Goal: Task Accomplishment & Management: Manage account settings

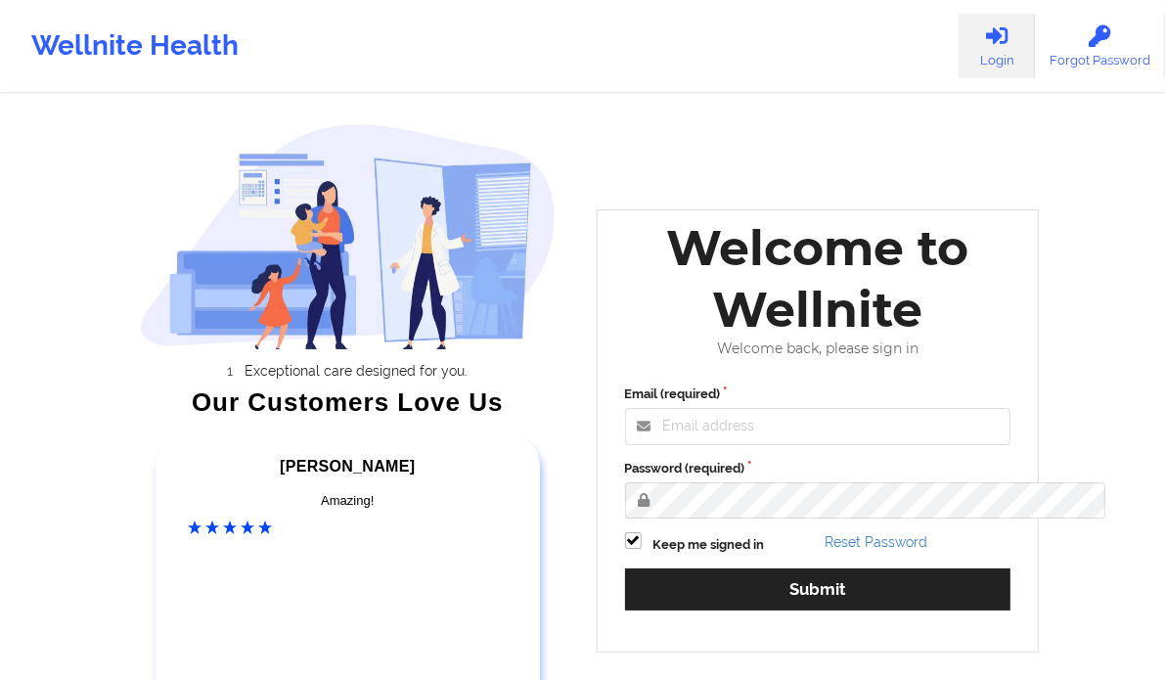
click at [678, 335] on div "Welcome to Wellnite" at bounding box center [818, 278] width 414 height 123
click at [721, 445] on input "Email (required)" at bounding box center [818, 426] width 386 height 37
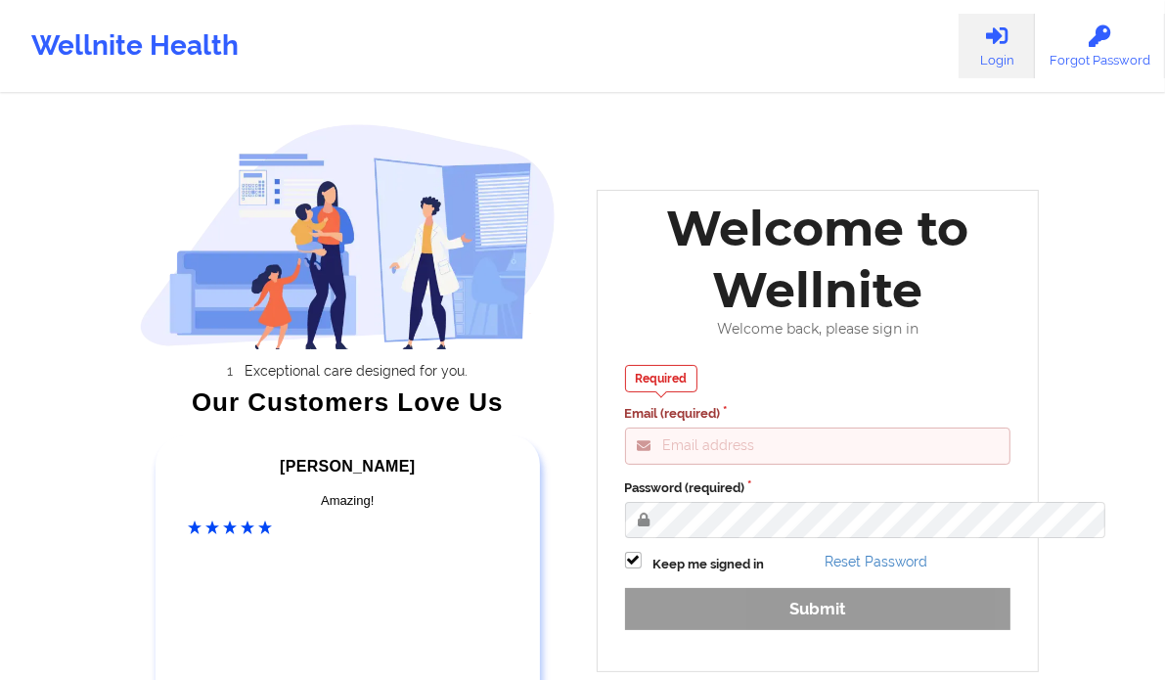
scroll to position [218, 0]
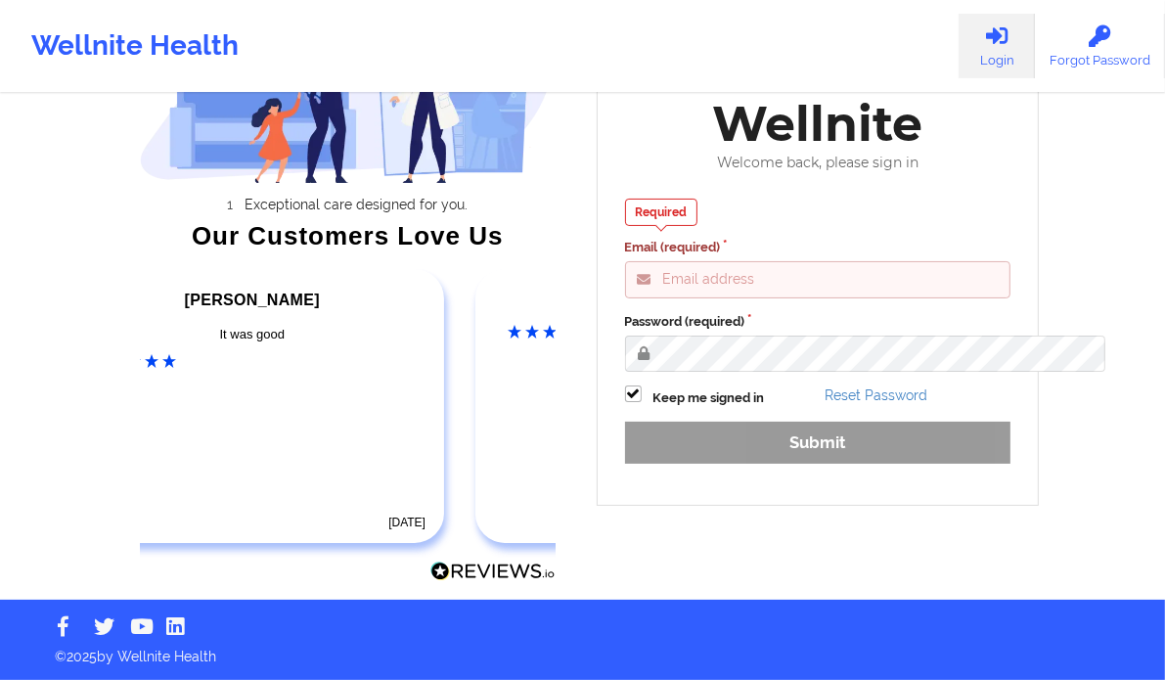
click at [804, 261] on input "Email (required)" at bounding box center [818, 279] width 386 height 37
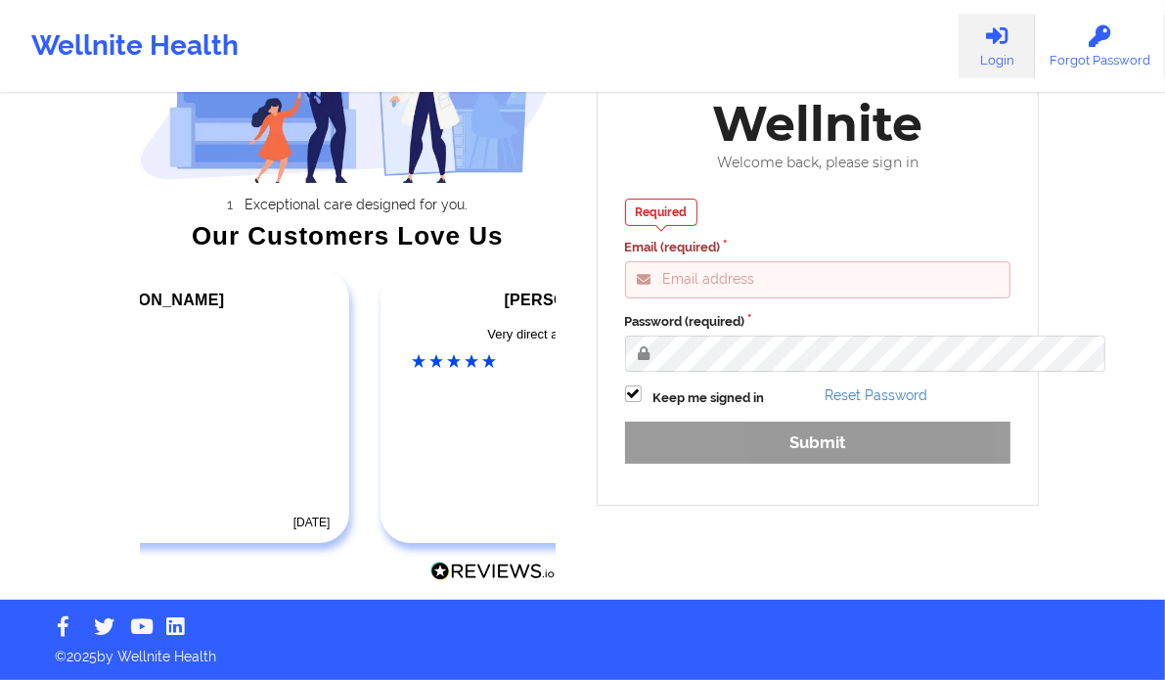
type input "[EMAIL_ADDRESS][DOMAIN_NAME]"
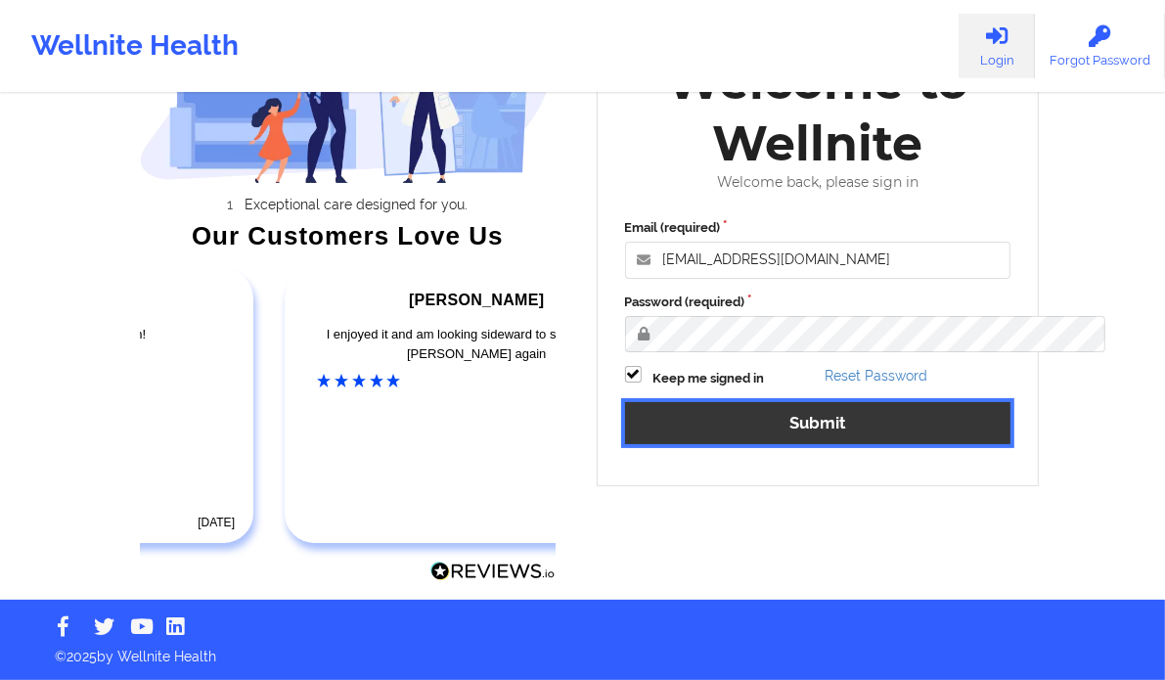
click at [809, 402] on button "Submit" at bounding box center [818, 423] width 386 height 42
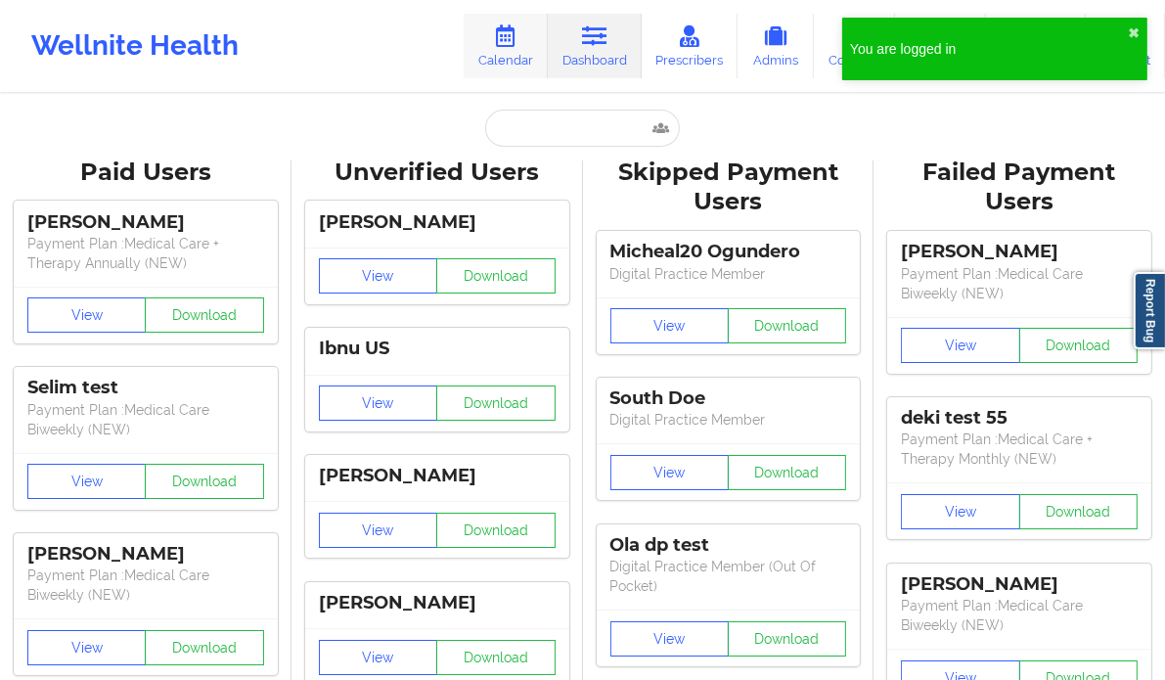
click at [508, 62] on link "Calendar" at bounding box center [506, 46] width 84 height 65
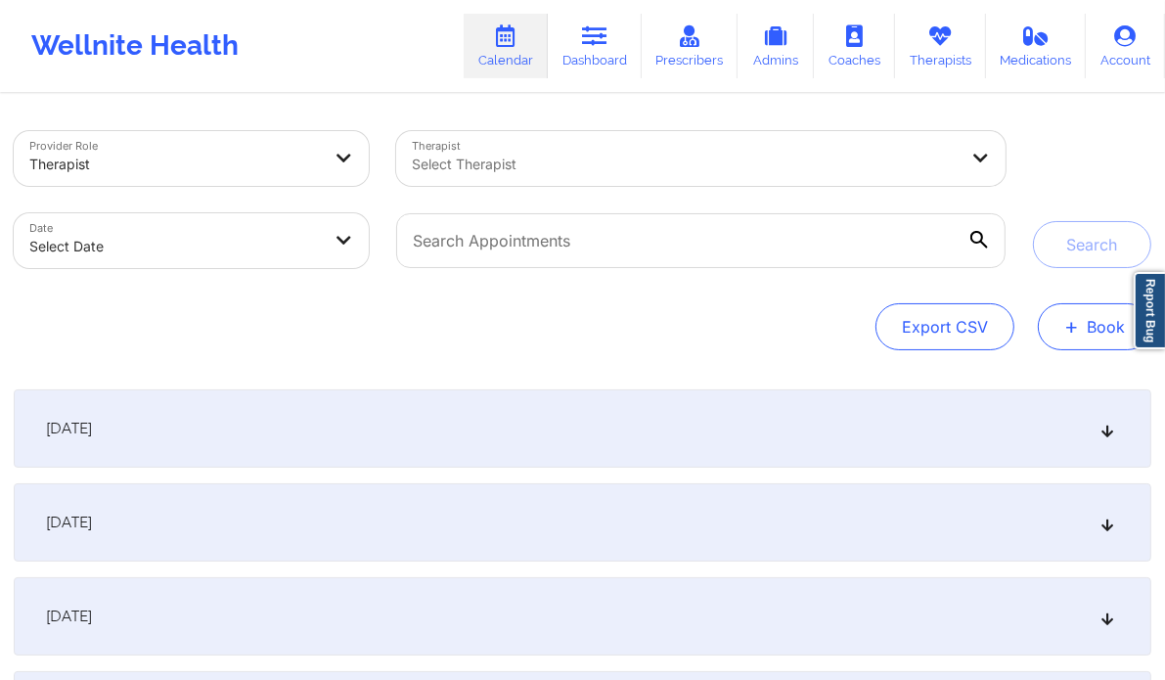
click at [1082, 323] on button "+ Book" at bounding box center [1094, 326] width 113 height 47
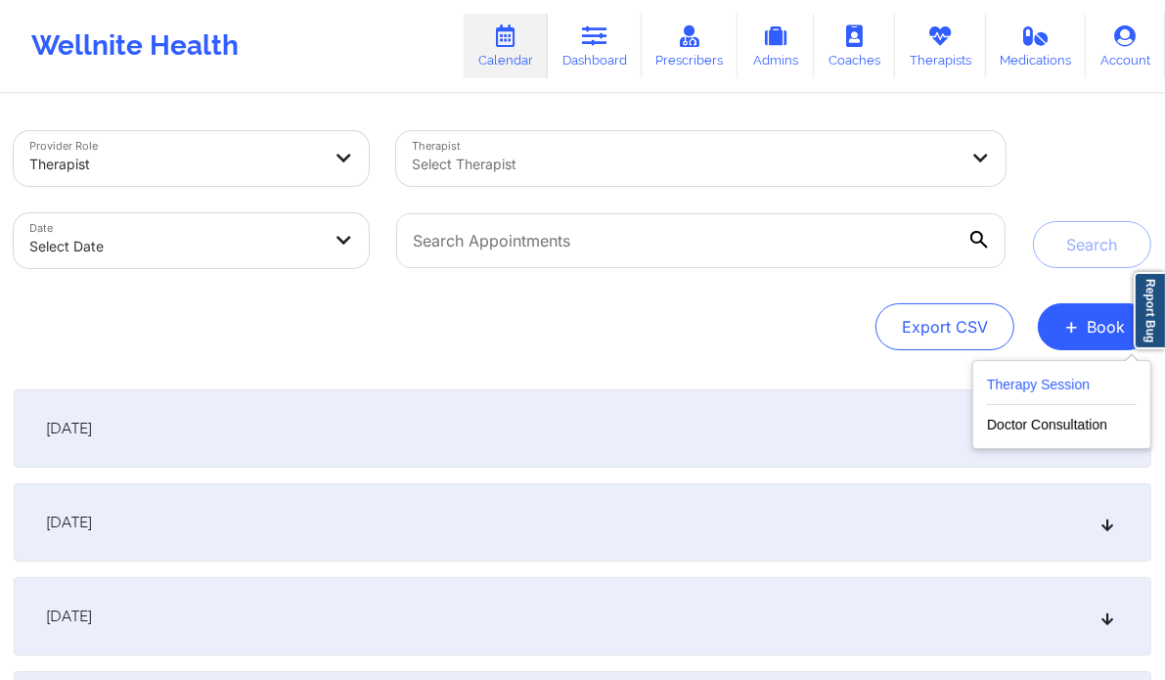
click at [1032, 384] on button "Therapy Session" at bounding box center [1062, 389] width 150 height 32
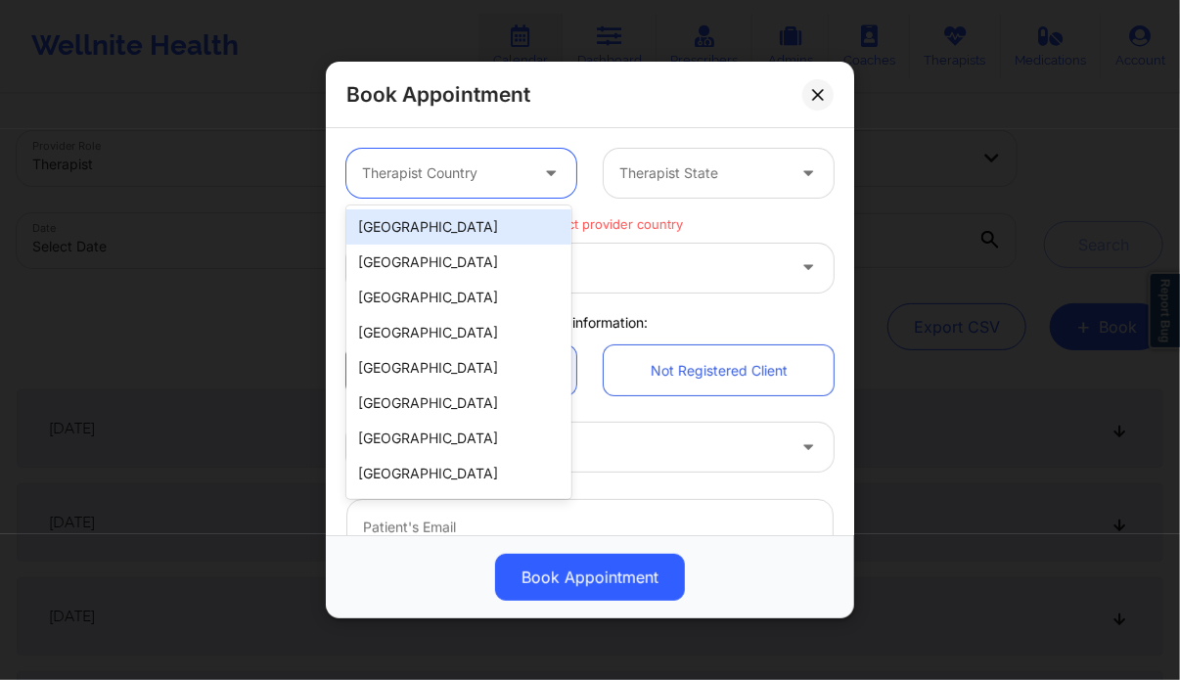
click at [546, 175] on icon at bounding box center [551, 169] width 20 height 17
click at [490, 231] on div "[GEOGRAPHIC_DATA]" at bounding box center [458, 226] width 225 height 35
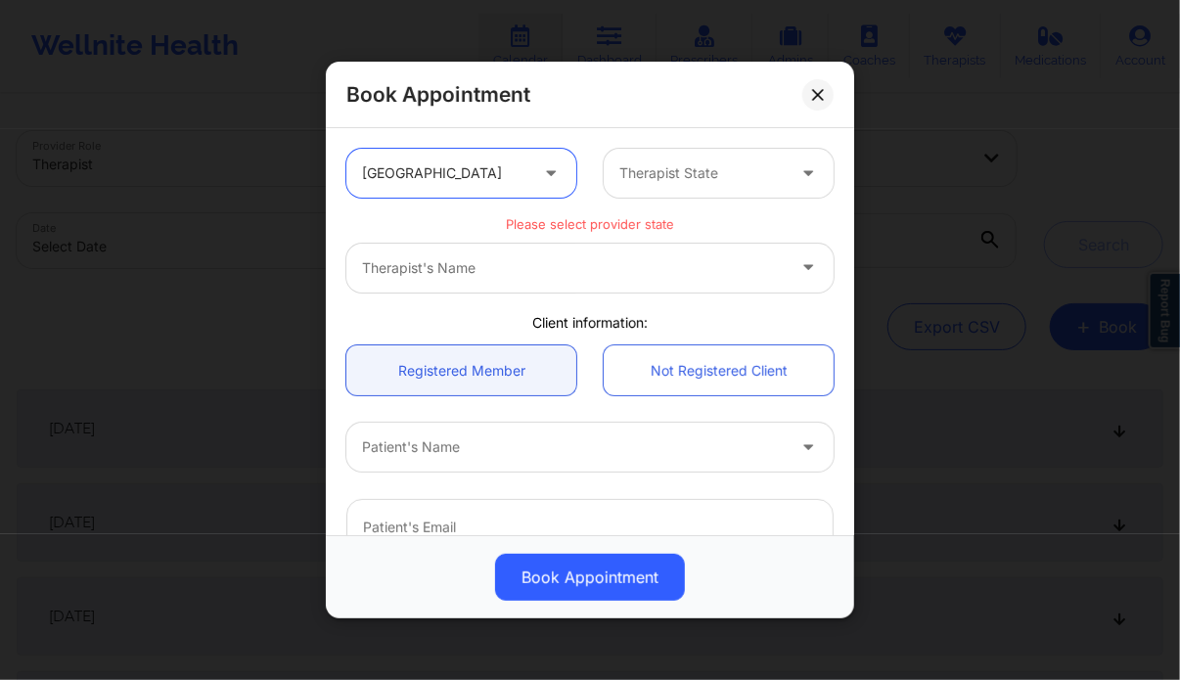
click at [726, 178] on div at bounding box center [701, 172] width 165 height 23
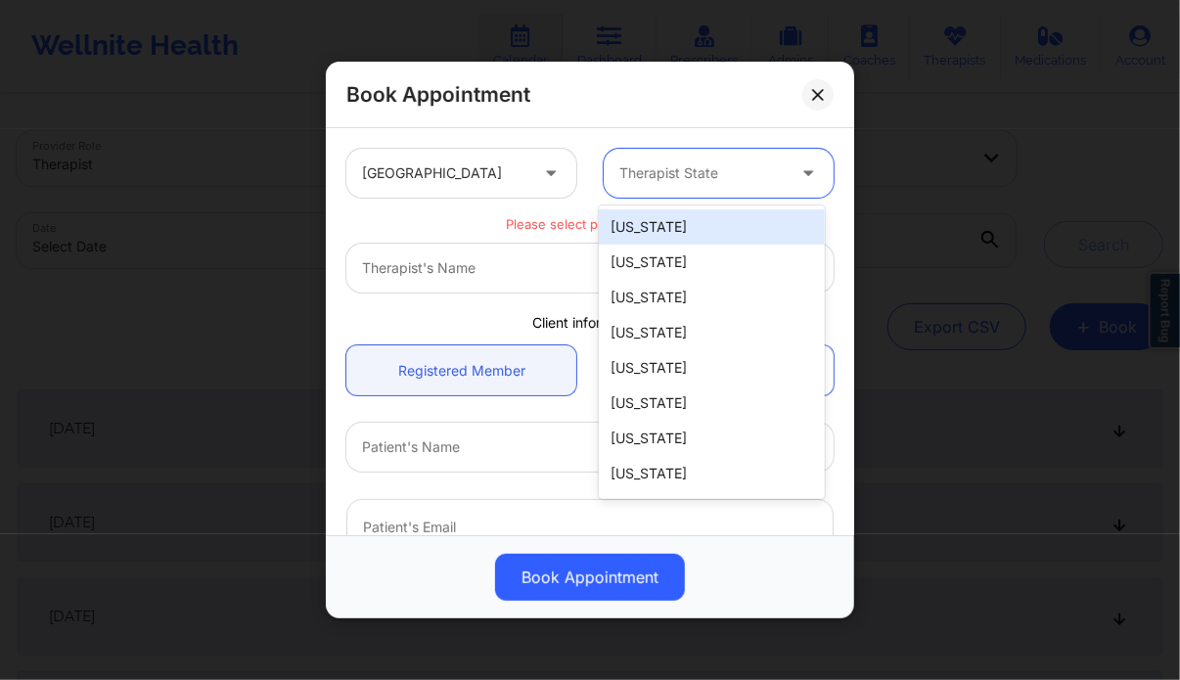
click at [637, 237] on div "[US_STATE]" at bounding box center [711, 226] width 225 height 35
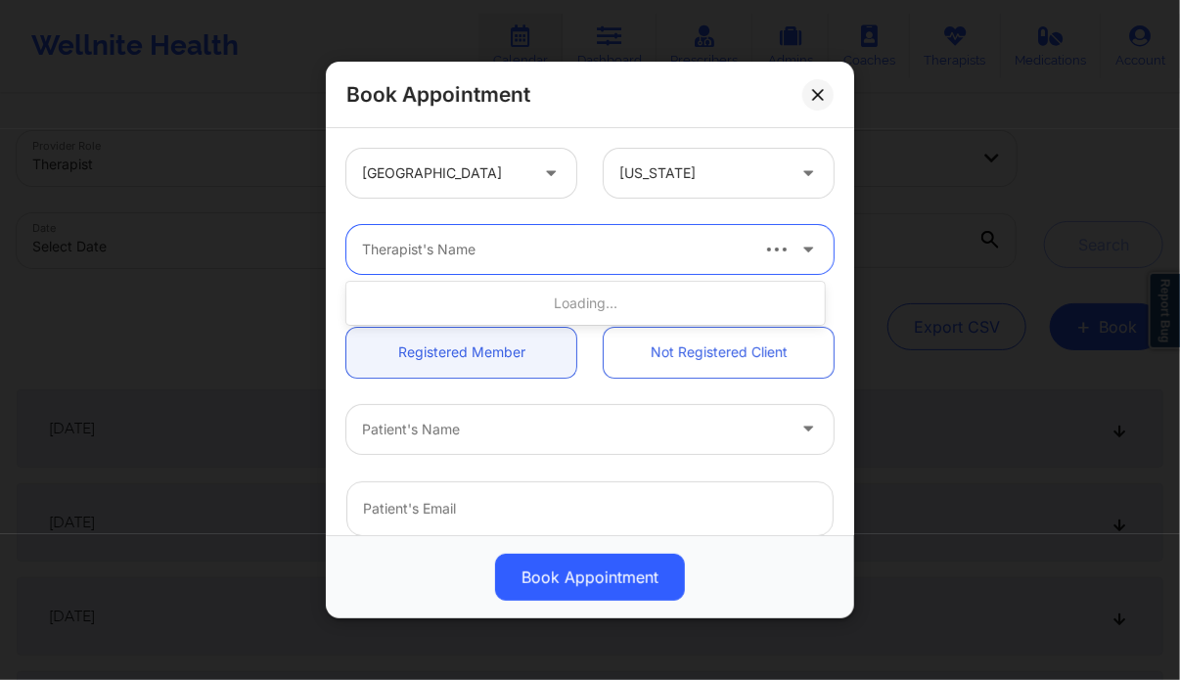
click at [591, 250] on div at bounding box center [553, 249] width 383 height 23
type input "Deki test stage"
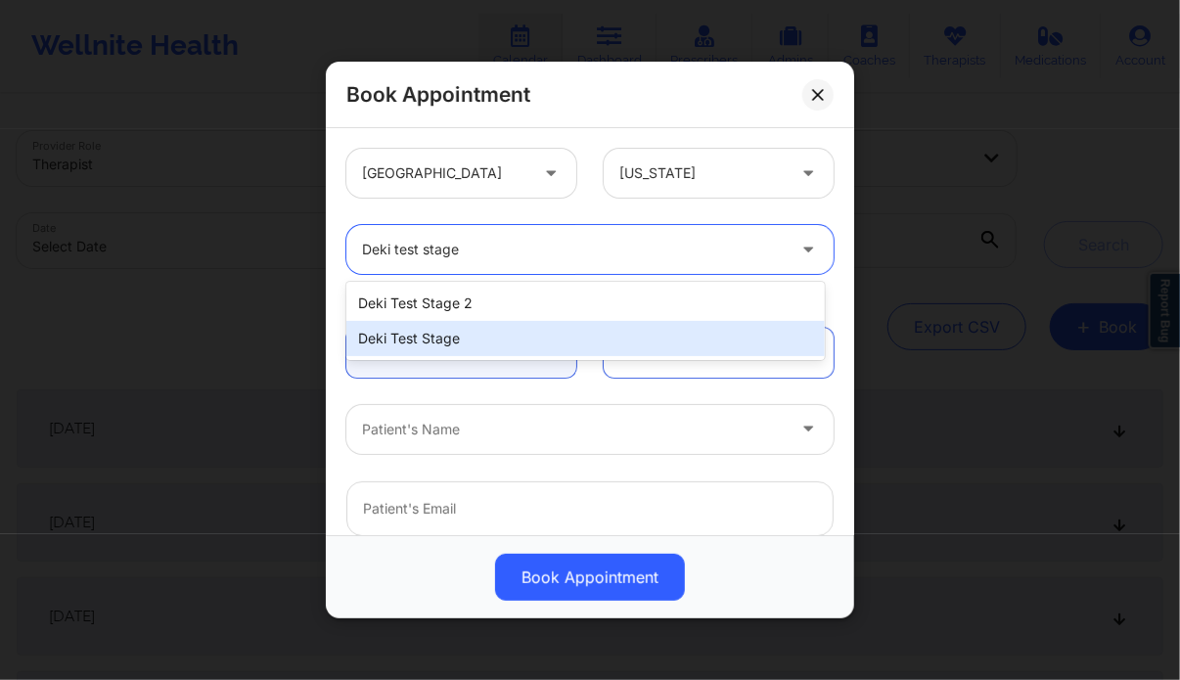
click at [515, 337] on div "Deki Test Stage" at bounding box center [584, 338] width 477 height 35
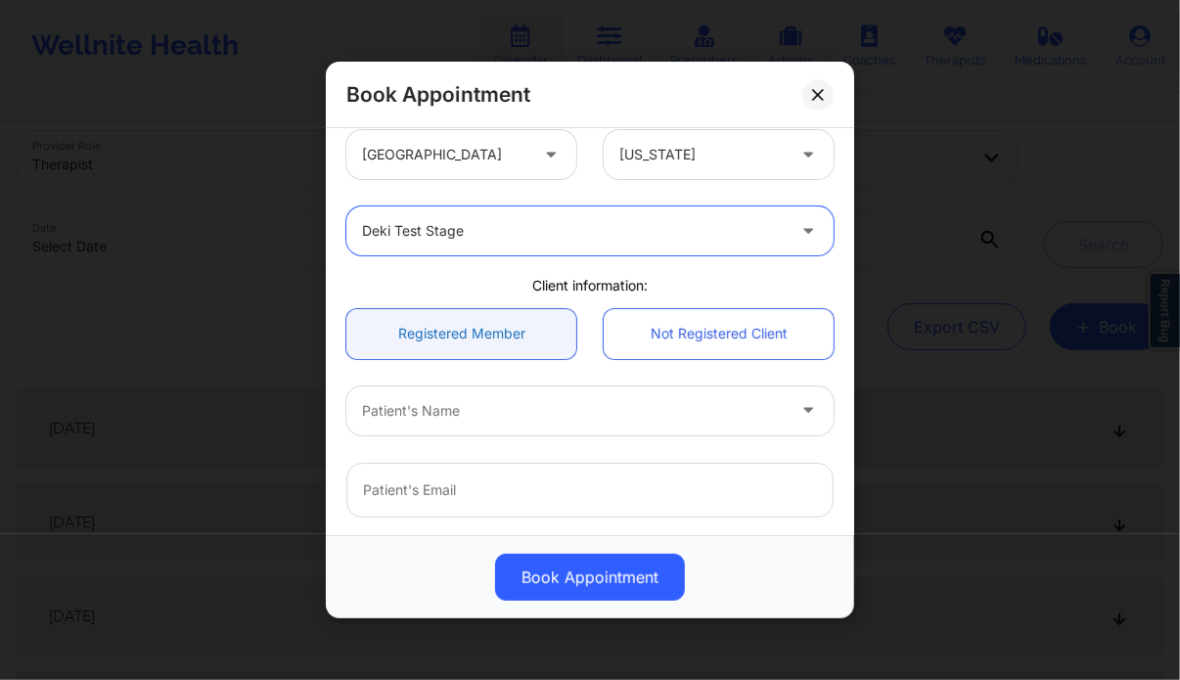
scroll to position [7, 0]
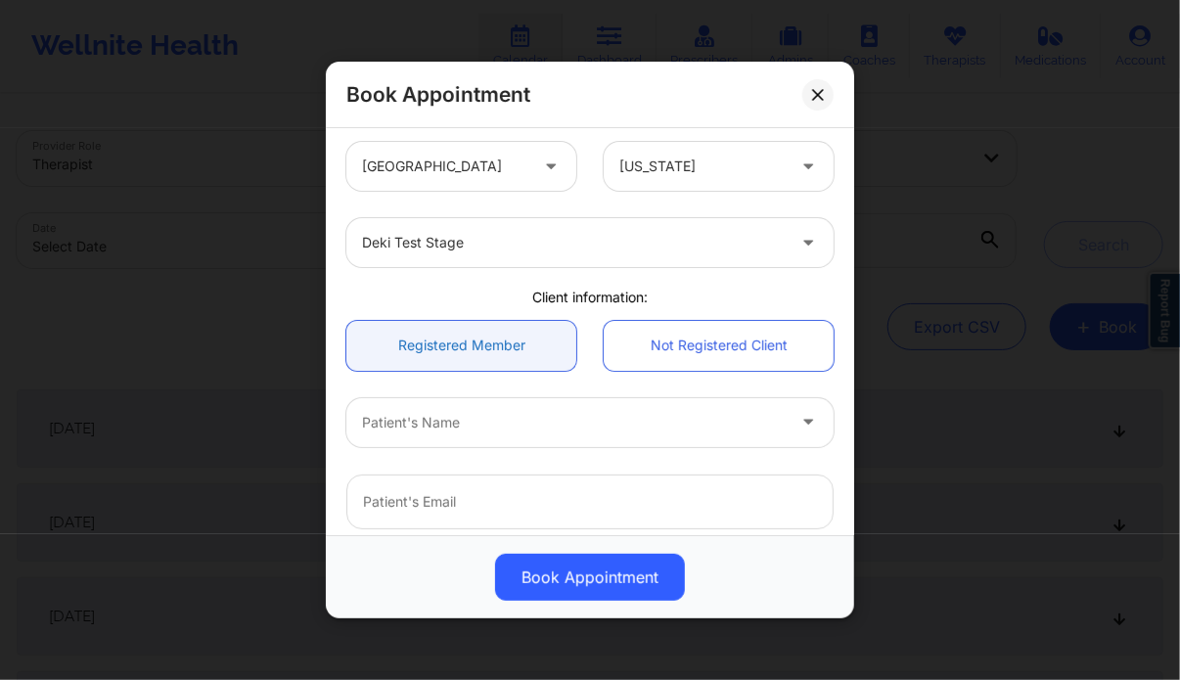
click at [503, 335] on link "Registered Member" at bounding box center [461, 346] width 230 height 50
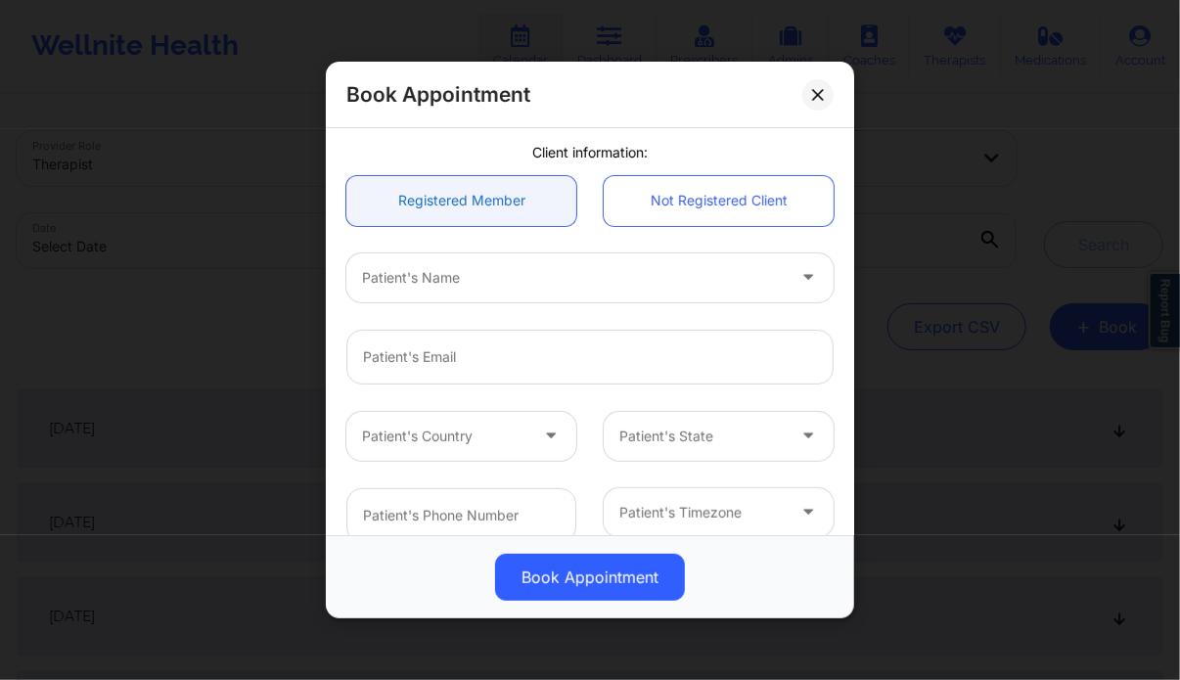
scroll to position [153, 0]
click at [576, 281] on div at bounding box center [553, 276] width 383 height 23
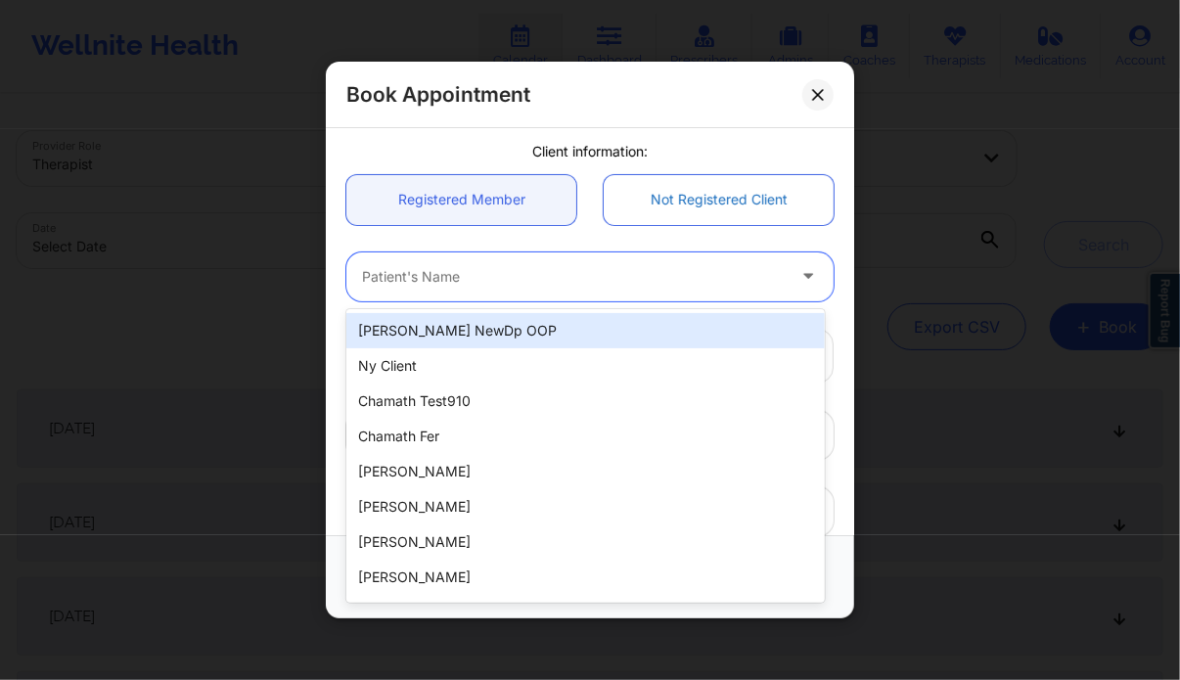
click at [703, 189] on link "Not Registered Client" at bounding box center [718, 200] width 230 height 50
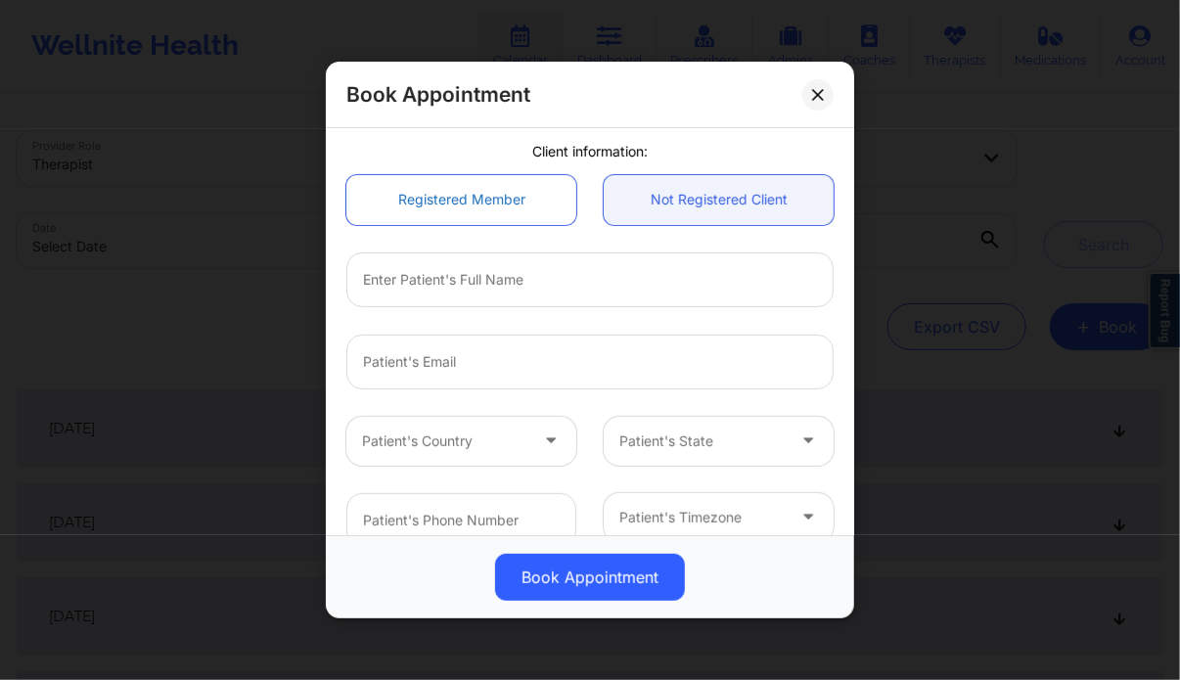
click at [485, 191] on link "Registered Member" at bounding box center [461, 200] width 230 height 50
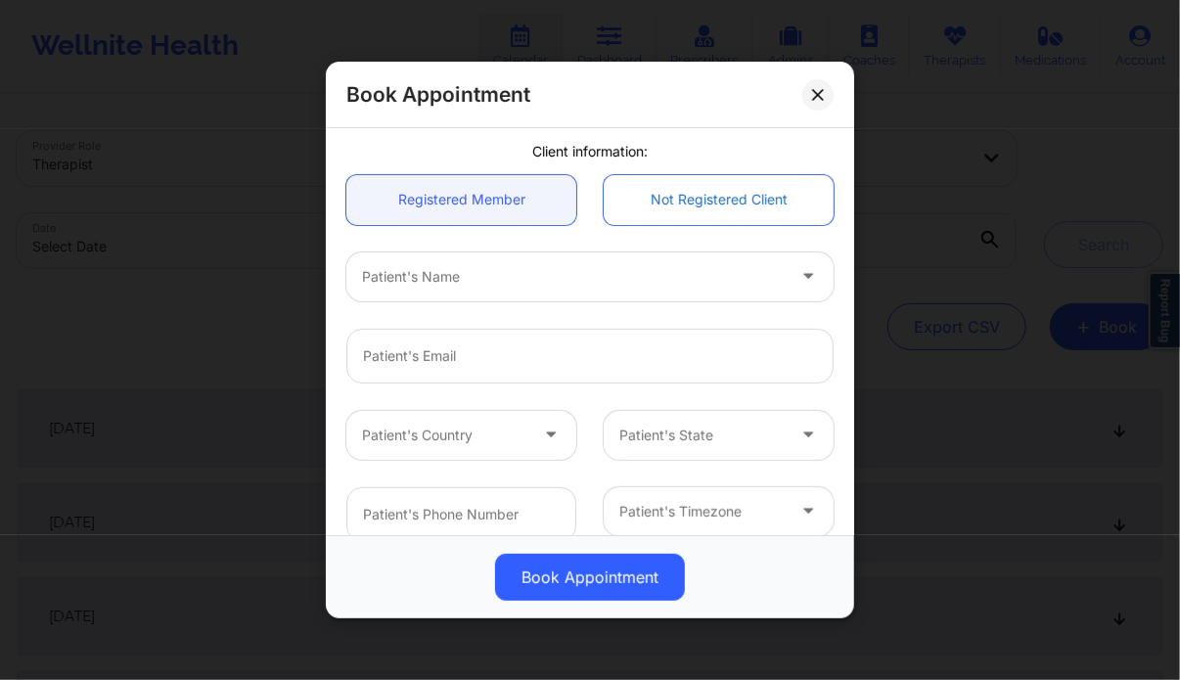
click at [712, 184] on link "Not Registered Client" at bounding box center [718, 200] width 230 height 50
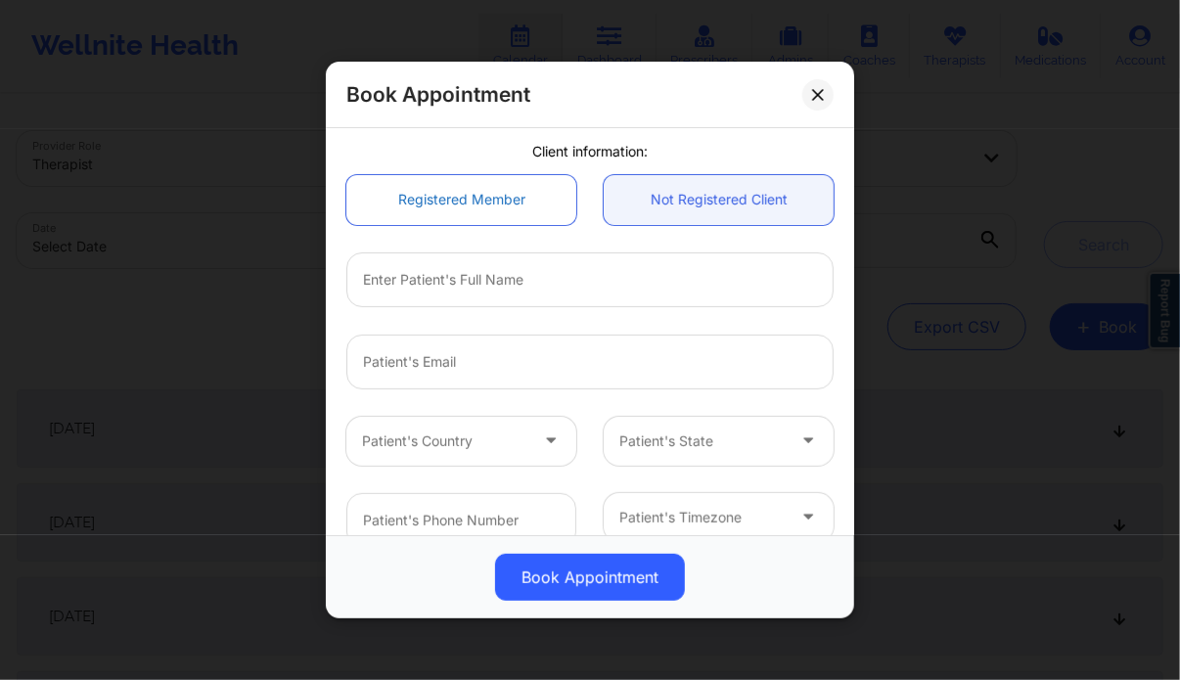
click at [497, 191] on link "Registered Member" at bounding box center [461, 200] width 230 height 50
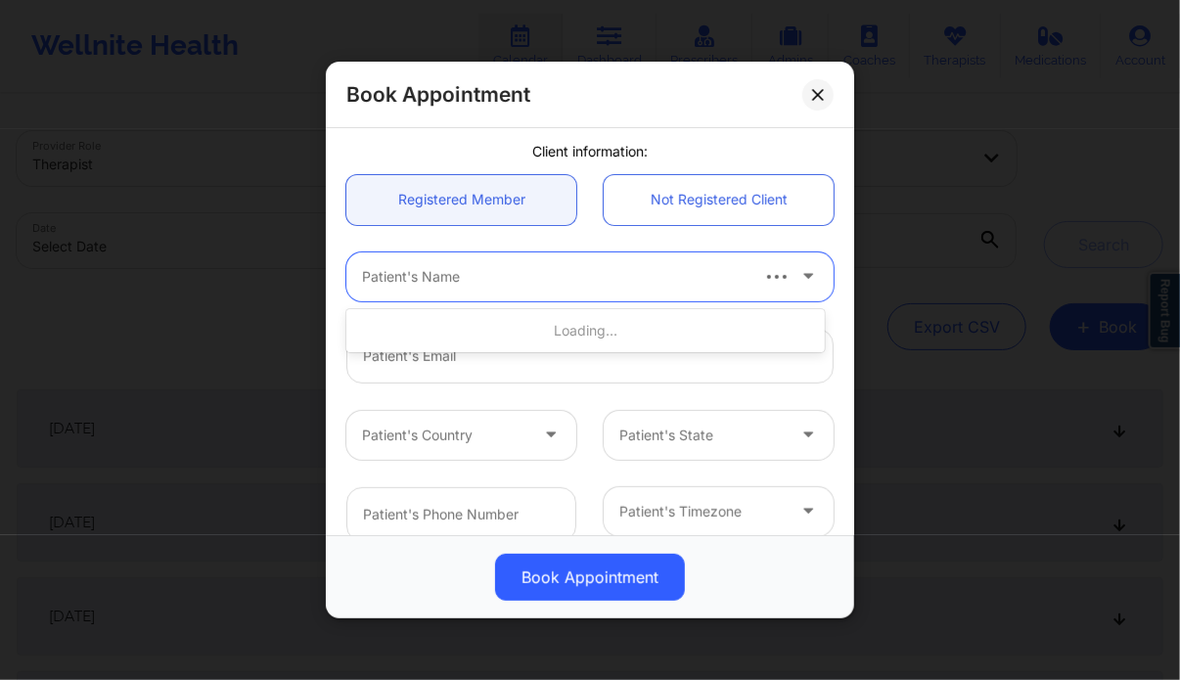
click at [549, 294] on div "Patient's Name" at bounding box center [546, 276] width 401 height 49
type input "opey"
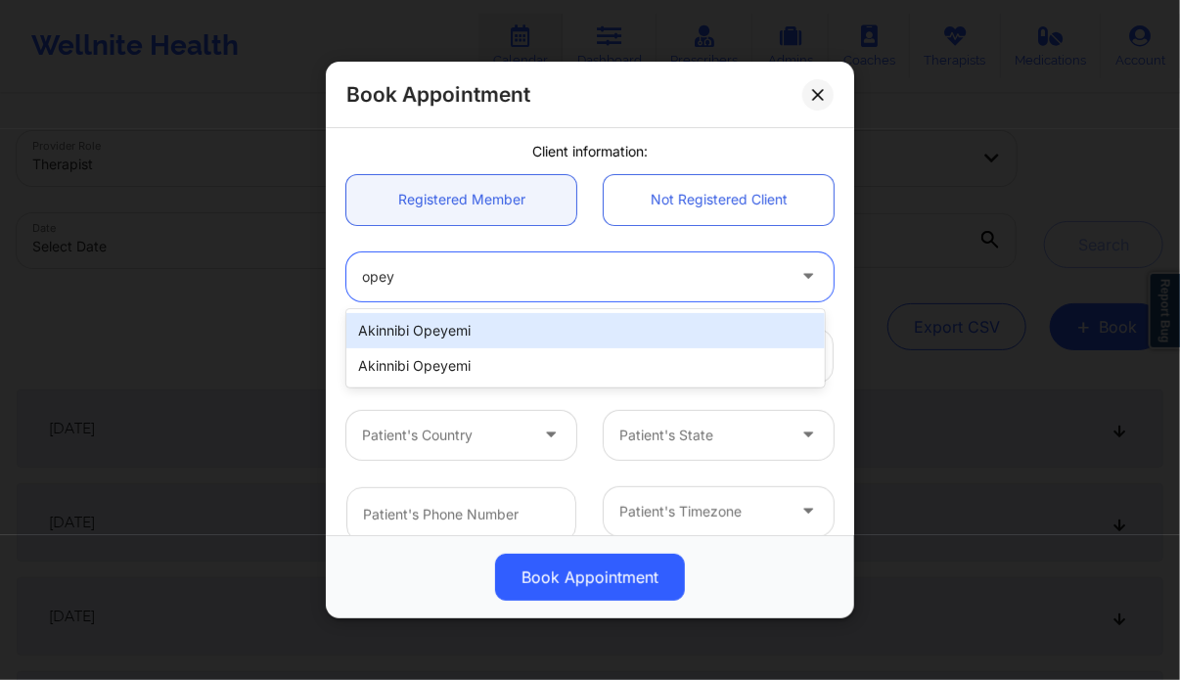
click at [505, 335] on div "Akinnibi Opeyemi" at bounding box center [584, 330] width 477 height 35
type input "[EMAIL_ADDRESS][DOMAIN_NAME]"
type input "[PHONE_NUMBER]"
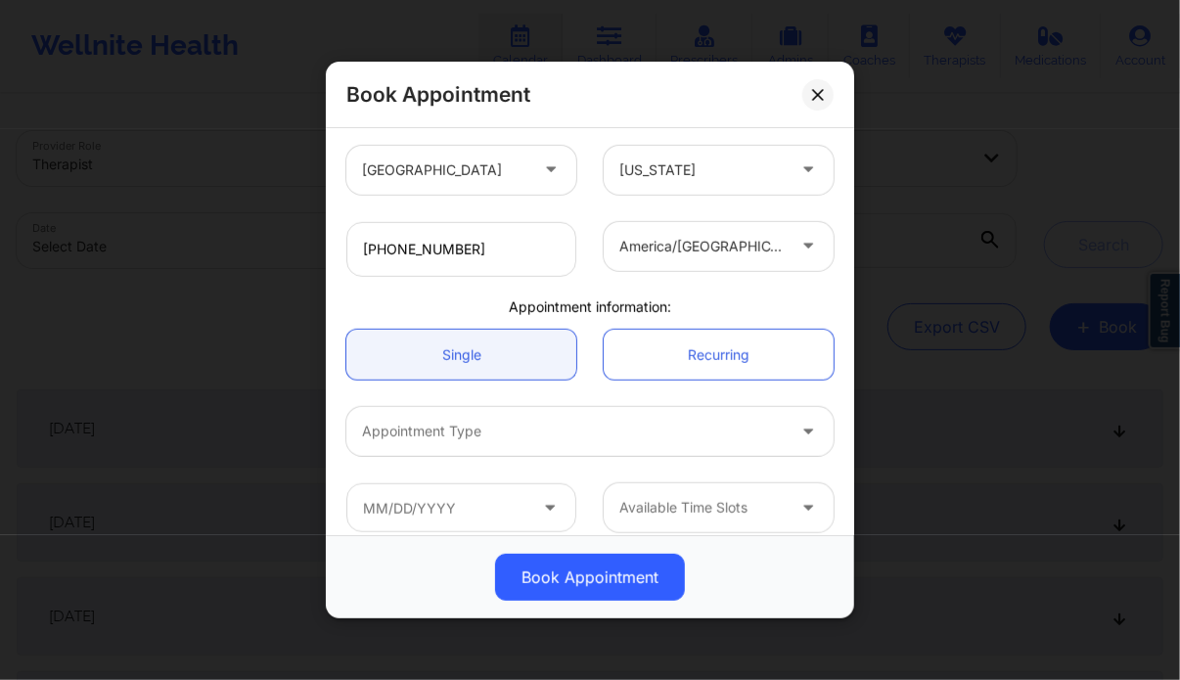
scroll to position [434, 0]
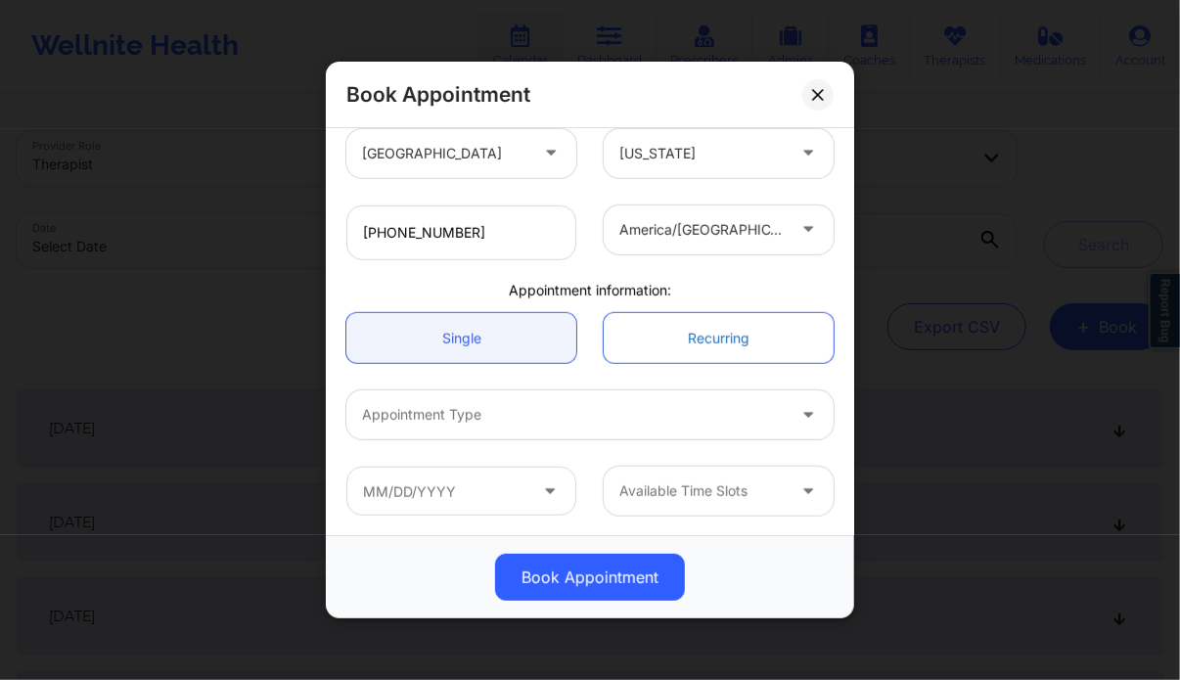
click at [708, 344] on link "Recurring" at bounding box center [718, 338] width 230 height 50
click at [720, 328] on link "Recurring" at bounding box center [718, 338] width 230 height 50
click at [481, 338] on link "Single" at bounding box center [461, 338] width 230 height 50
click at [696, 334] on link "Recurring" at bounding box center [718, 338] width 230 height 50
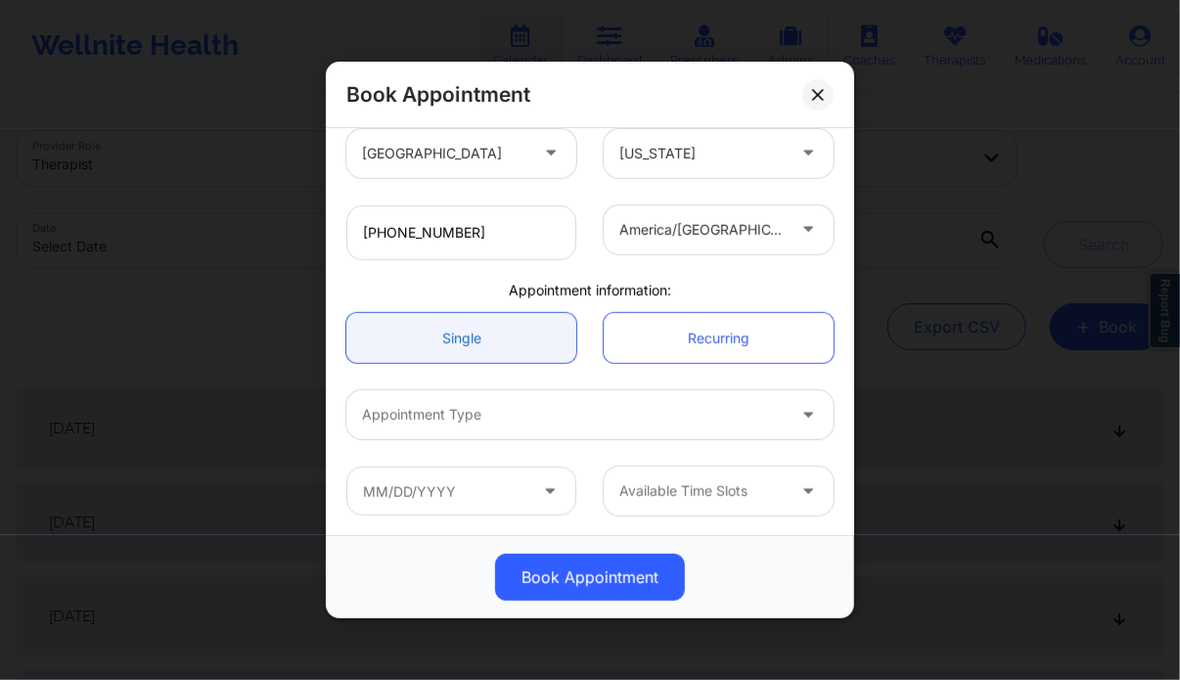
click at [492, 331] on link "Single" at bounding box center [461, 338] width 230 height 50
click at [763, 339] on link "Recurring" at bounding box center [718, 338] width 230 height 50
click at [552, 339] on link "Single" at bounding box center [461, 338] width 230 height 50
click at [696, 334] on link "Recurring" at bounding box center [718, 338] width 230 height 50
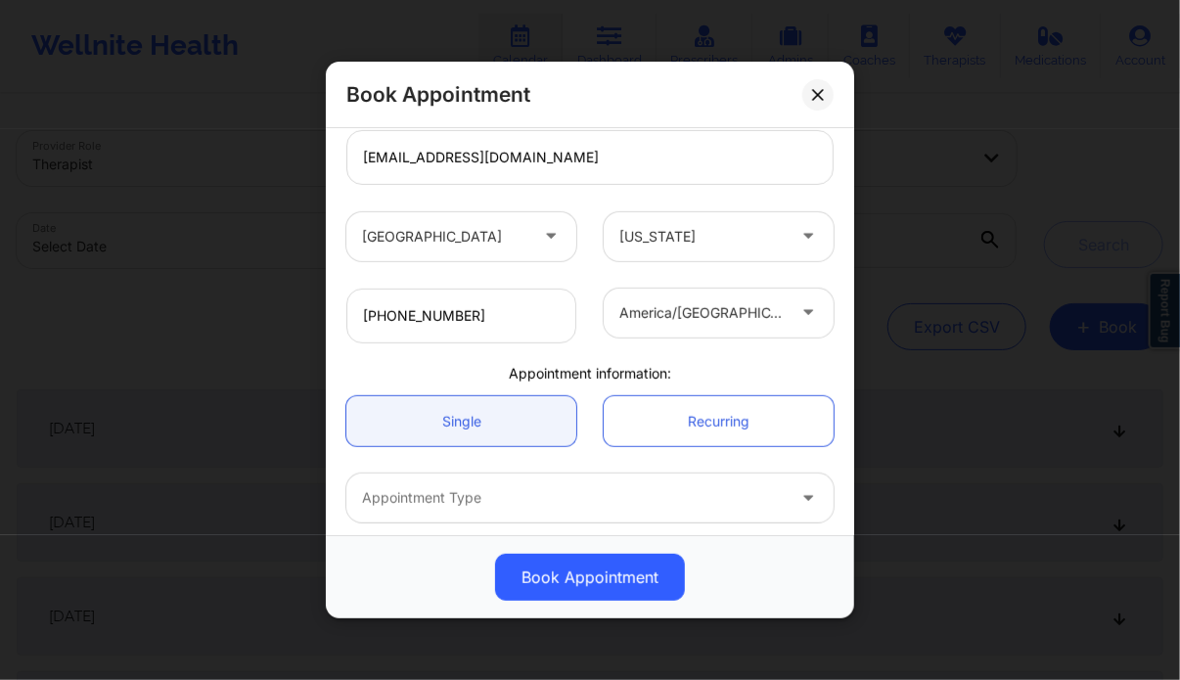
scroll to position [358, 0]
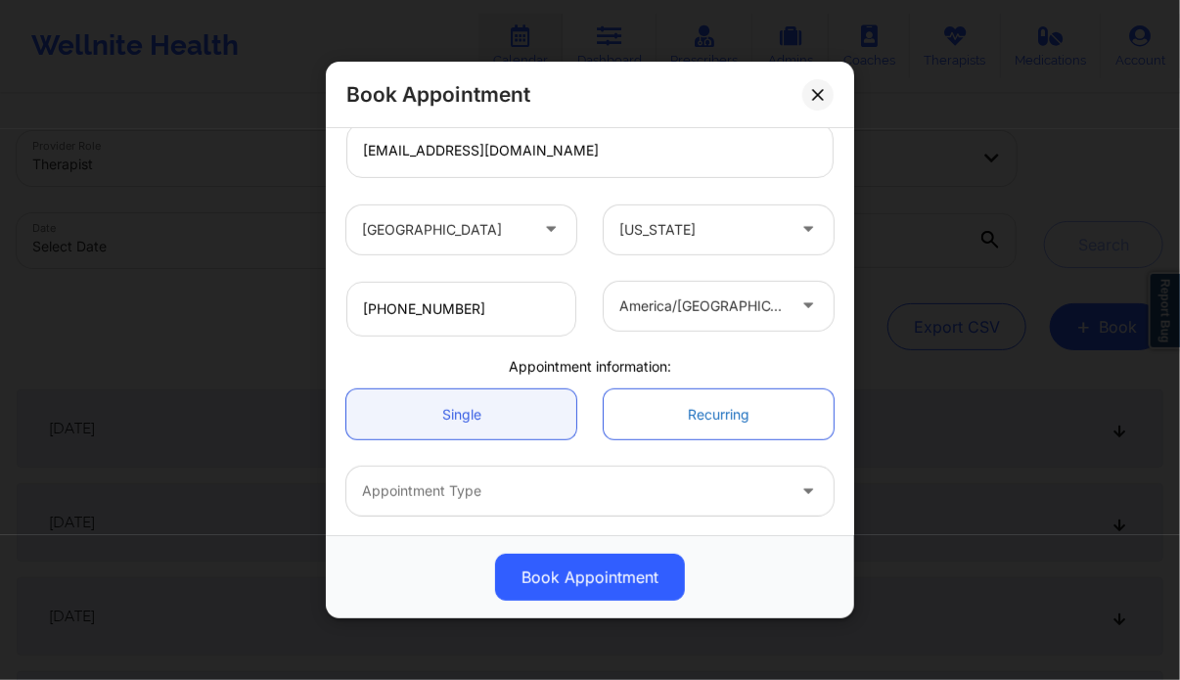
click at [710, 406] on link "Recurring" at bounding box center [718, 414] width 230 height 50
click at [691, 418] on link "Recurring" at bounding box center [718, 414] width 230 height 50
click at [820, 87] on button at bounding box center [817, 94] width 31 height 31
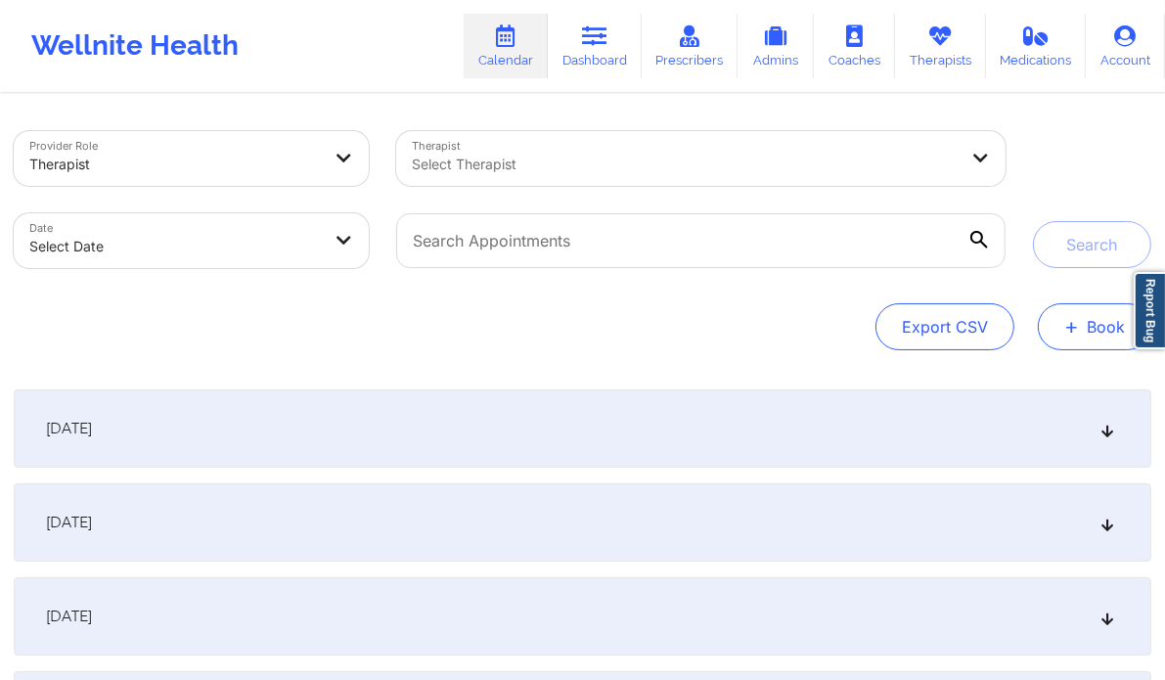
click at [1076, 324] on span "+" at bounding box center [1071, 326] width 15 height 11
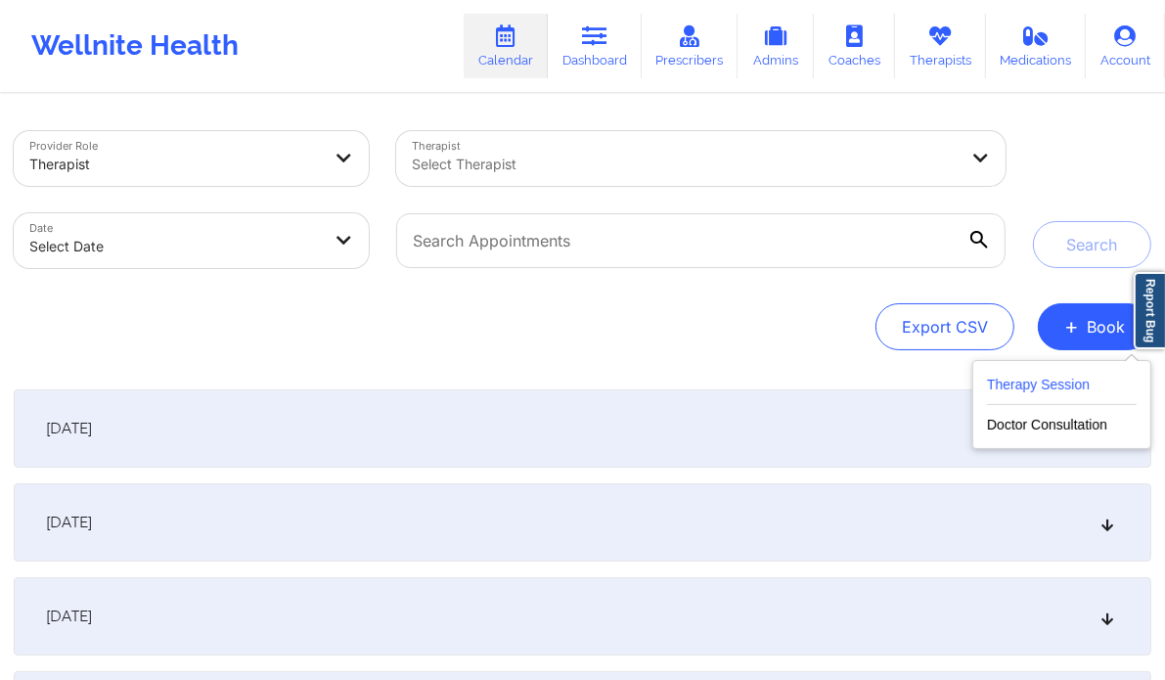
click at [1046, 375] on button "Therapy Session" at bounding box center [1062, 389] width 150 height 32
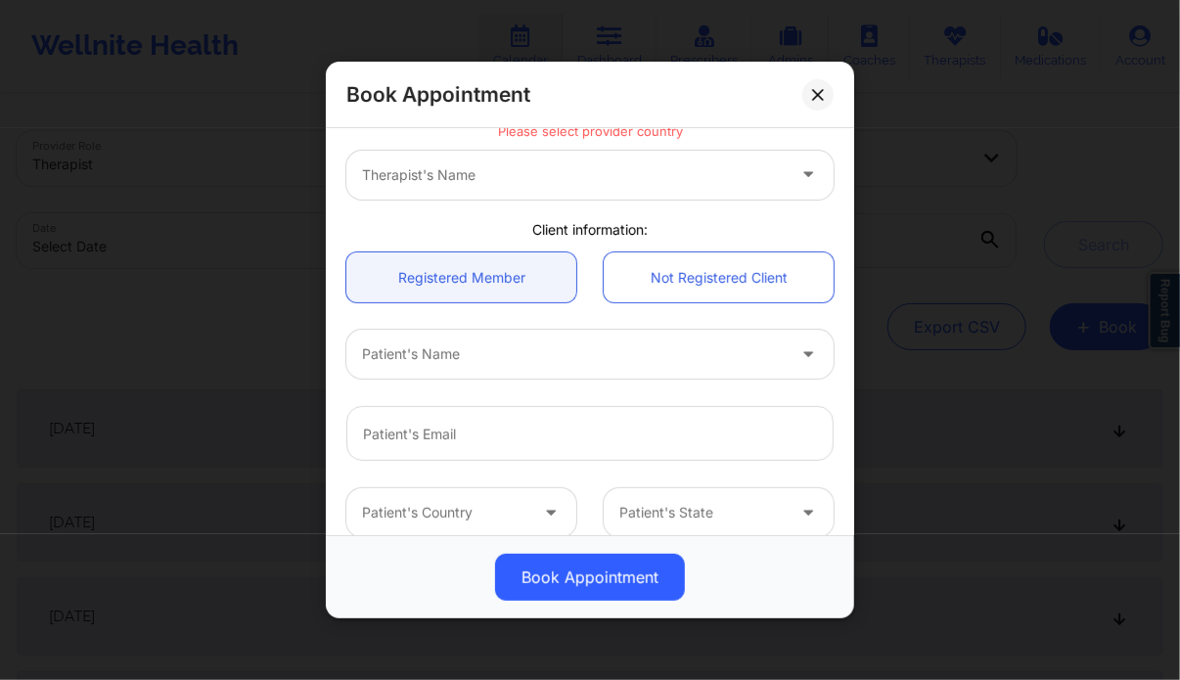
scroll to position [0, 0]
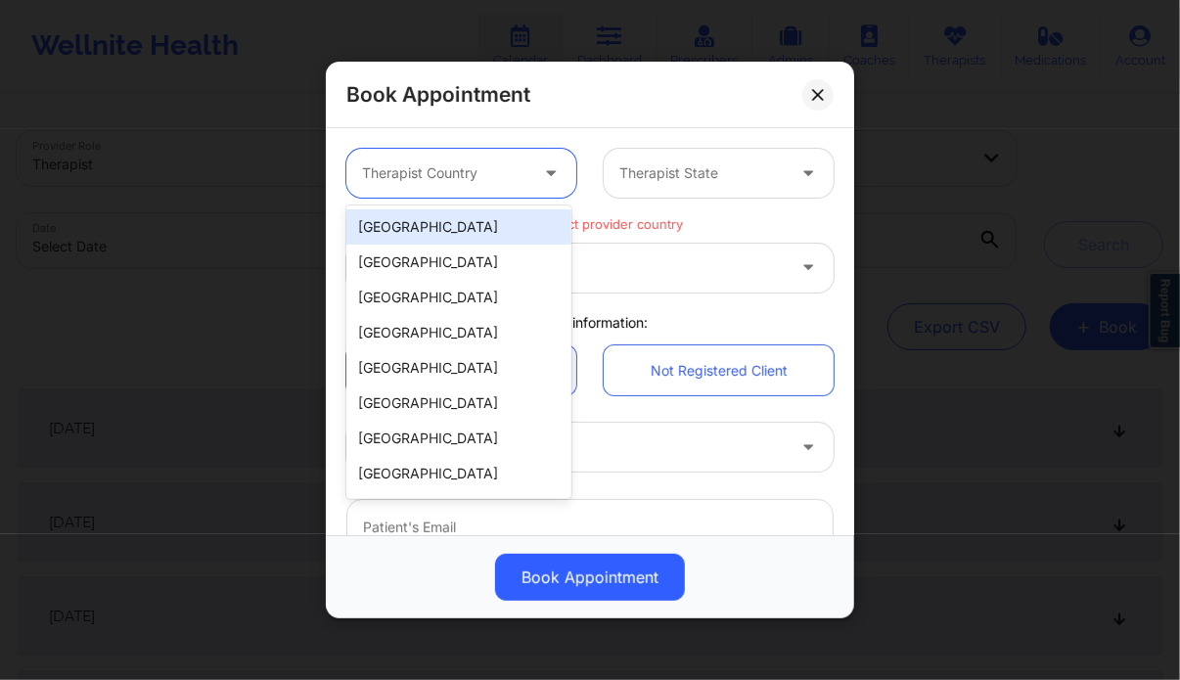
click at [514, 157] on div "Therapist Country" at bounding box center [437, 173] width 183 height 49
click at [438, 230] on div "[GEOGRAPHIC_DATA]" at bounding box center [458, 226] width 225 height 35
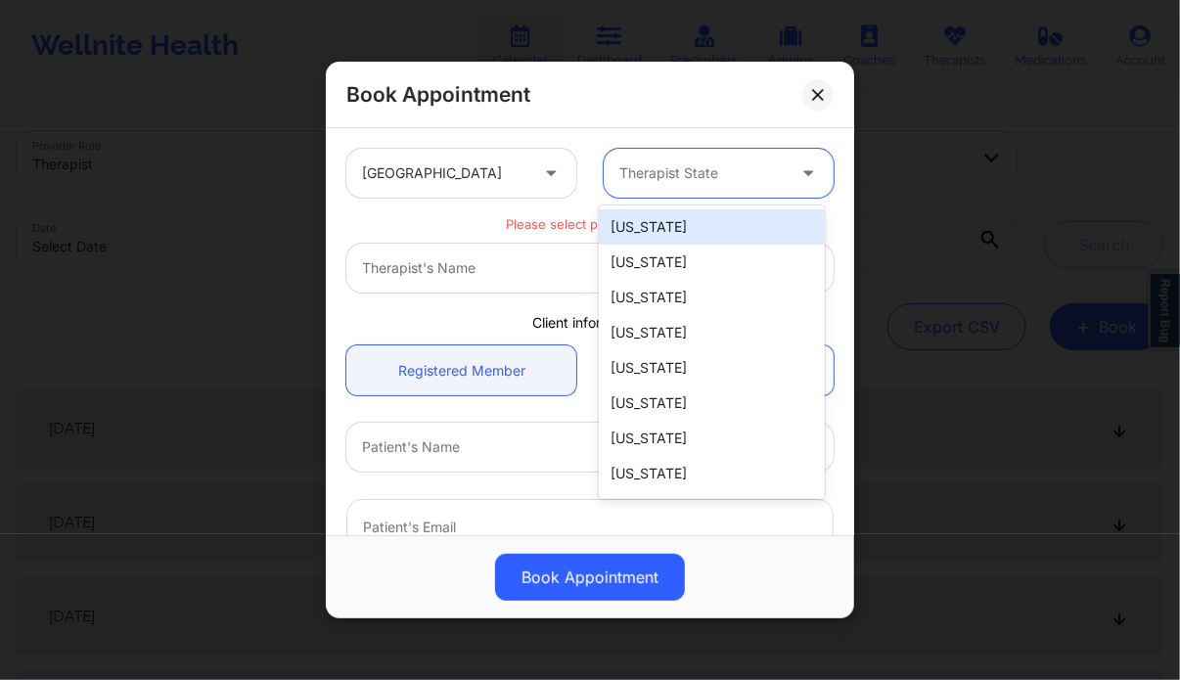
click at [735, 166] on div at bounding box center [701, 172] width 165 height 23
click at [682, 236] on div "[US_STATE]" at bounding box center [711, 226] width 225 height 35
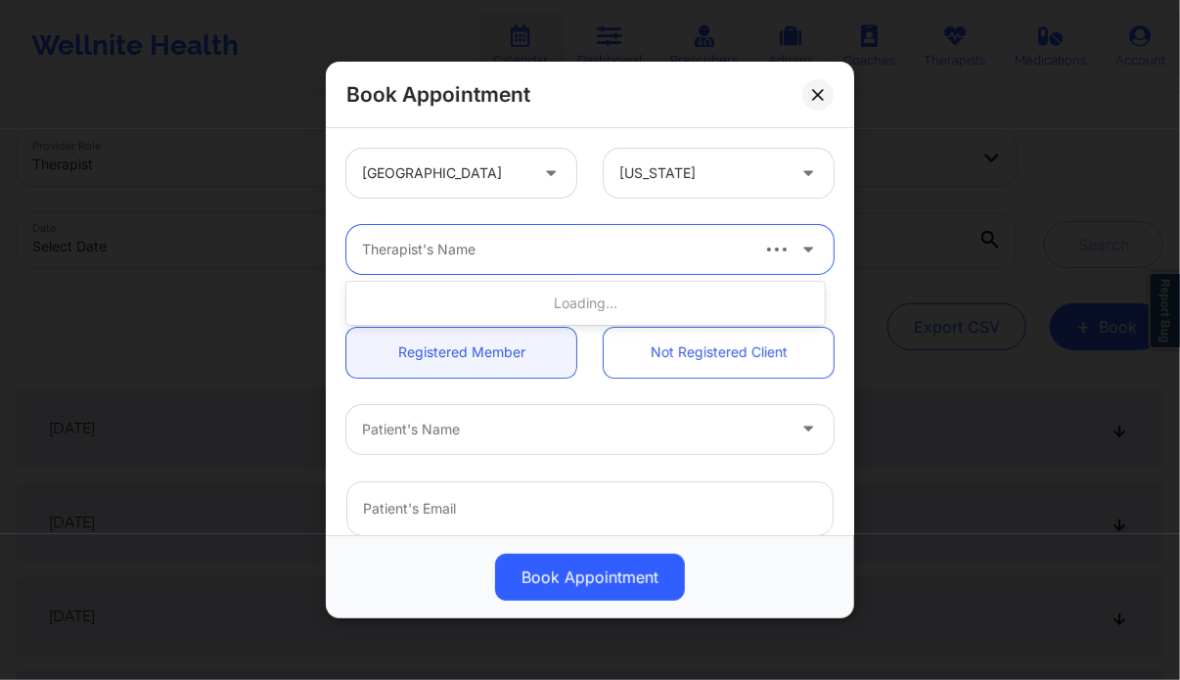
click at [528, 238] on div at bounding box center [553, 249] width 383 height 23
type input "deki test stage"
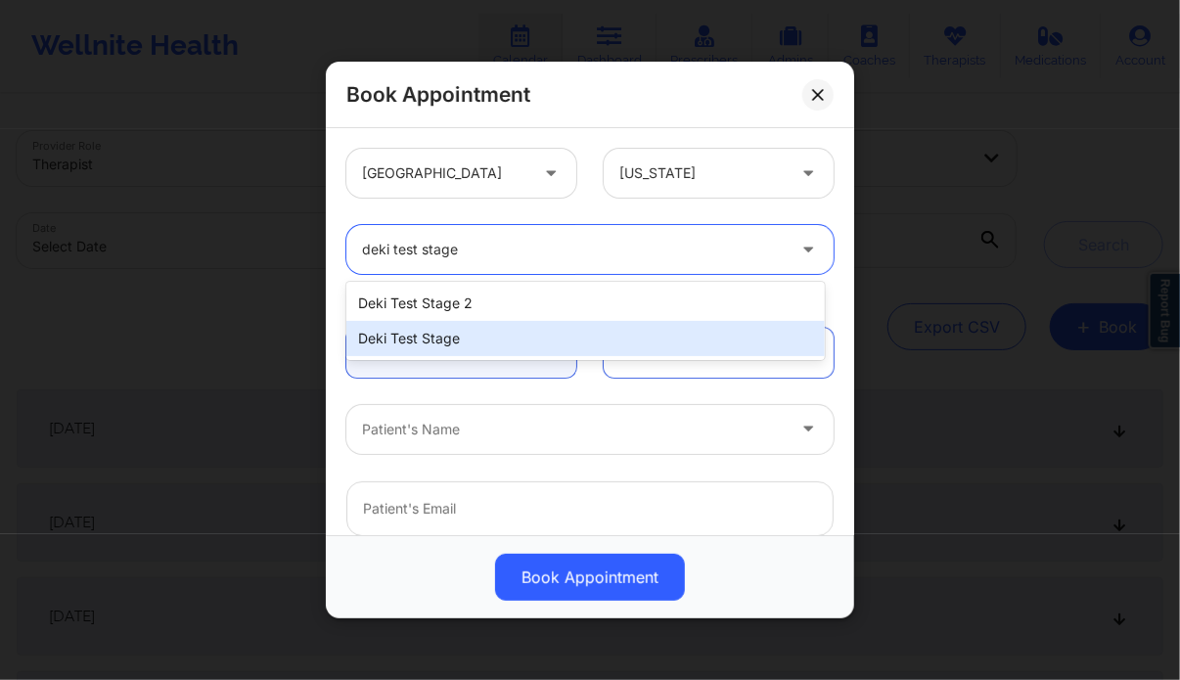
click at [506, 338] on div "Deki Test Stage" at bounding box center [584, 338] width 477 height 35
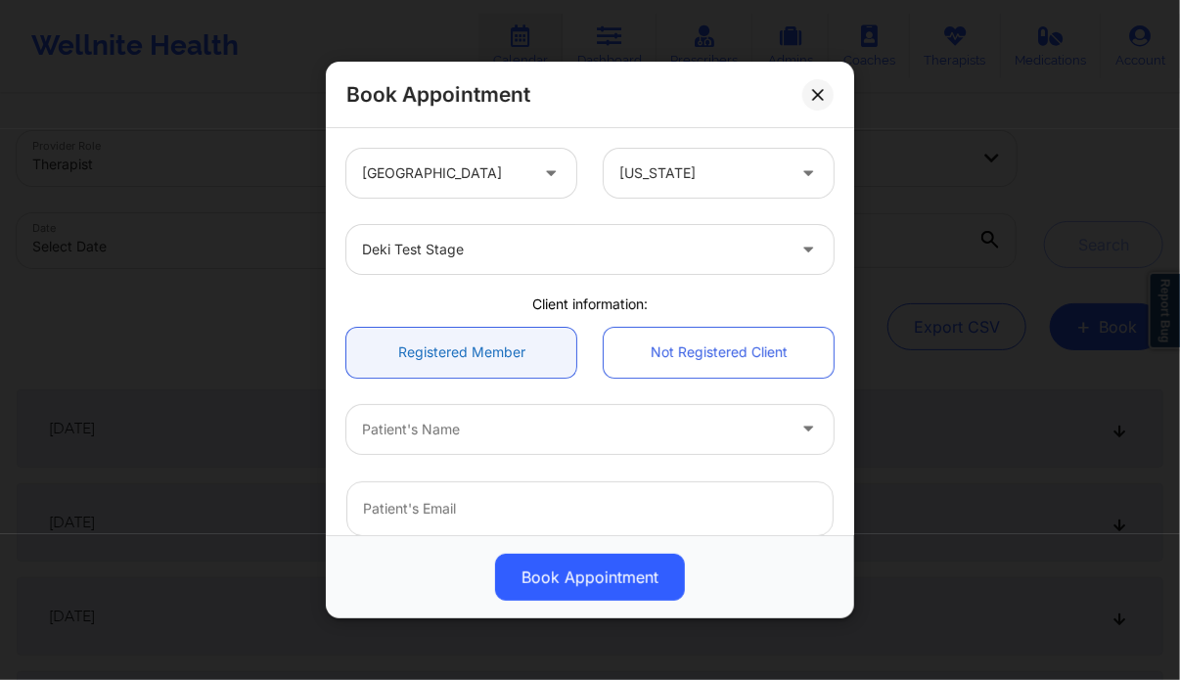
click at [469, 367] on link "Registered Member" at bounding box center [461, 353] width 230 height 50
click at [718, 361] on link "Not Registered Client" at bounding box center [718, 353] width 230 height 50
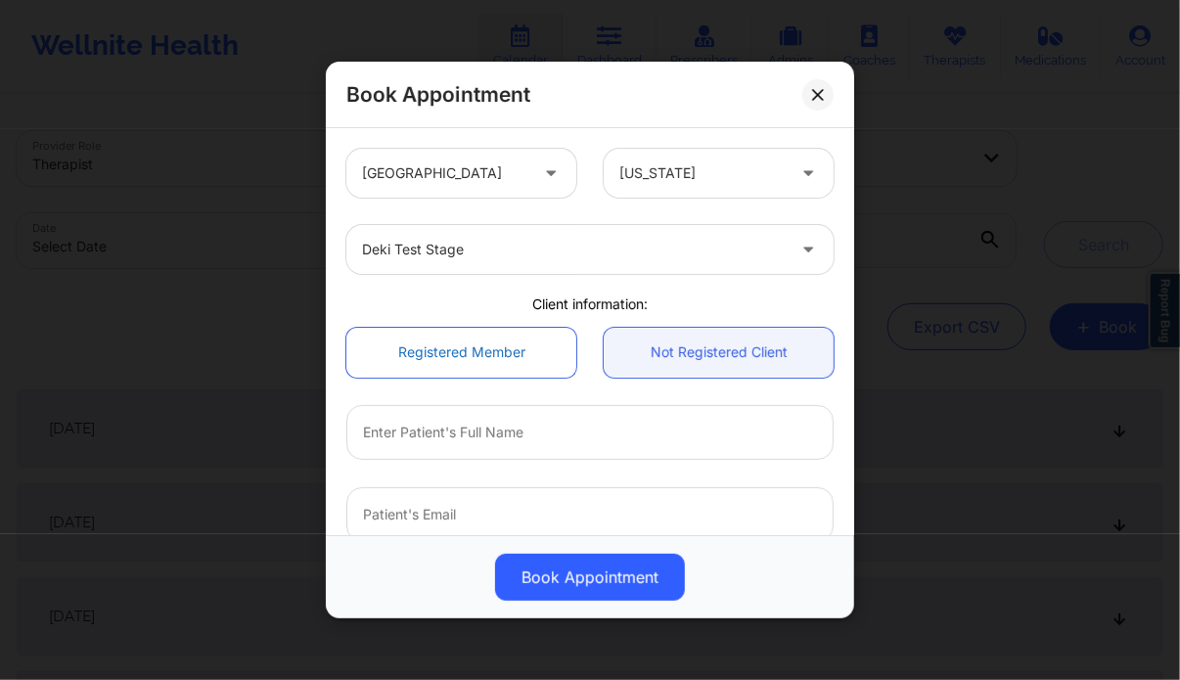
click at [497, 350] on link "Registered Member" at bounding box center [461, 353] width 230 height 50
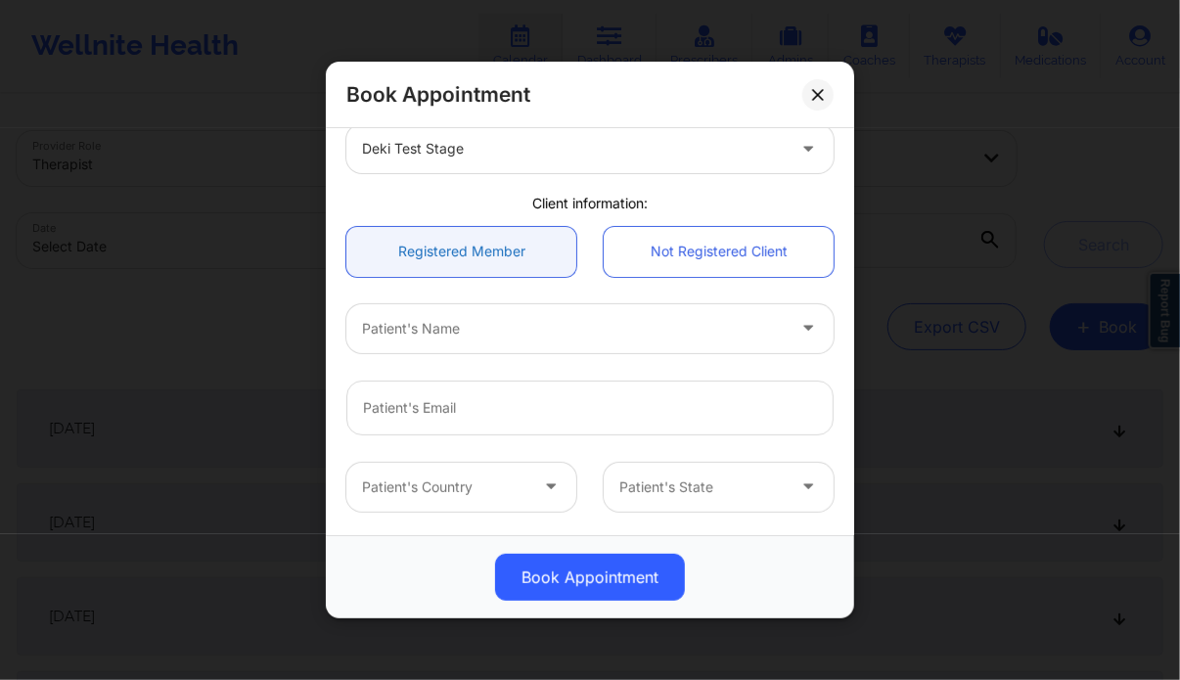
scroll to position [102, 0]
click at [477, 330] on div at bounding box center [573, 327] width 423 height 23
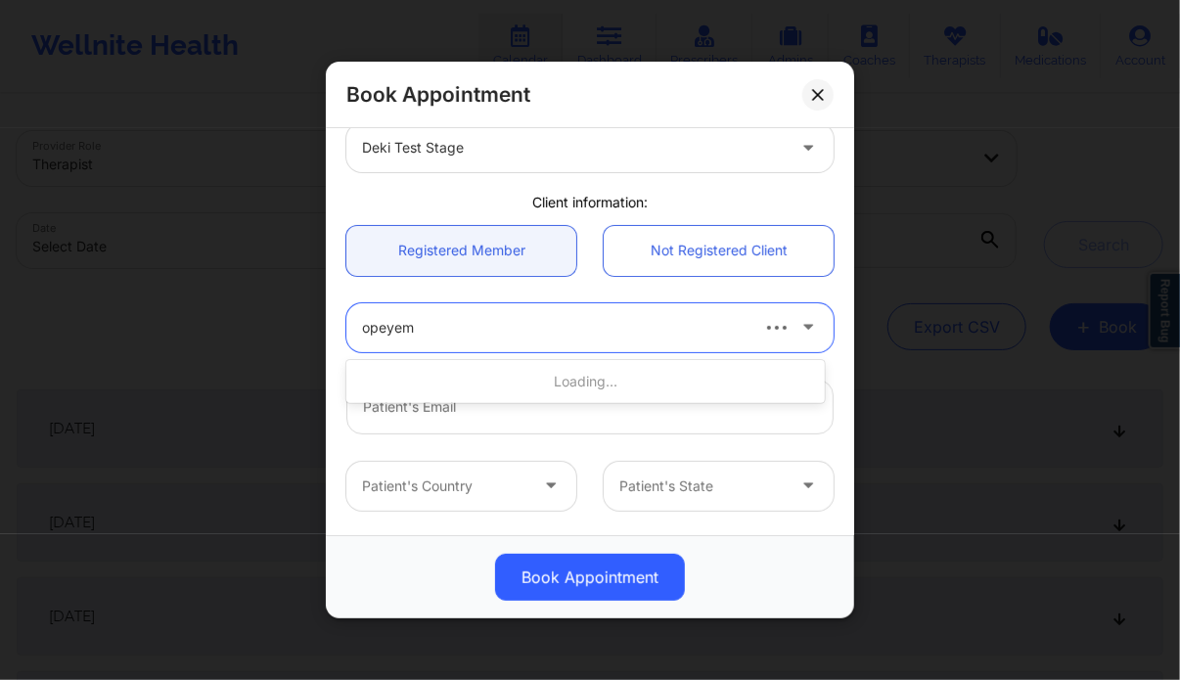
type input "opeyemi"
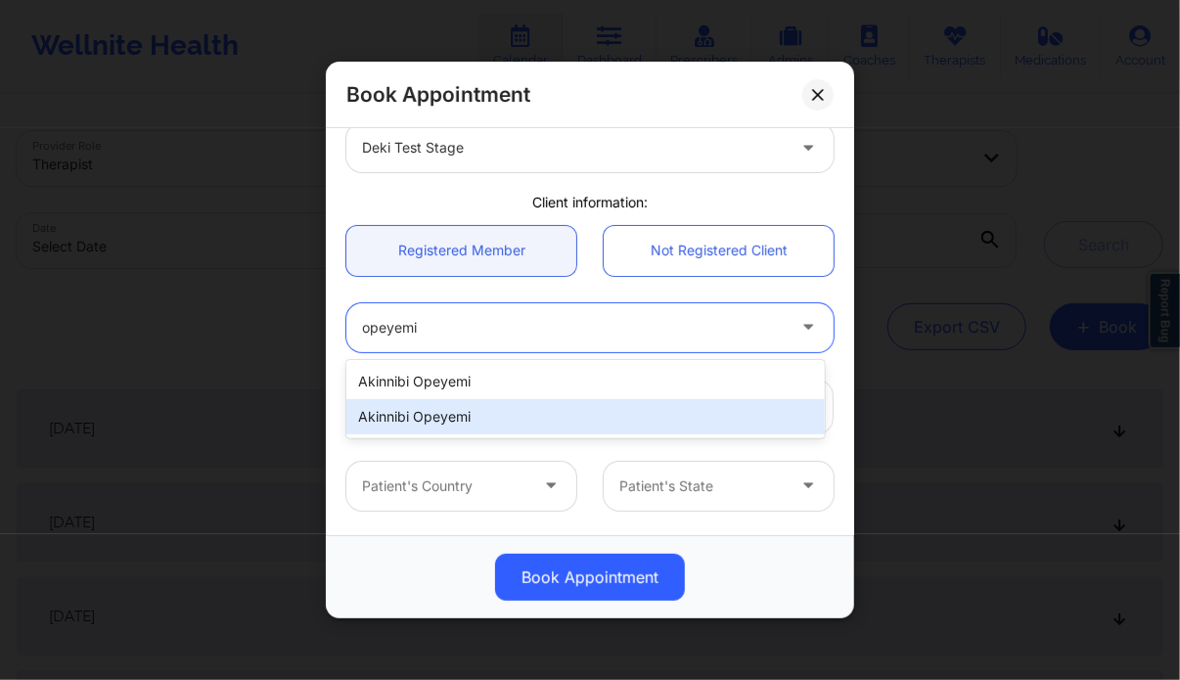
click at [460, 419] on div "Akinnibi Opeyemi" at bounding box center [584, 416] width 477 height 35
type input "[EMAIL_ADDRESS][DOMAIN_NAME]"
type input "[PHONE_NUMBER]"
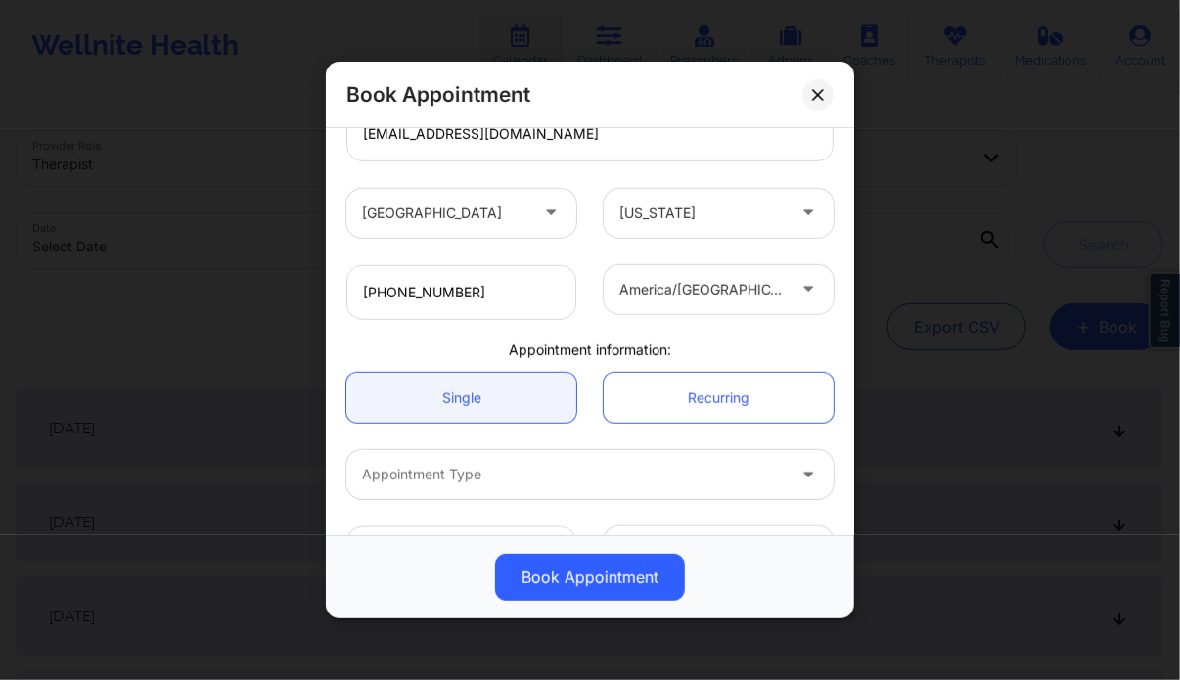
scroll to position [386, 0]
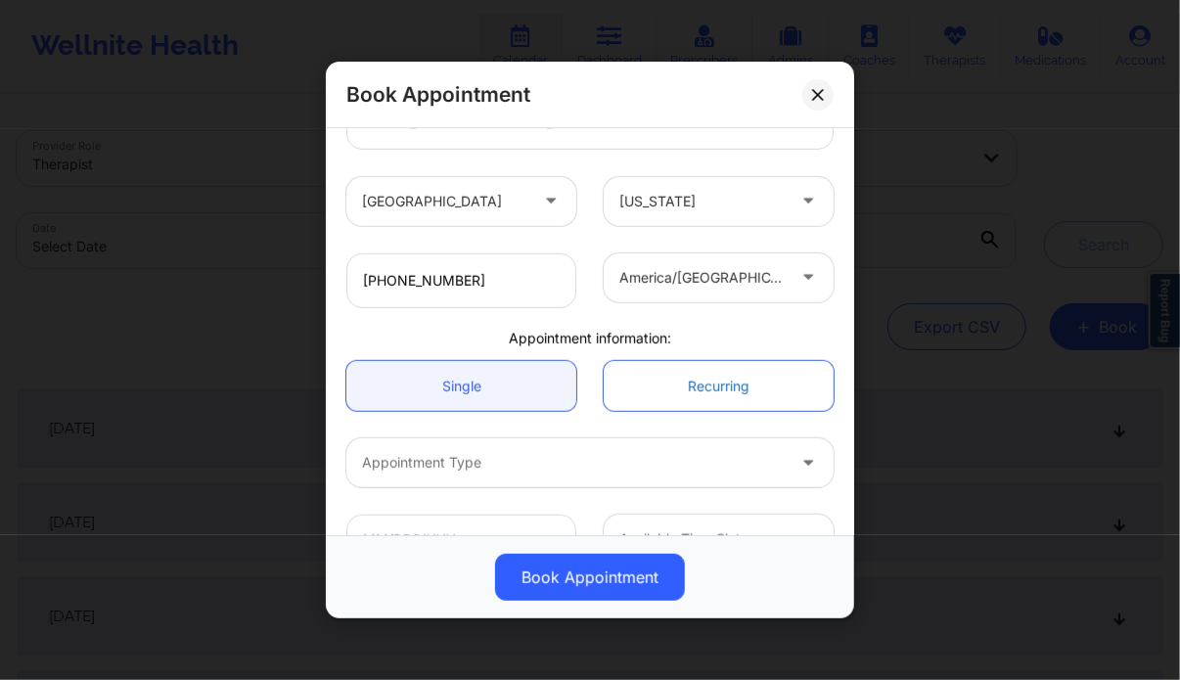
click at [689, 393] on link "Recurring" at bounding box center [718, 386] width 230 height 50
click at [496, 390] on link "Single" at bounding box center [461, 386] width 230 height 50
click at [670, 407] on link "Recurring" at bounding box center [718, 386] width 230 height 50
click at [516, 384] on link "Single" at bounding box center [461, 386] width 230 height 50
click at [657, 386] on link "Recurring" at bounding box center [718, 386] width 230 height 50
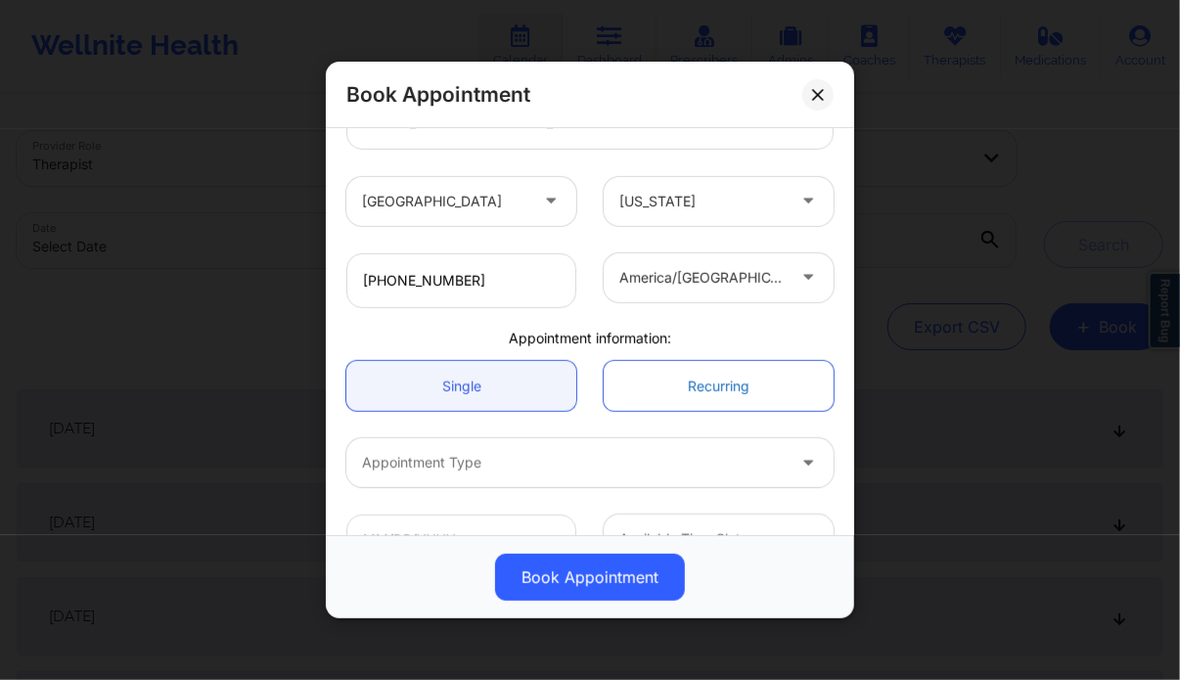
scroll to position [434, 0]
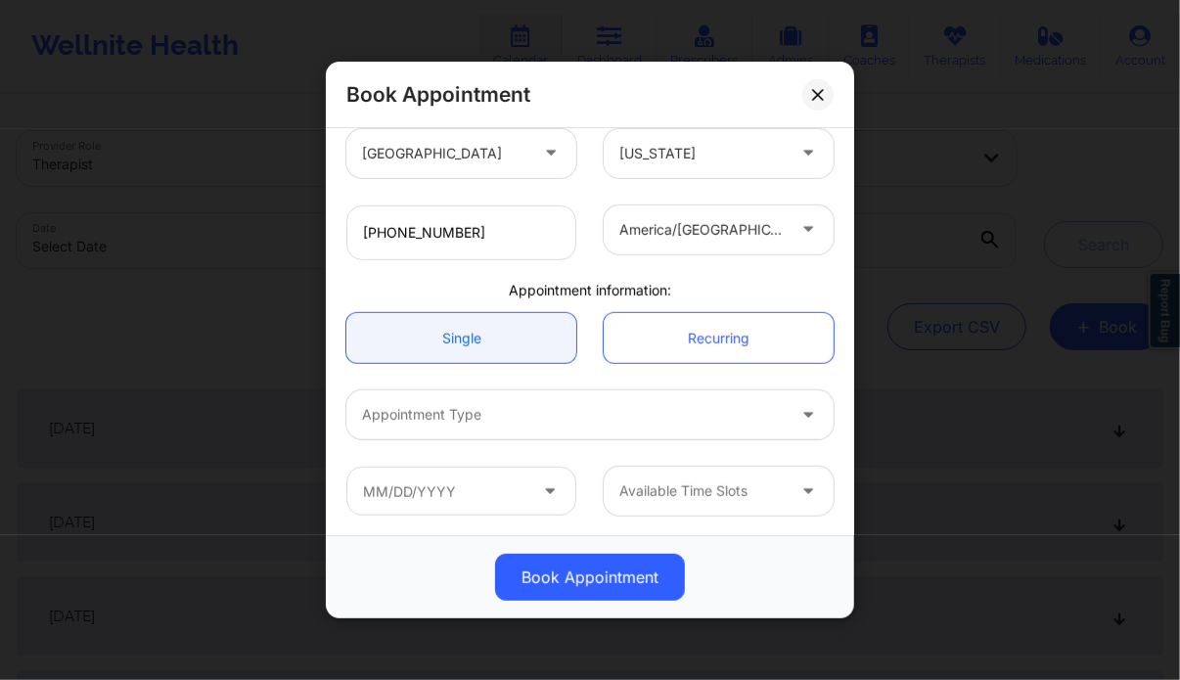
click at [544, 335] on link "Single" at bounding box center [461, 338] width 230 height 50
click at [682, 356] on link "Recurring" at bounding box center [718, 338] width 230 height 50
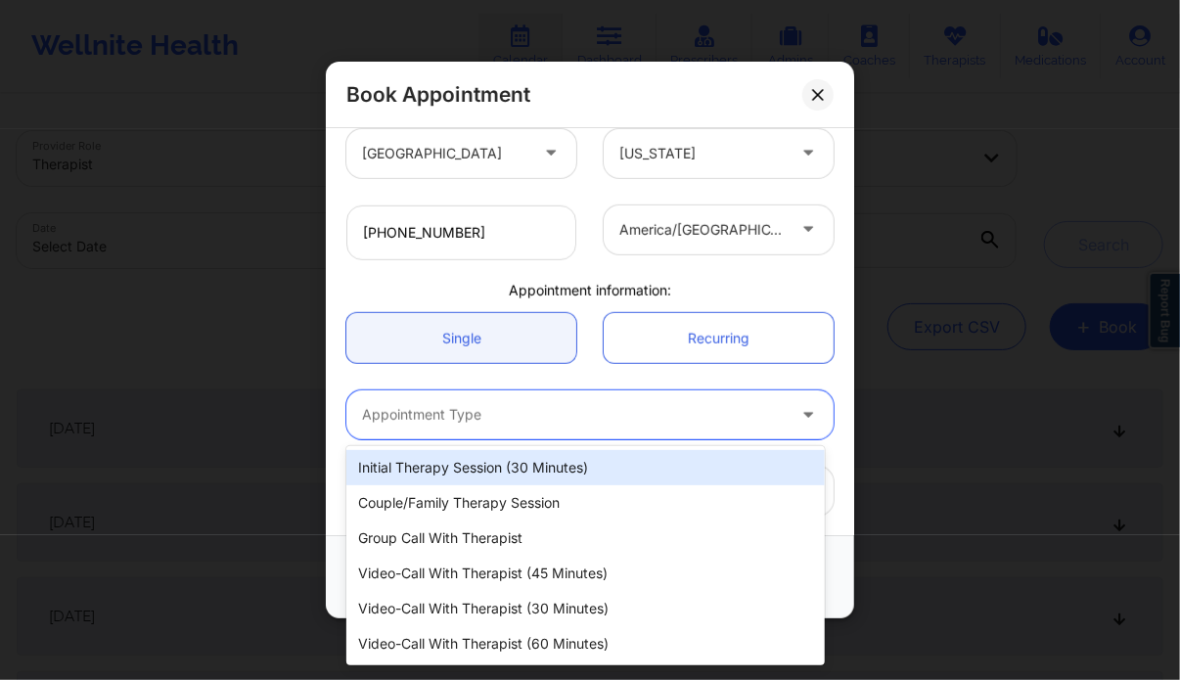
click at [645, 418] on div at bounding box center [573, 414] width 423 height 23
click at [496, 472] on div "Initial Therapy Session (30 minutes)" at bounding box center [584, 467] width 477 height 35
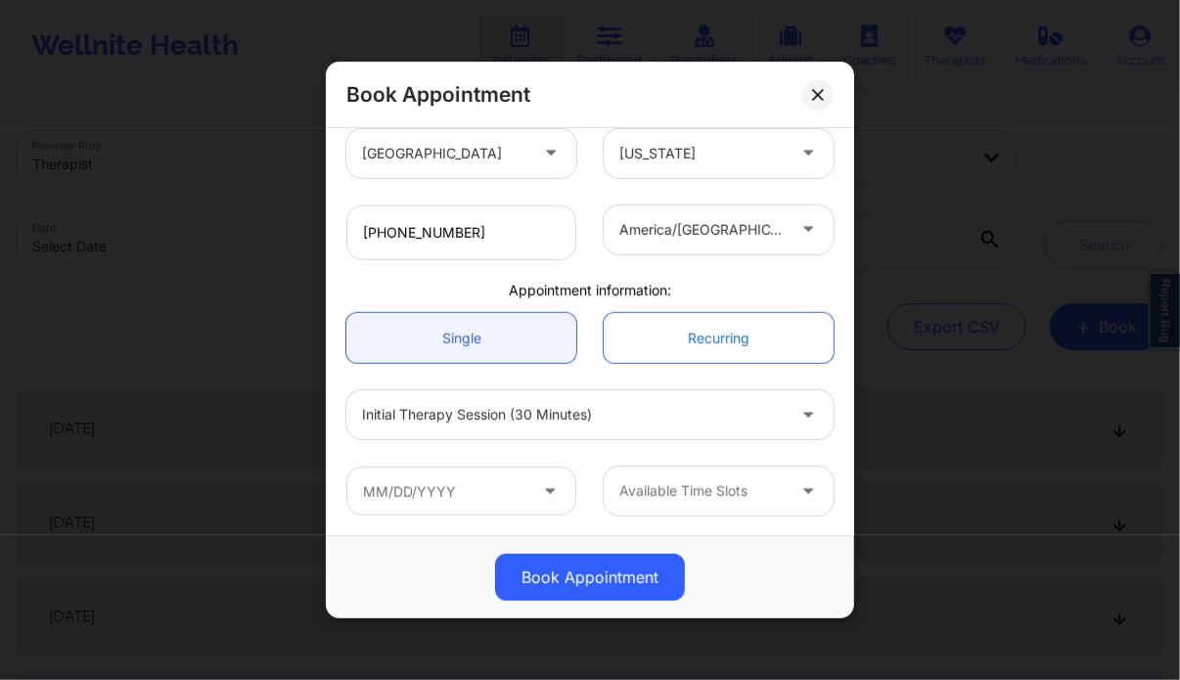
click at [641, 337] on link "Recurring" at bounding box center [718, 338] width 230 height 50
click at [520, 334] on link "Single" at bounding box center [461, 338] width 230 height 50
click at [684, 343] on link "Recurring" at bounding box center [718, 338] width 230 height 50
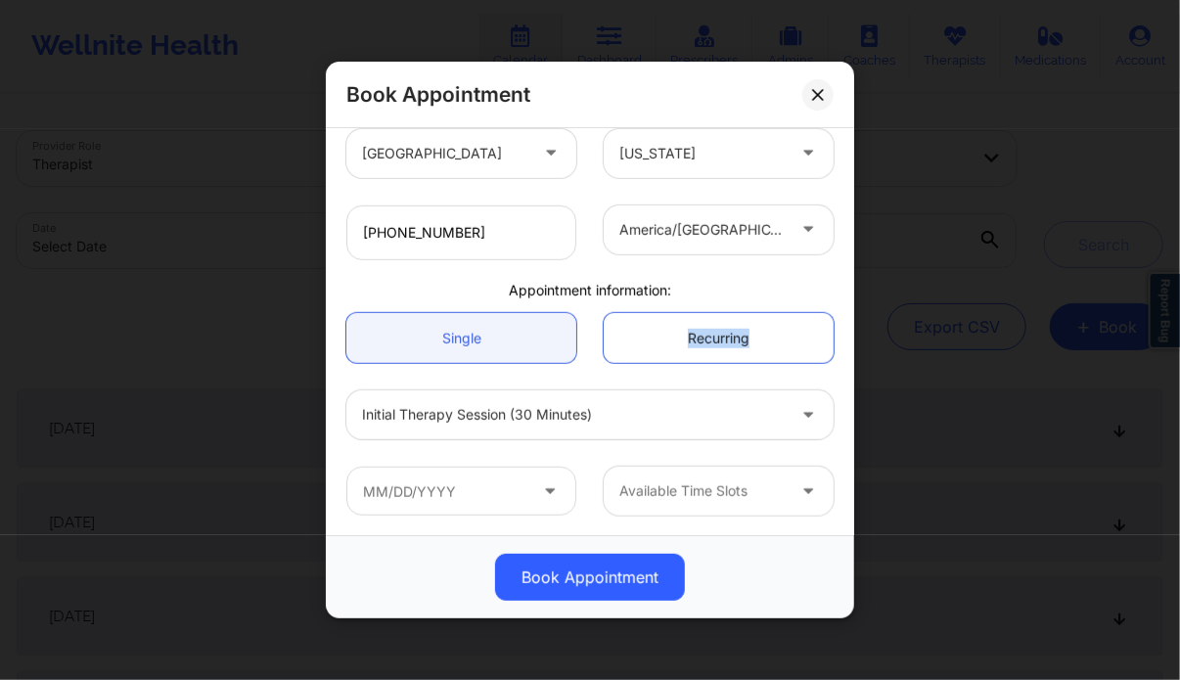
click at [684, 343] on link "Recurring" at bounding box center [718, 338] width 230 height 50
click at [647, 328] on link "Recurring" at bounding box center [718, 338] width 230 height 50
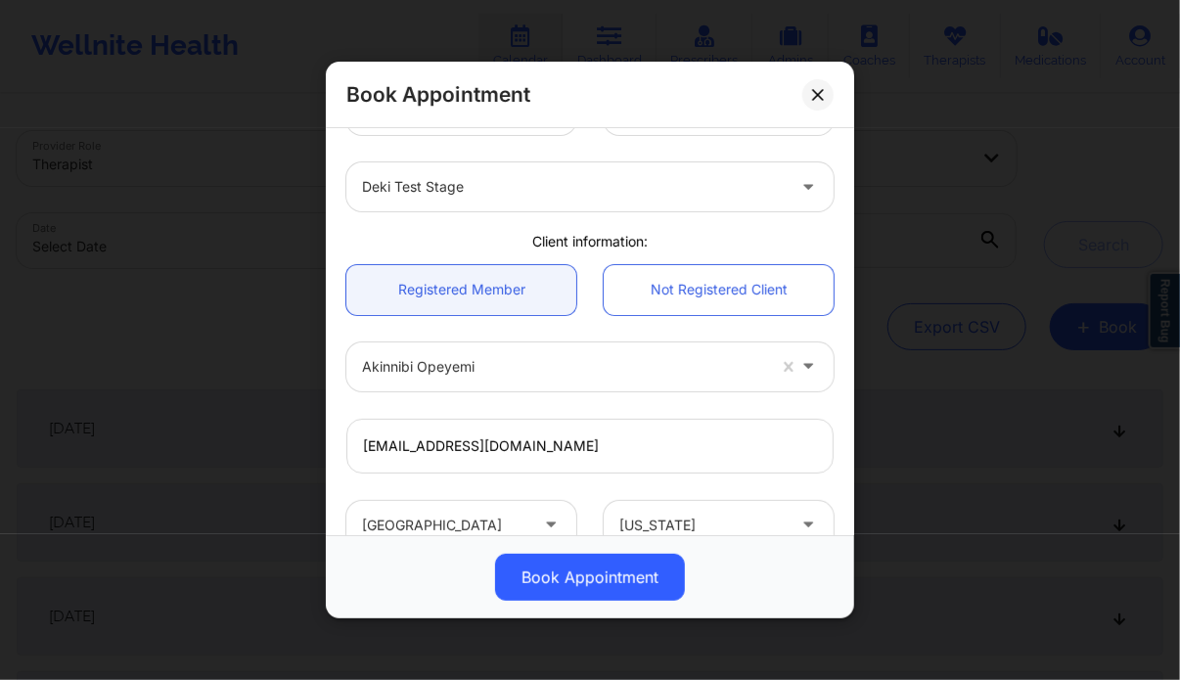
scroll to position [62, 0]
click at [685, 311] on link "Not Registered Client" at bounding box center [718, 291] width 230 height 50
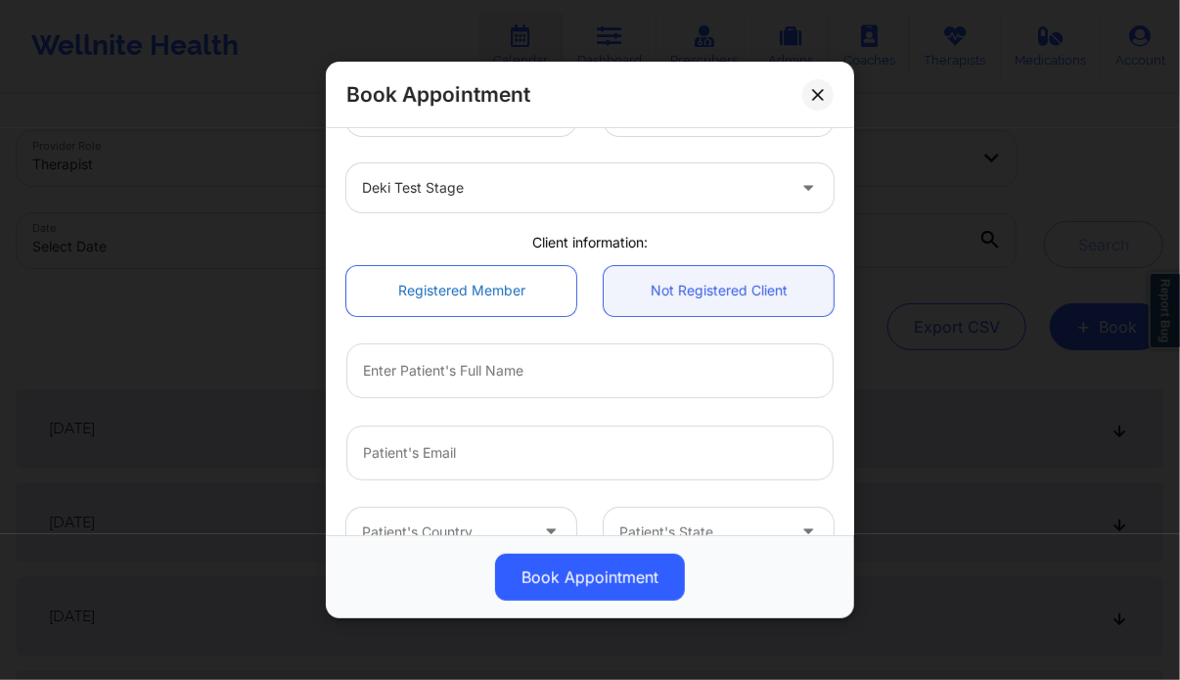
click at [469, 281] on link "Registered Member" at bounding box center [461, 291] width 230 height 50
type input "[EMAIL_ADDRESS][DOMAIN_NAME]"
type input "[PHONE_NUMBER]"
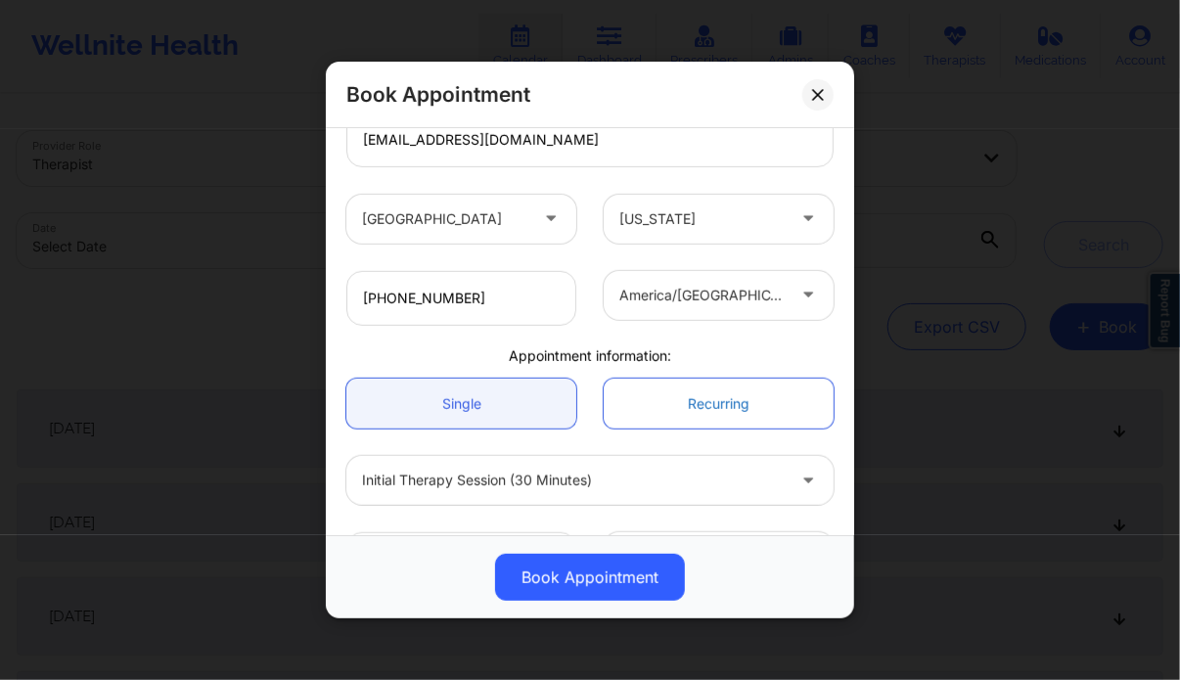
scroll to position [371, 0]
click at [712, 398] on link "Recurring" at bounding box center [718, 402] width 230 height 50
click at [529, 413] on link "Single" at bounding box center [461, 402] width 230 height 50
click at [653, 415] on link "Recurring" at bounding box center [718, 402] width 230 height 50
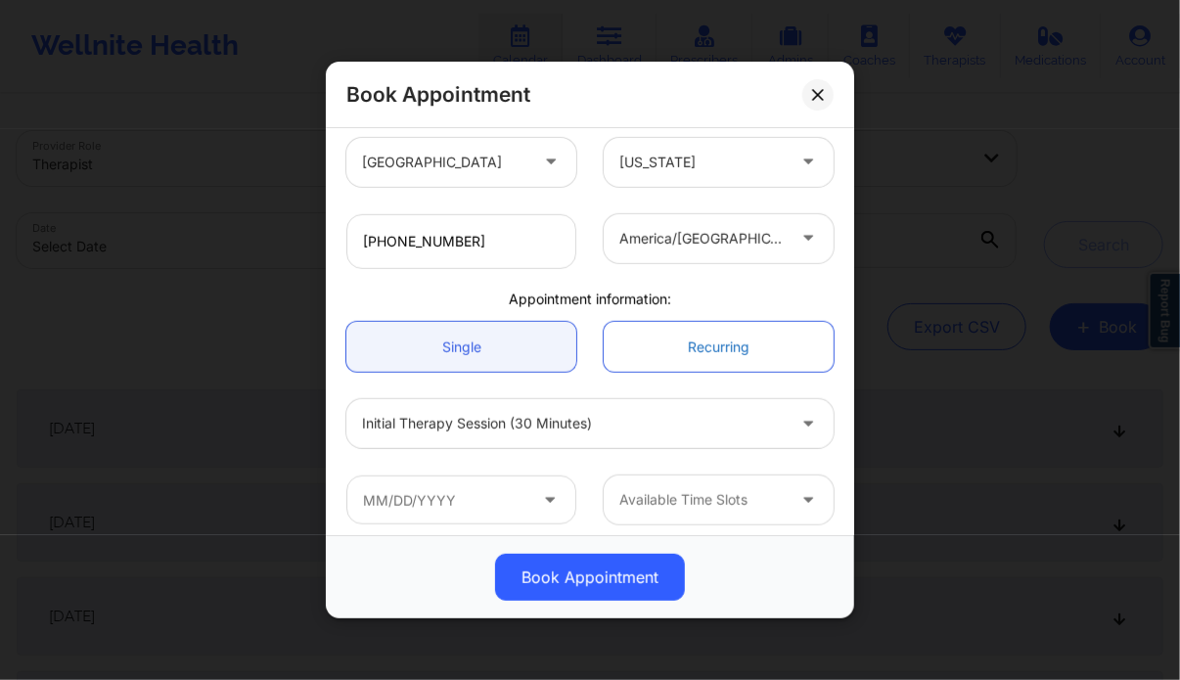
scroll to position [426, 0]
click at [700, 341] on link "Recurring" at bounding box center [718, 346] width 230 height 50
click at [554, 347] on link "Single" at bounding box center [461, 346] width 230 height 50
click at [684, 344] on link "Recurring" at bounding box center [718, 346] width 230 height 50
click at [501, 340] on link "Single" at bounding box center [461, 346] width 230 height 50
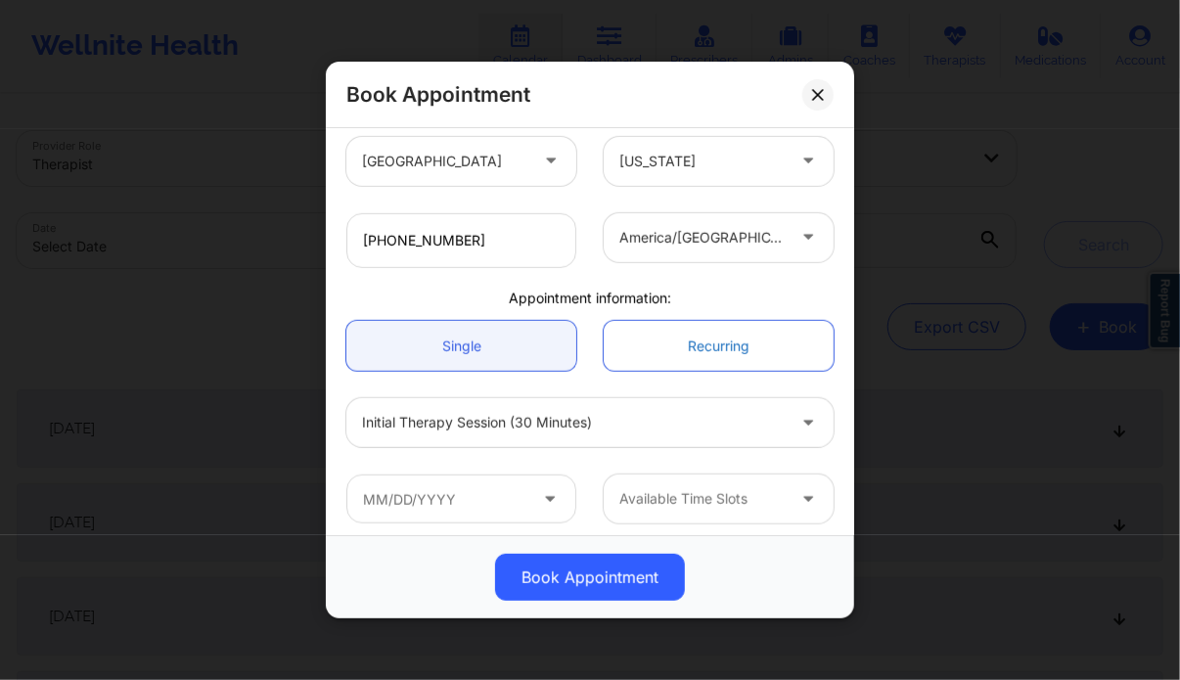
click at [650, 334] on link "Recurring" at bounding box center [718, 346] width 230 height 50
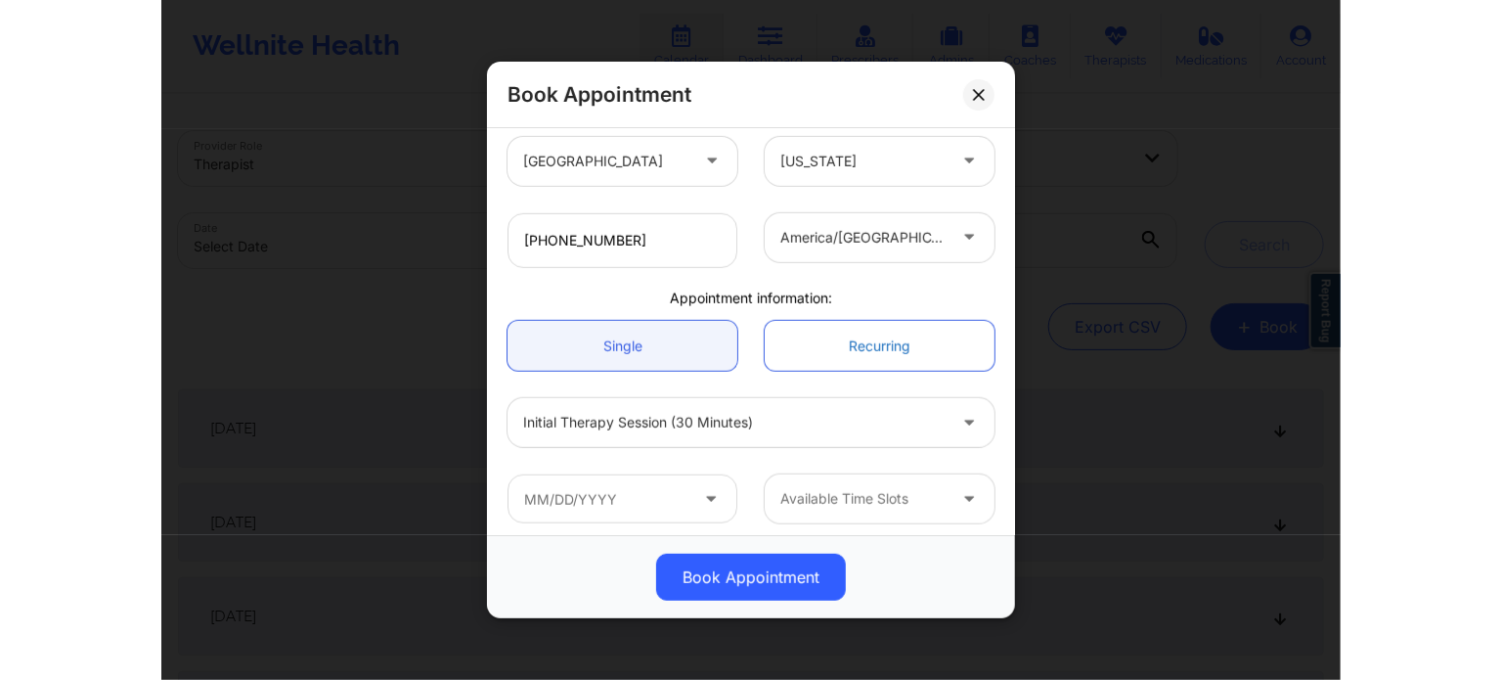
scroll to position [434, 0]
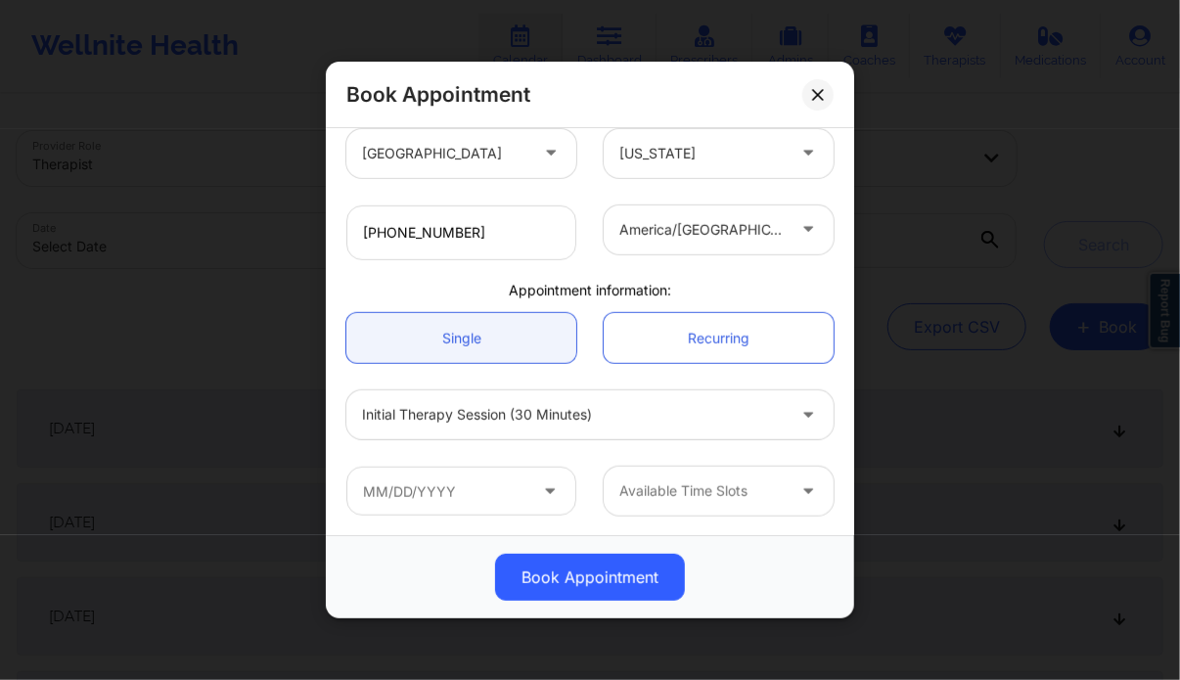
click at [544, 481] on icon at bounding box center [550, 487] width 20 height 17
click at [528, 488] on input "text" at bounding box center [461, 491] width 230 height 49
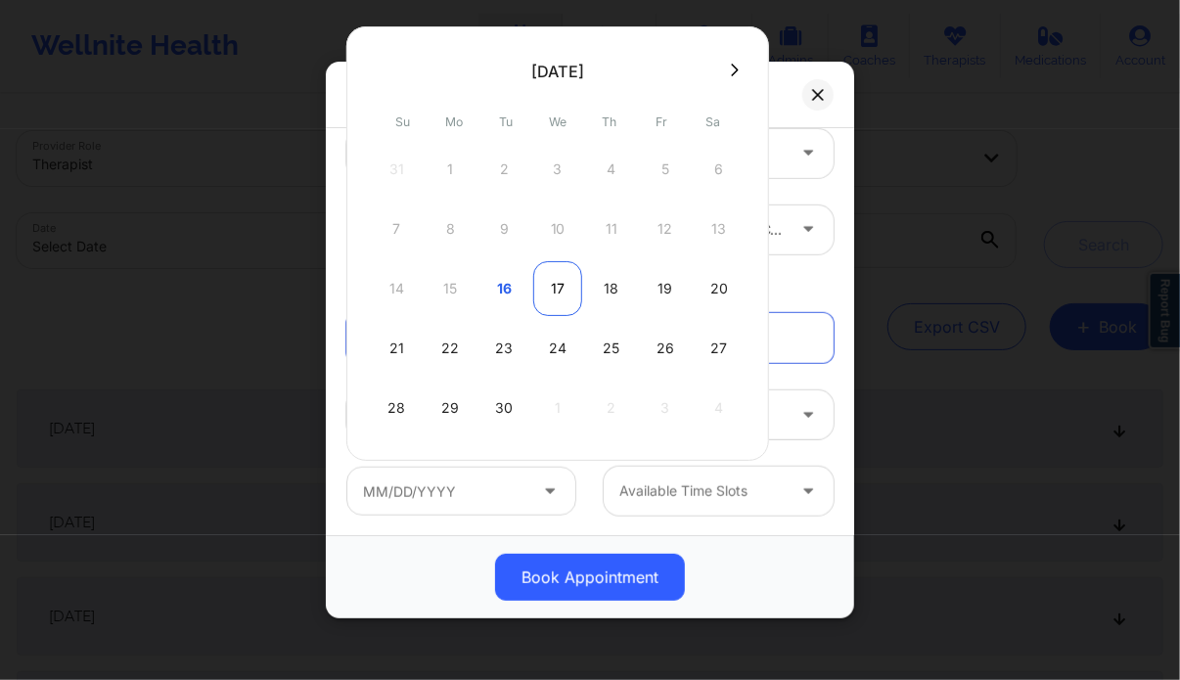
click at [559, 277] on div "17" at bounding box center [557, 288] width 49 height 55
type input "[DATE]"
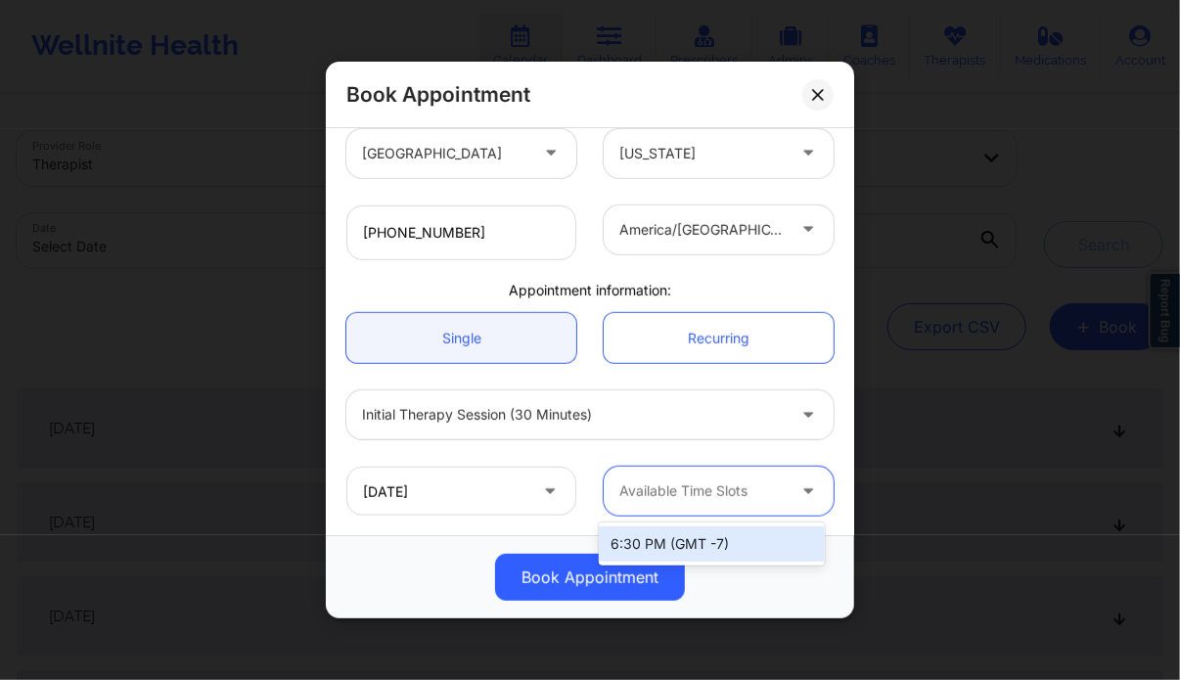
click at [711, 493] on div at bounding box center [701, 490] width 165 height 23
click at [702, 543] on div "6:30 PM (GMT -7)" at bounding box center [711, 543] width 225 height 35
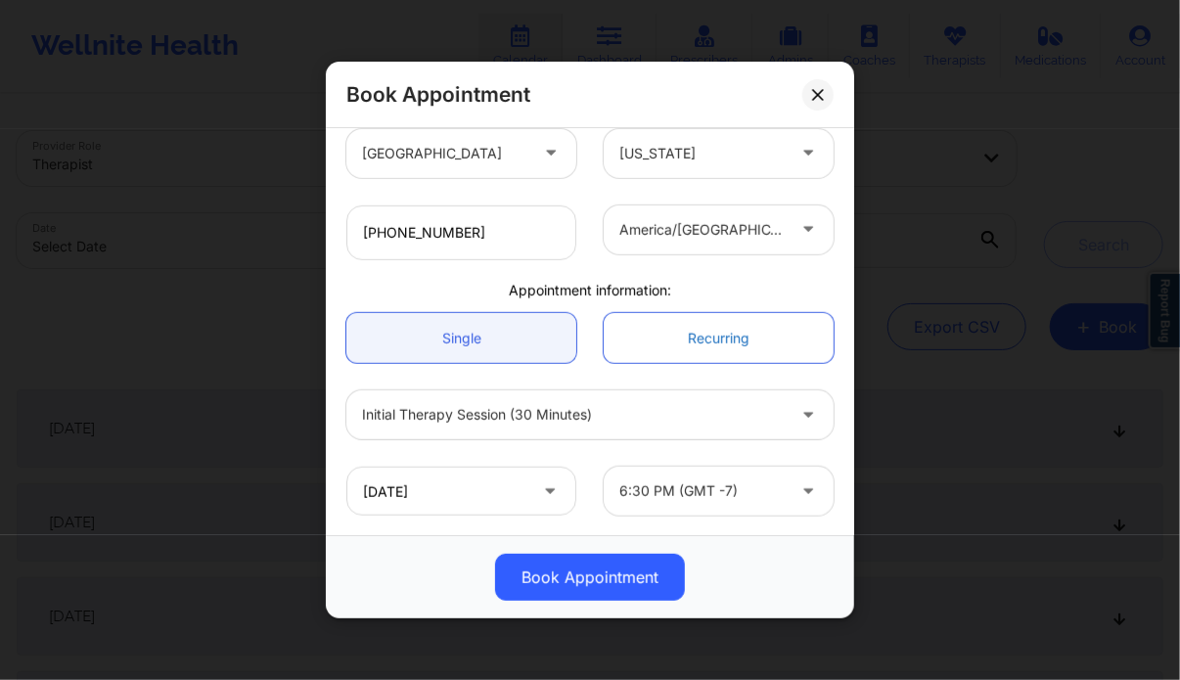
click at [714, 328] on link "Recurring" at bounding box center [718, 338] width 230 height 50
click at [466, 324] on link "Single" at bounding box center [461, 338] width 230 height 50
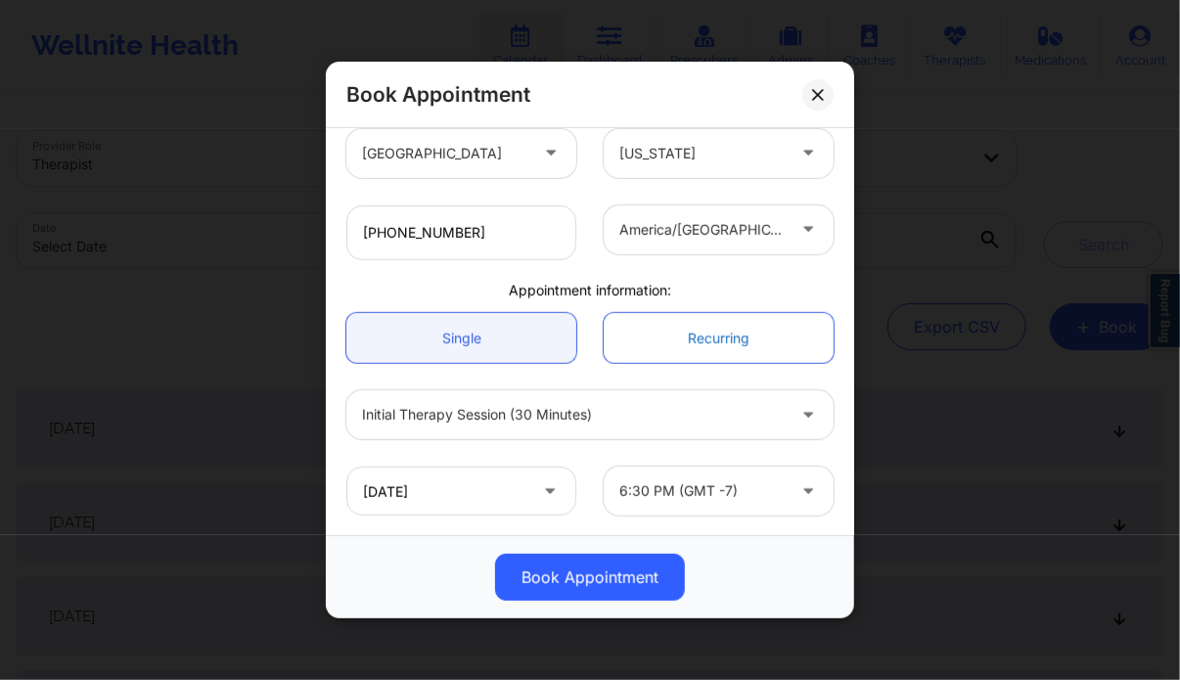
click at [698, 325] on link "Recurring" at bounding box center [718, 338] width 230 height 50
click at [532, 328] on link "Single" at bounding box center [461, 338] width 230 height 50
click at [704, 345] on link "Recurring" at bounding box center [718, 338] width 230 height 50
click at [721, 341] on link "Recurring" at bounding box center [718, 338] width 230 height 50
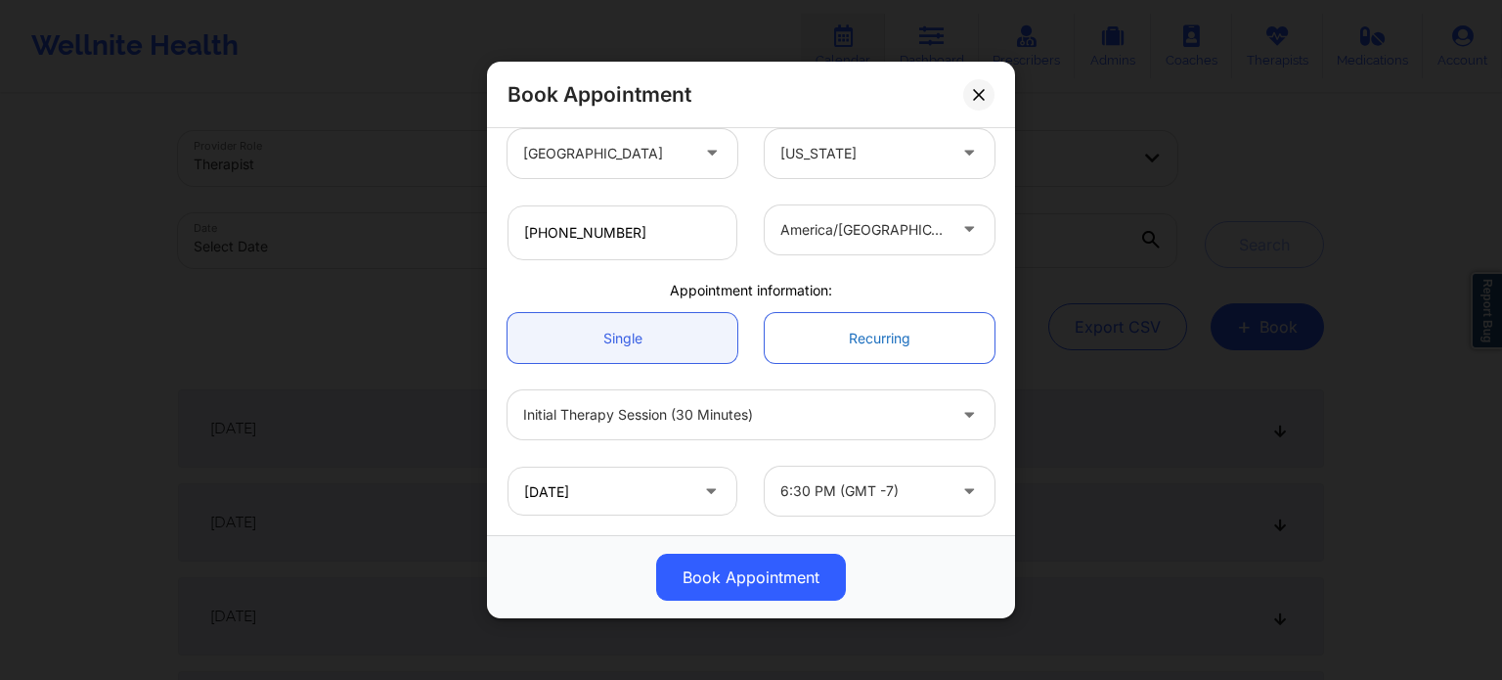
click at [872, 339] on link "Recurring" at bounding box center [880, 338] width 230 height 50
click at [698, 335] on link "Single" at bounding box center [623, 338] width 230 height 50
click at [869, 332] on link "Recurring" at bounding box center [880, 338] width 230 height 50
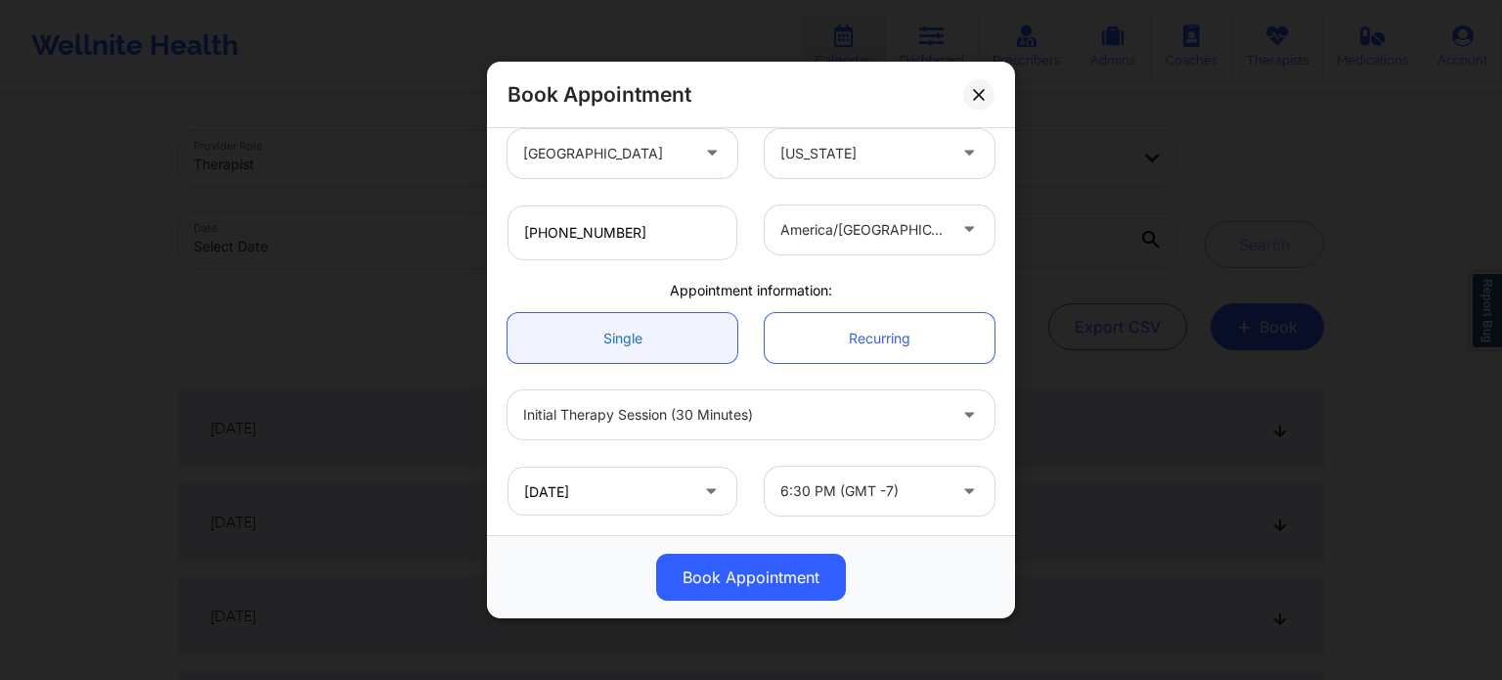
click at [642, 343] on link "Single" at bounding box center [623, 338] width 230 height 50
click at [850, 353] on link "Recurring" at bounding box center [880, 338] width 230 height 50
click at [685, 352] on link "Single" at bounding box center [623, 338] width 230 height 50
click at [850, 346] on link "Recurring" at bounding box center [880, 338] width 230 height 50
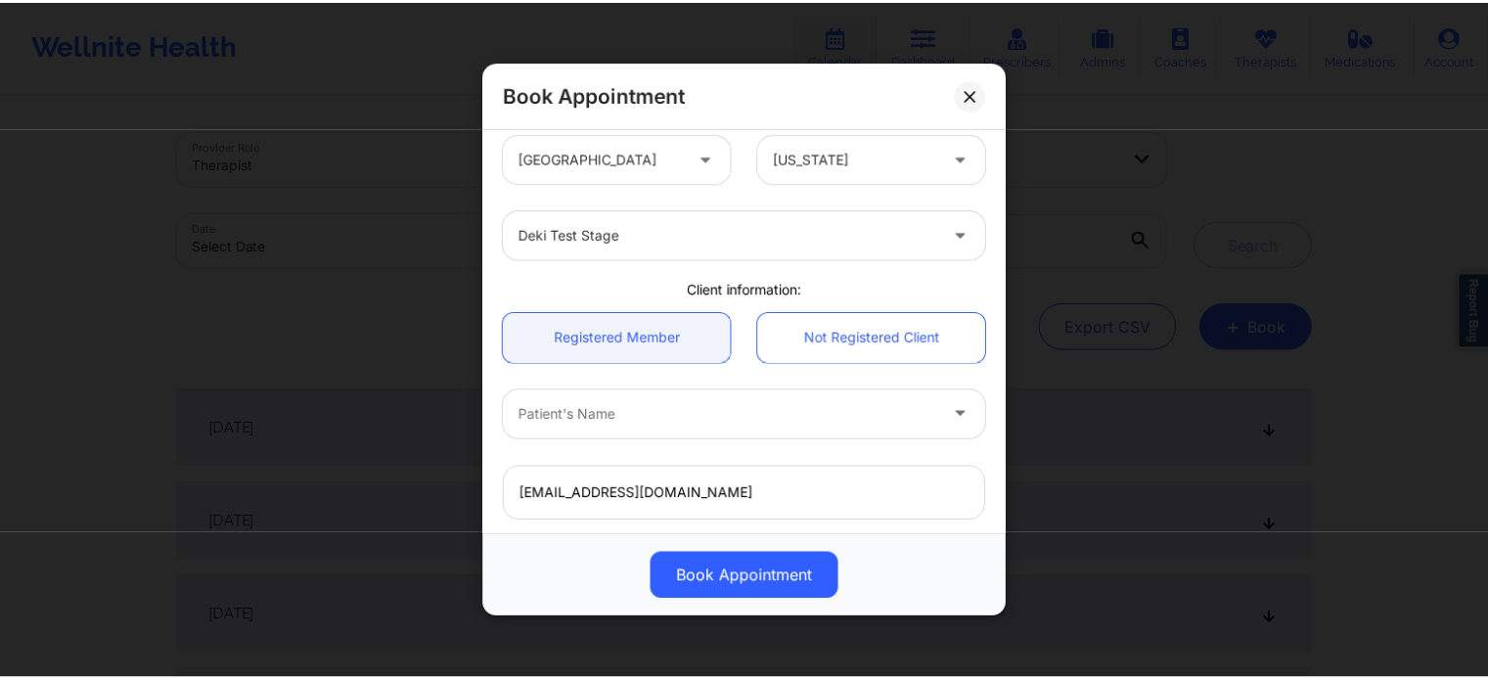
scroll to position [0, 0]
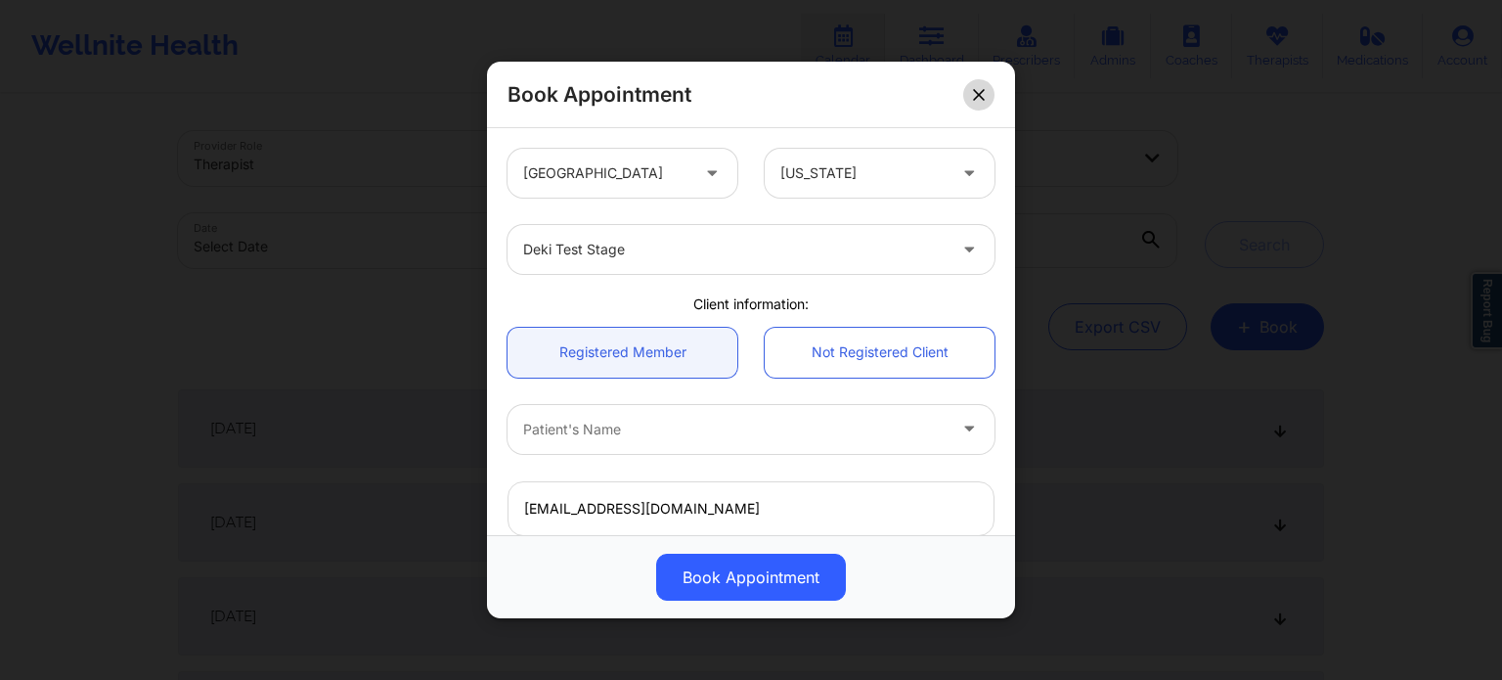
click at [974, 97] on icon at bounding box center [979, 95] width 12 height 12
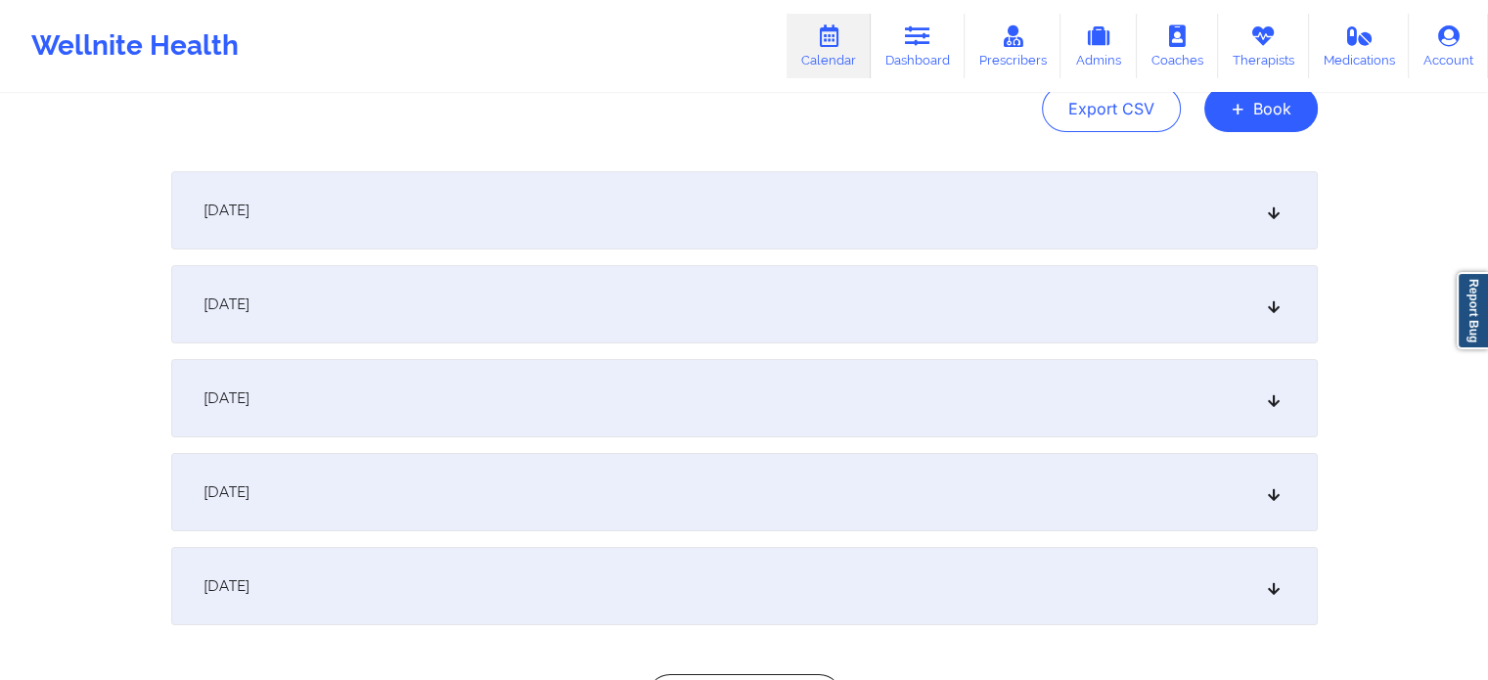
scroll to position [219, 0]
click at [1179, 400] on icon at bounding box center [1273, 397] width 17 height 14
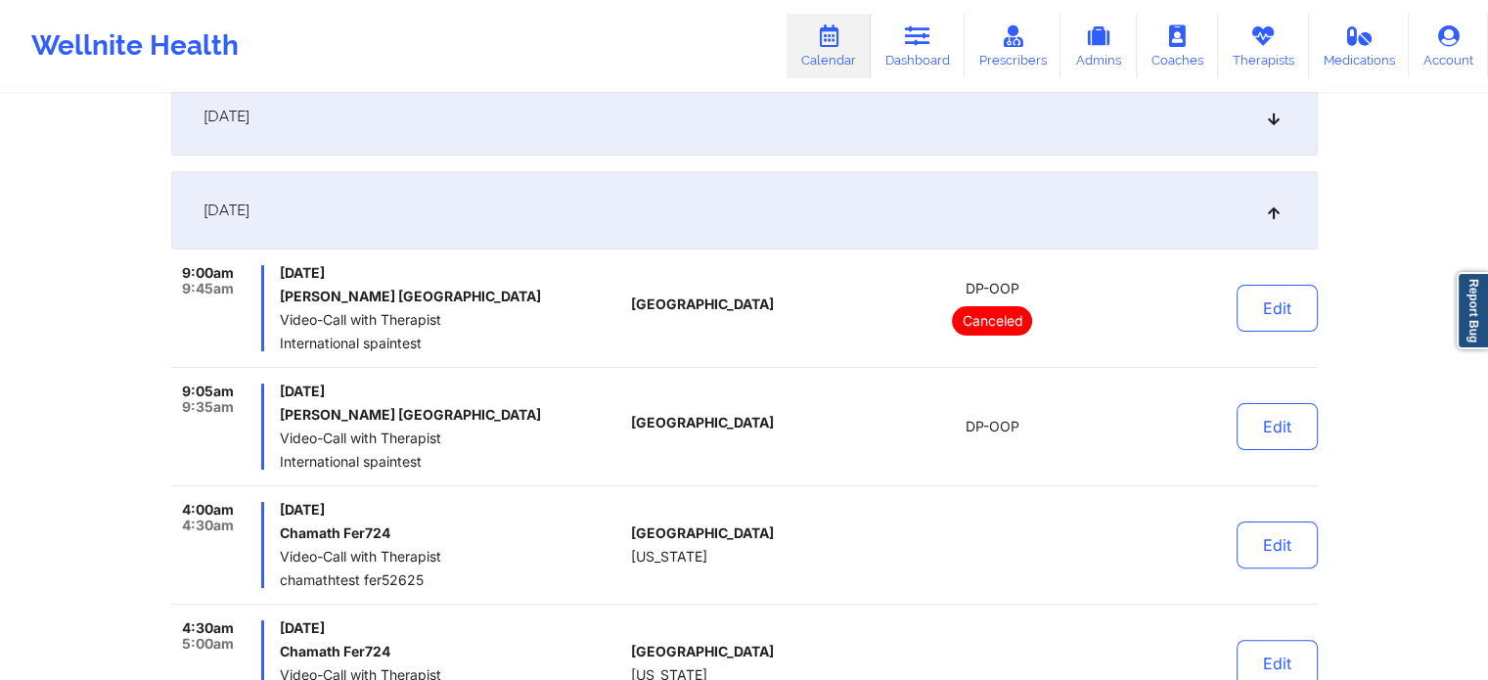
scroll to position [424, 0]
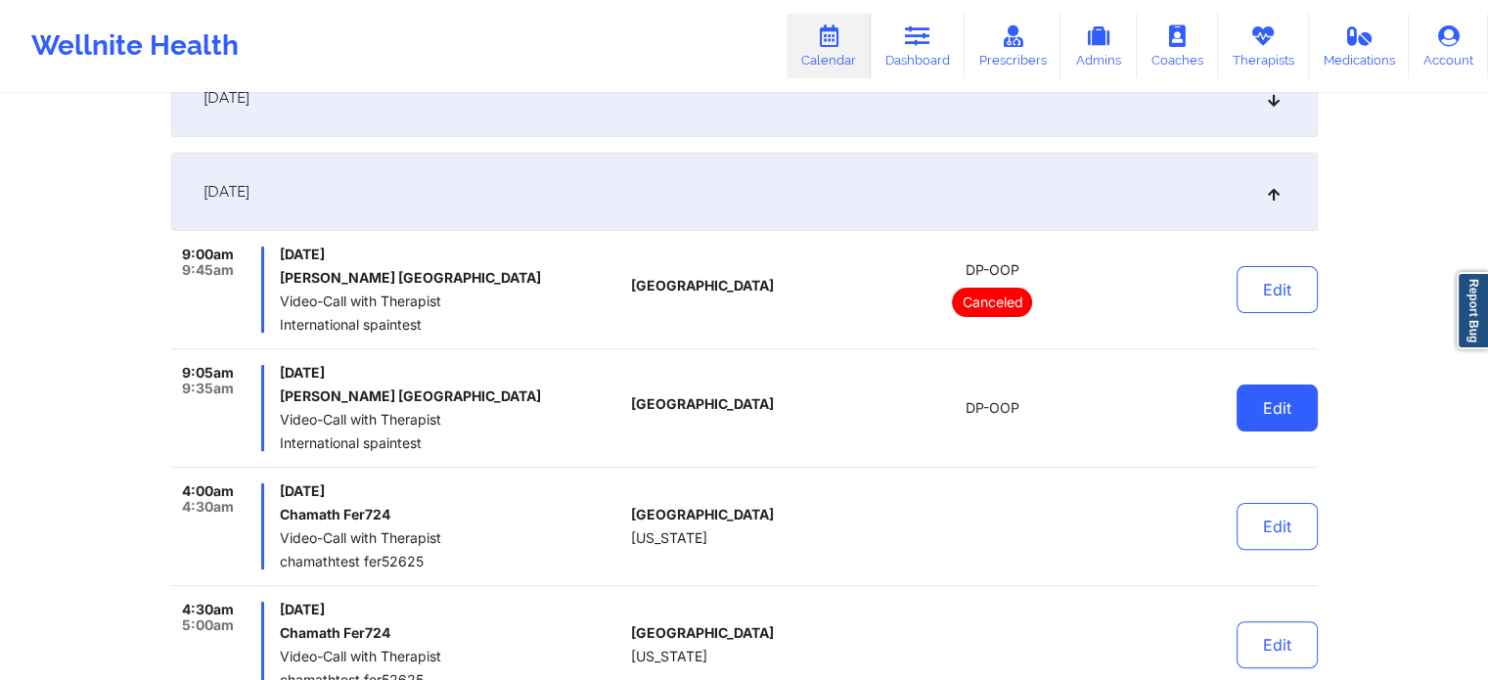
click at [1179, 405] on button "Edit" at bounding box center [1276, 407] width 81 height 47
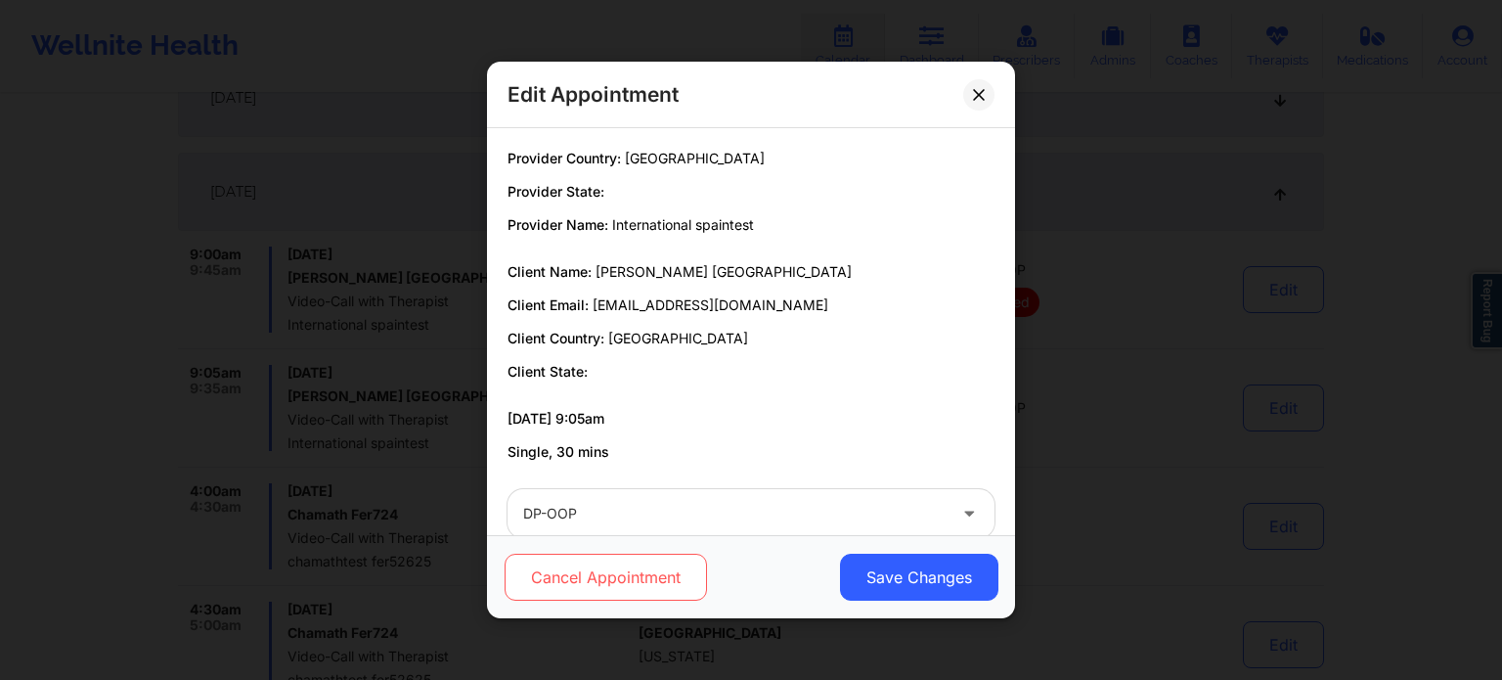
click at [579, 567] on button "Cancel Appointment" at bounding box center [606, 577] width 202 height 47
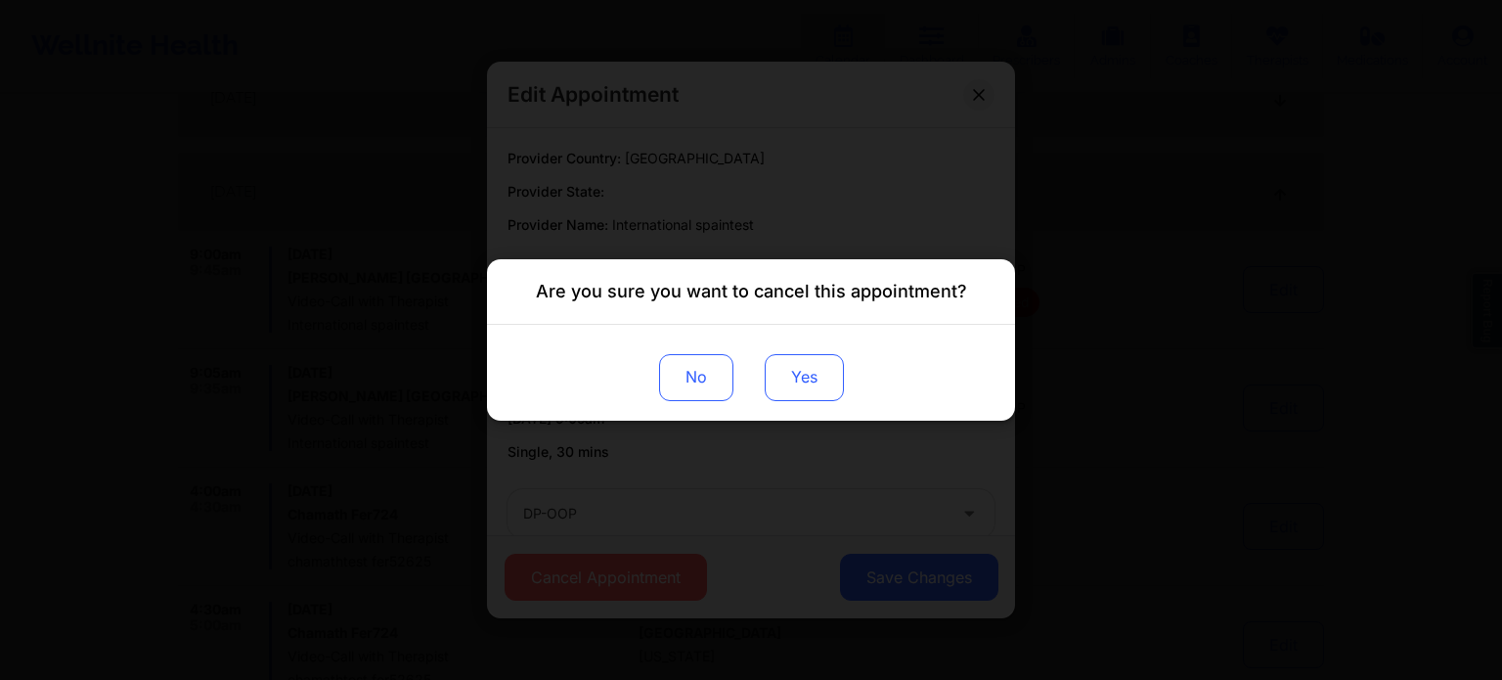
click at [812, 374] on button "Yes" at bounding box center [804, 377] width 79 height 47
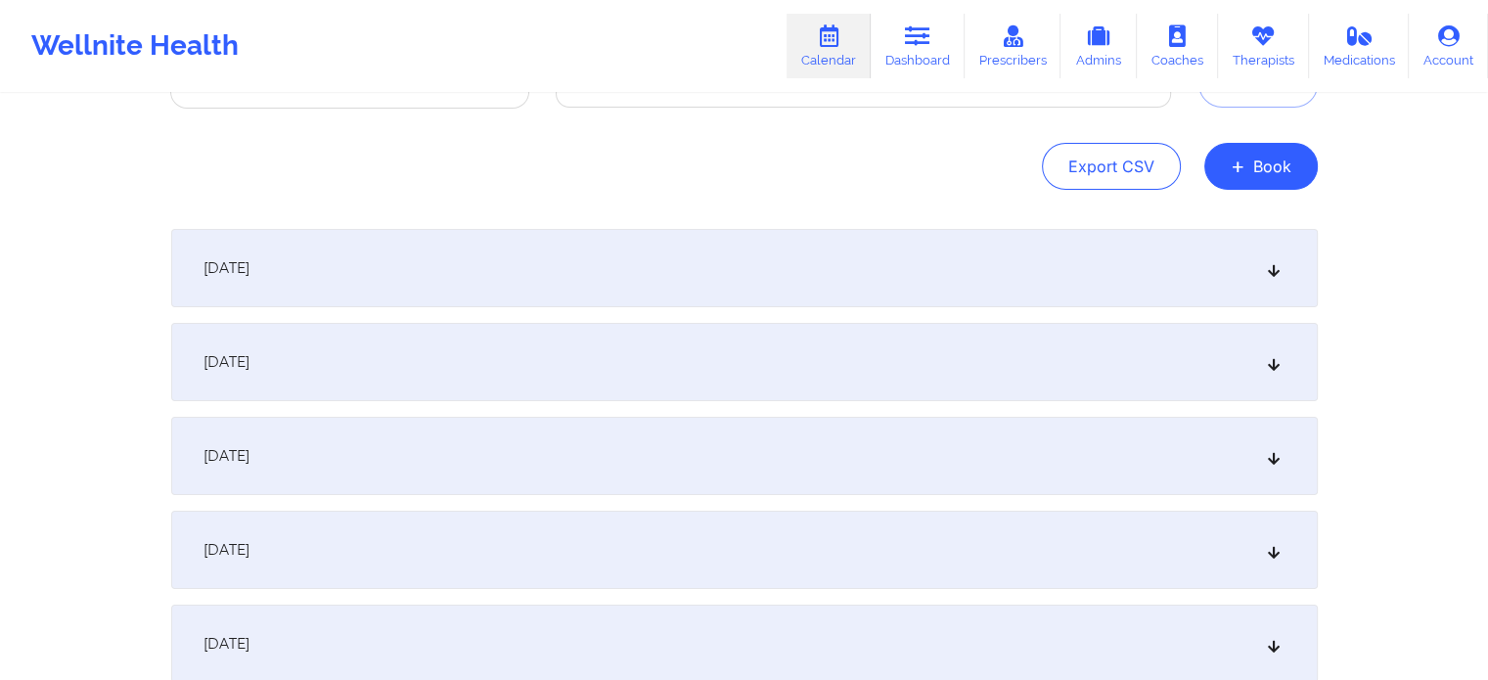
scroll to position [162, 0]
click at [1284, 457] on div "[DATE]" at bounding box center [744, 454] width 1146 height 78
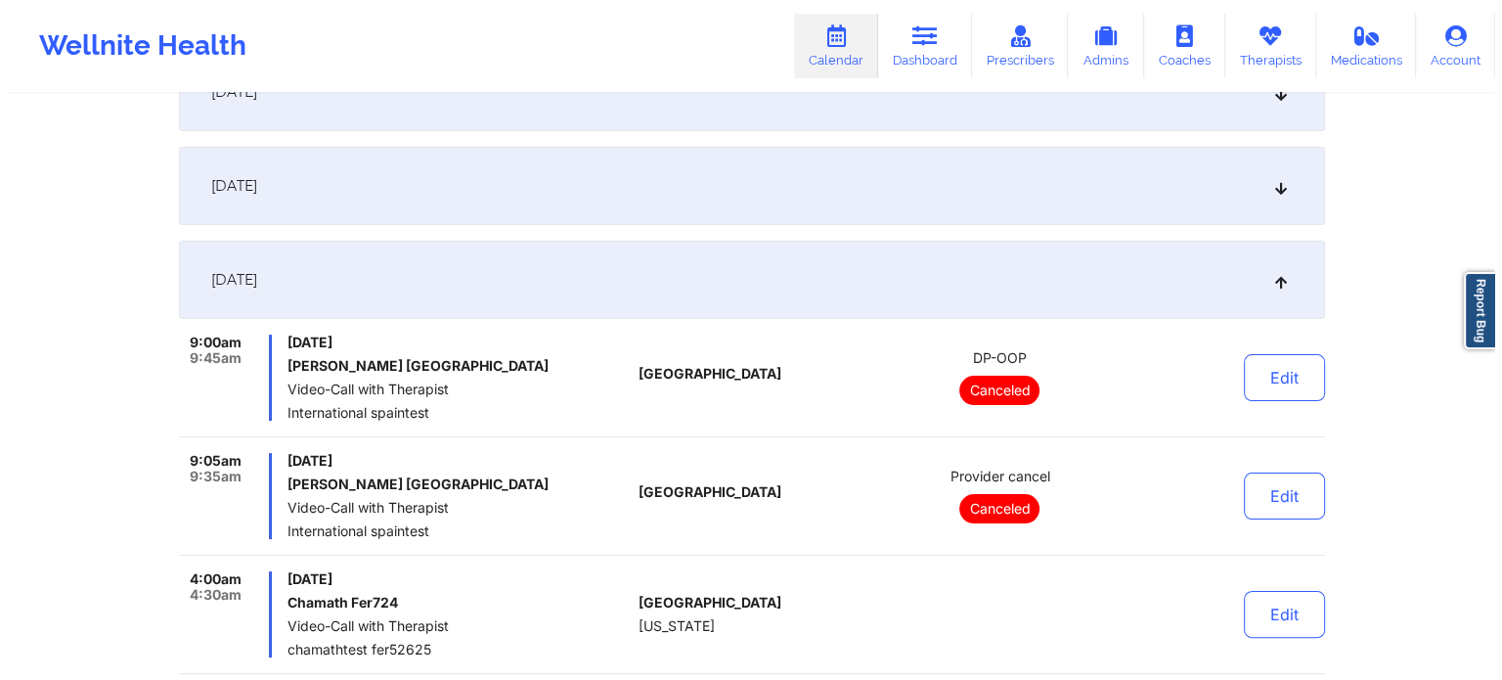
scroll to position [335, 0]
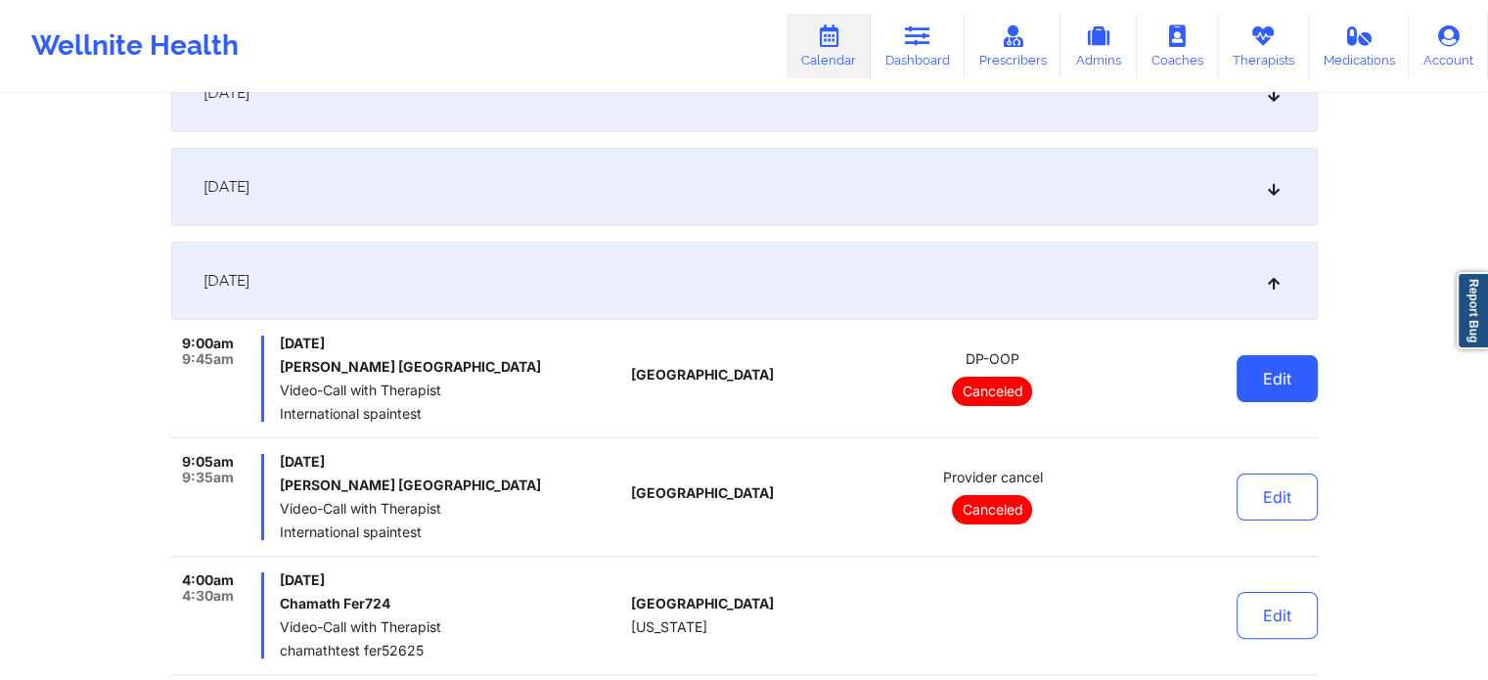
click at [1299, 380] on button "Edit" at bounding box center [1276, 378] width 81 height 47
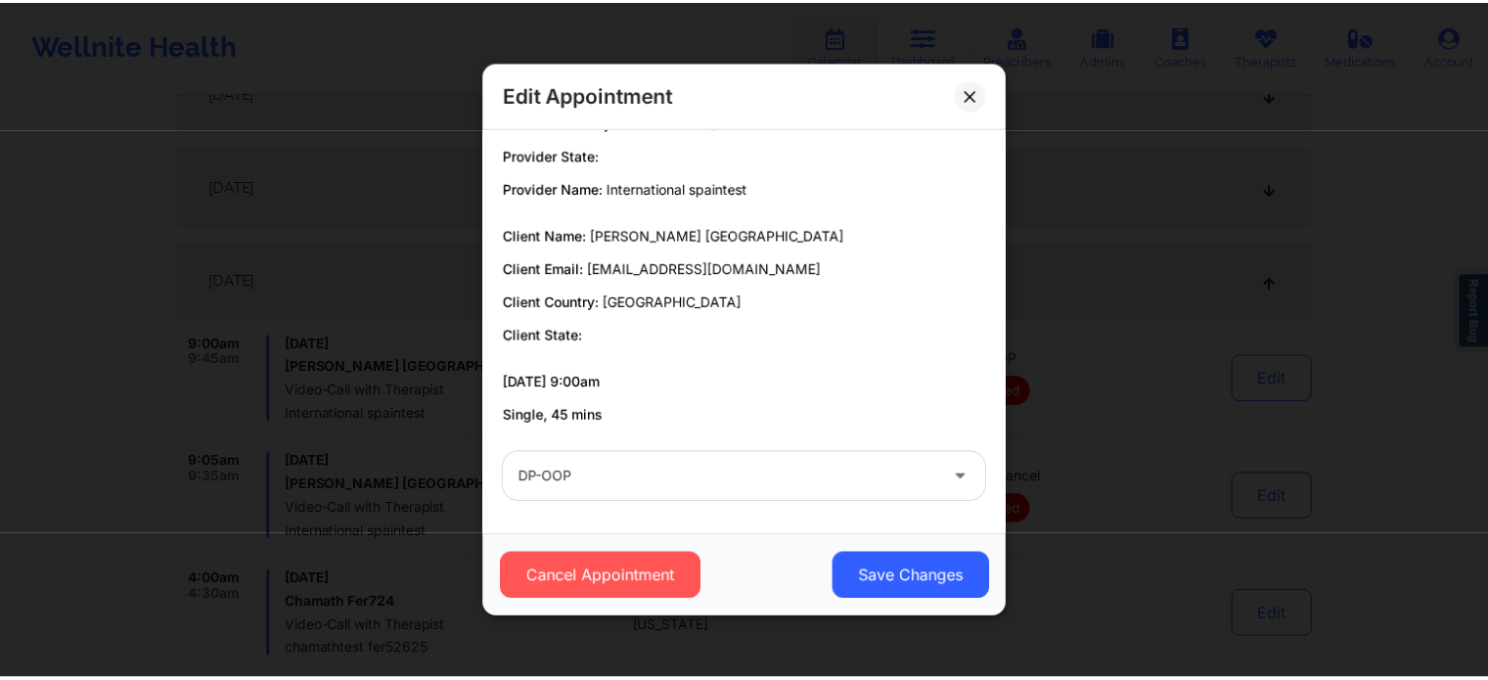
scroll to position [0, 0]
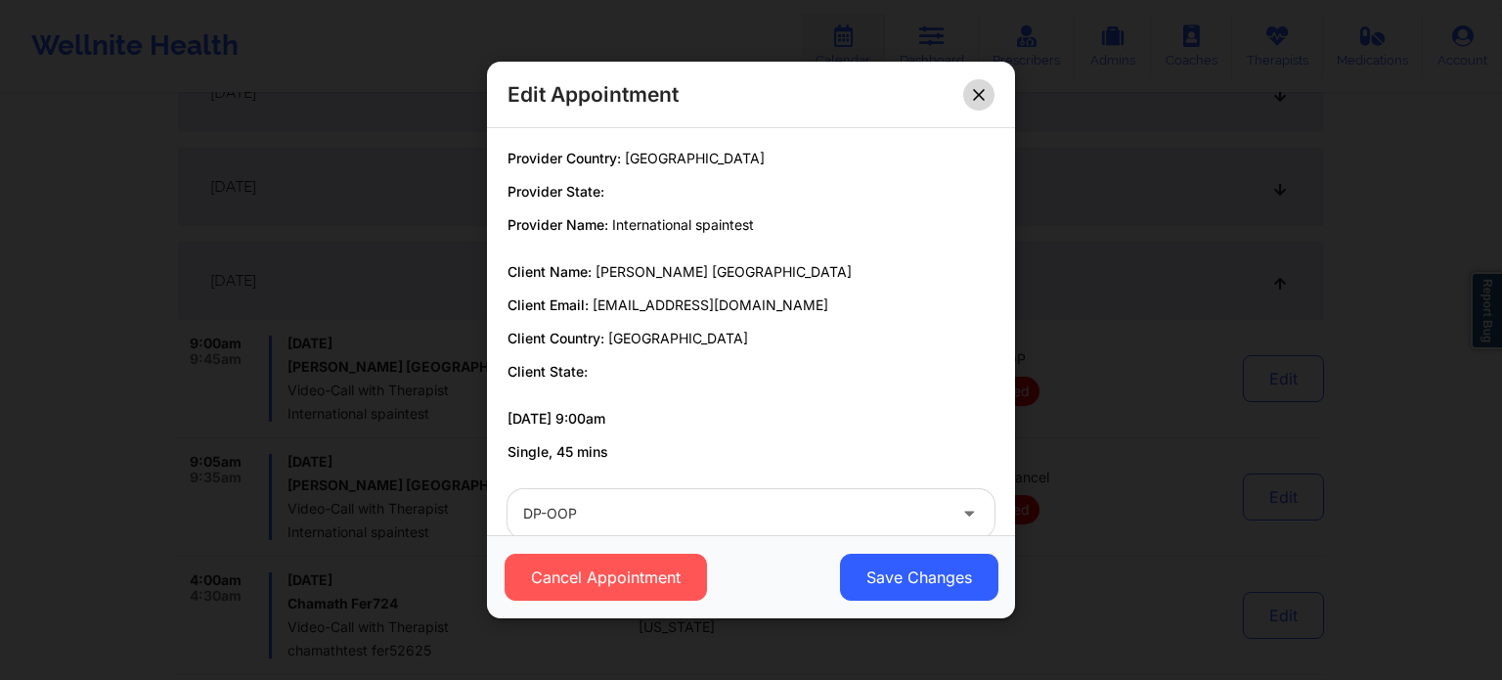
click at [994, 96] on button at bounding box center [978, 94] width 31 height 31
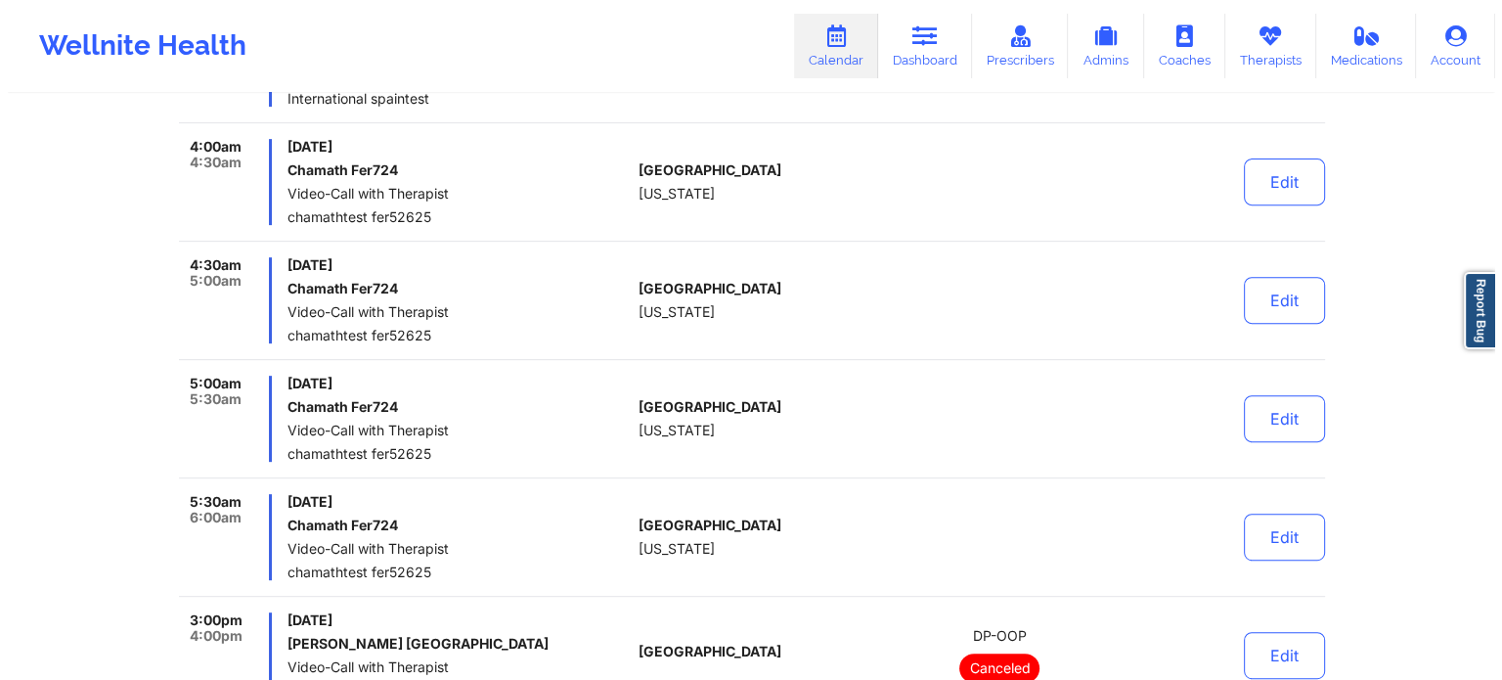
scroll to position [770, 0]
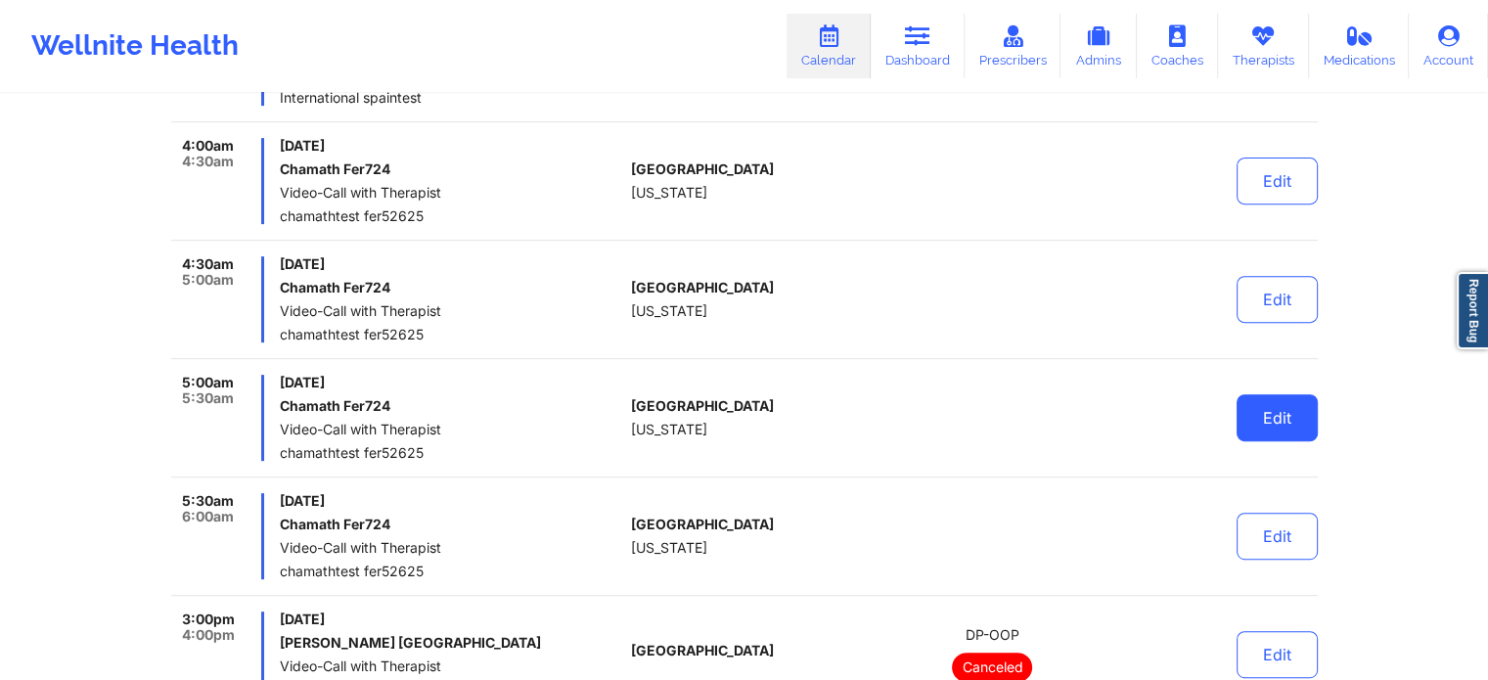
click at [1269, 415] on button "Edit" at bounding box center [1276, 417] width 81 height 47
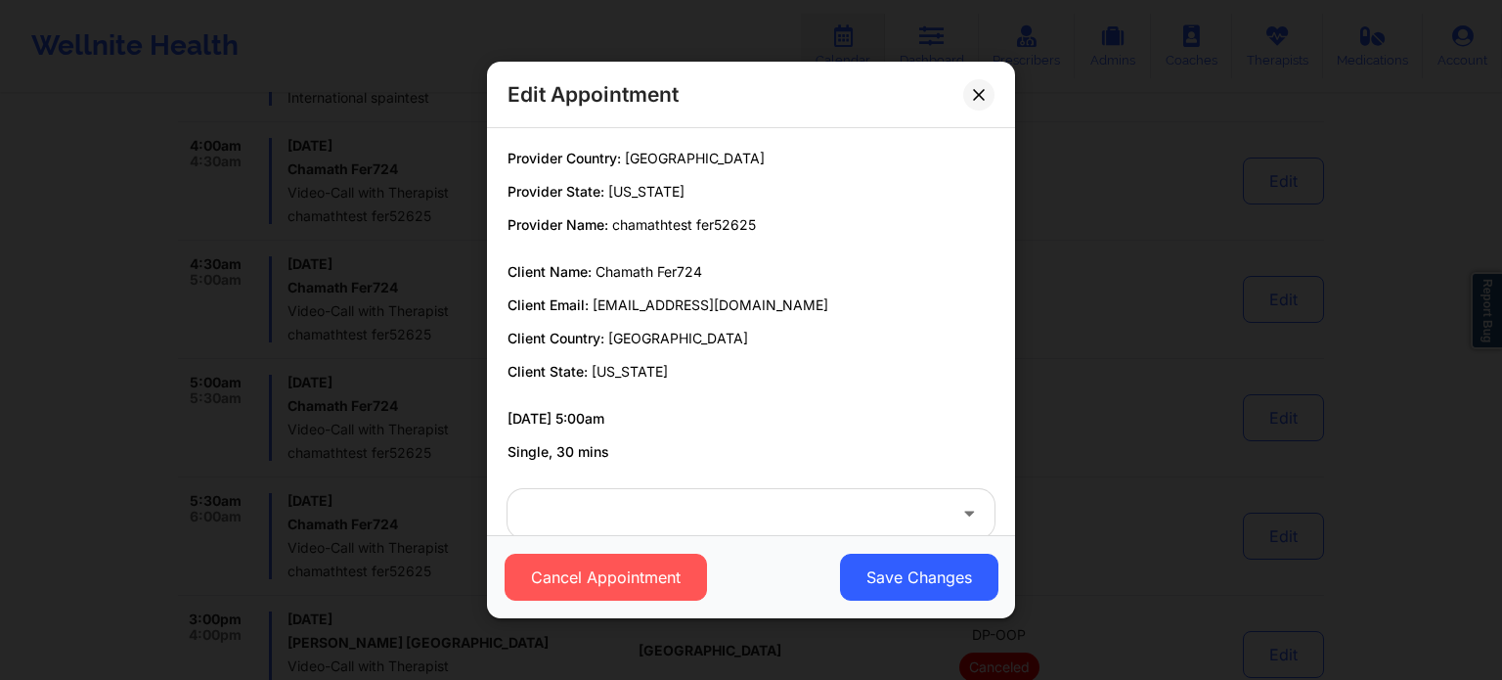
scroll to position [36, 0]
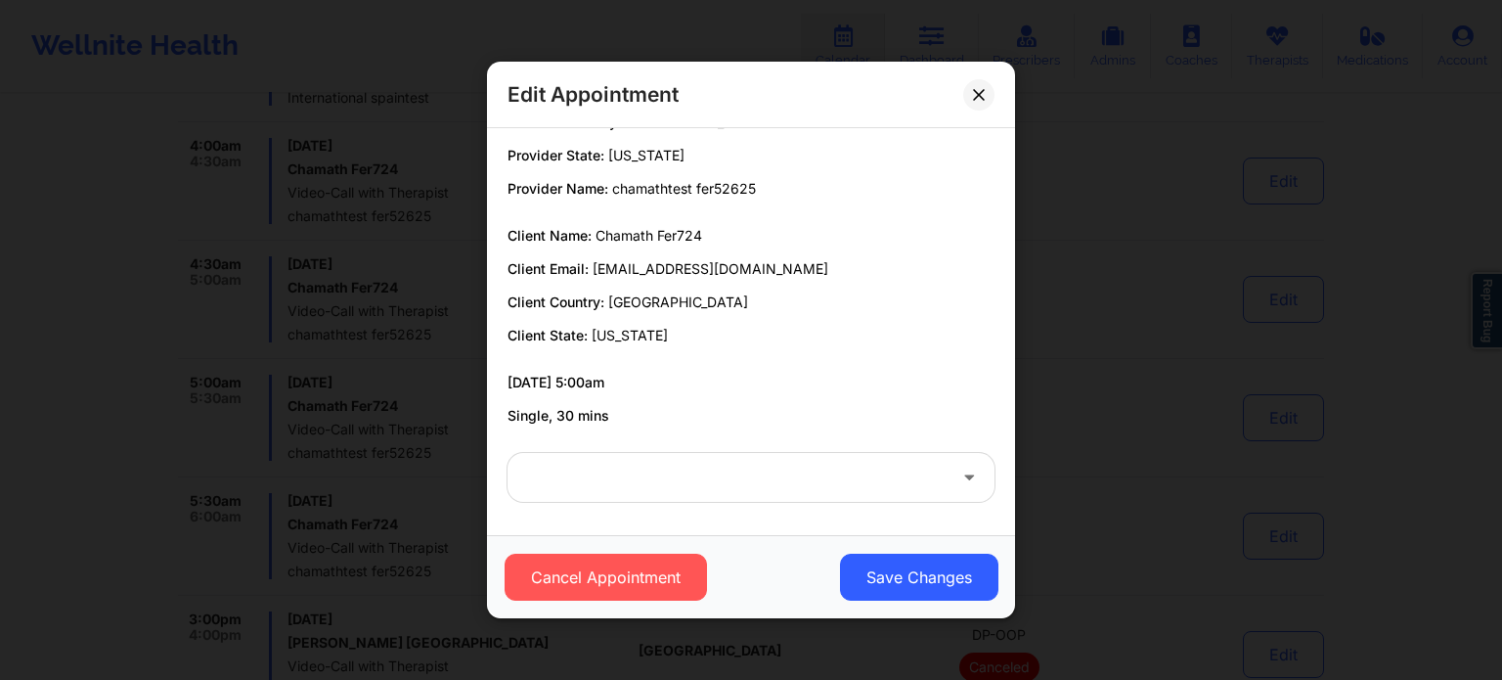
click at [960, 479] on icon at bounding box center [969, 474] width 20 height 17
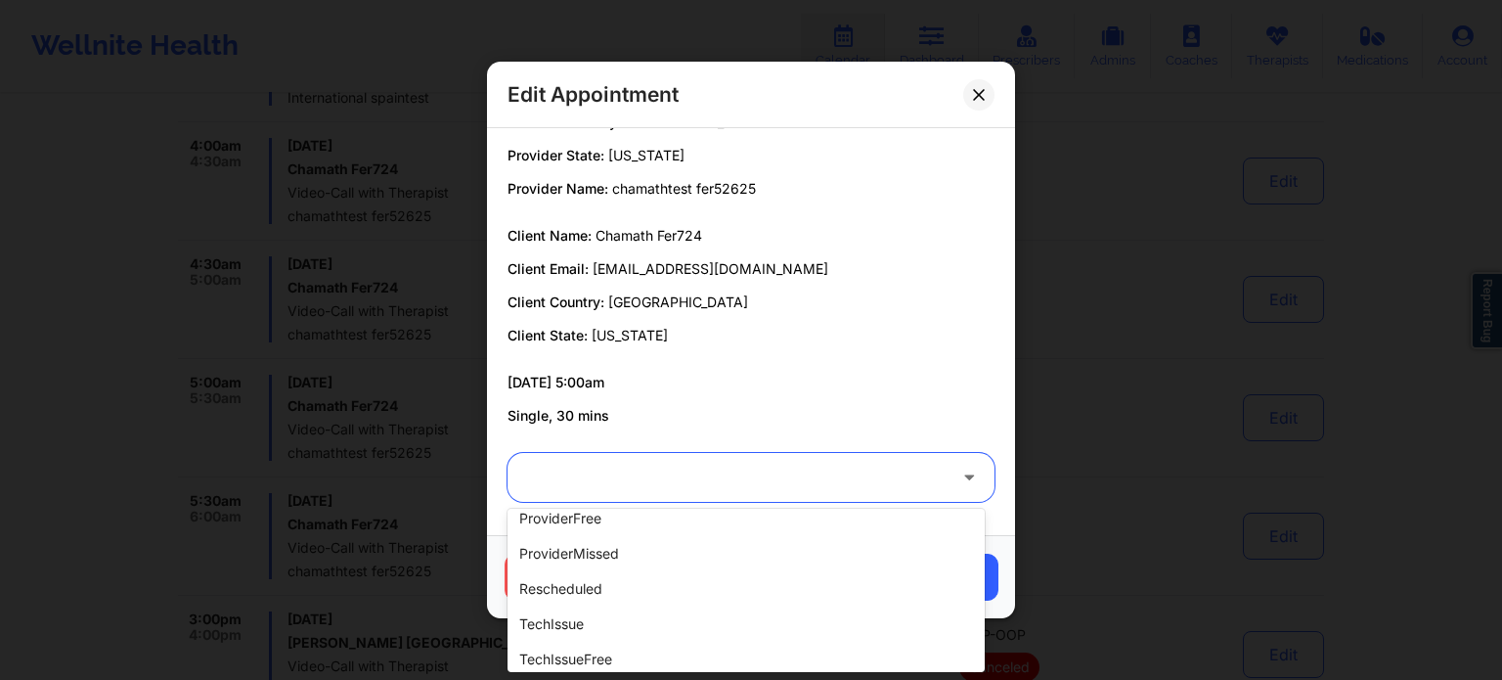
scroll to position [436, 0]
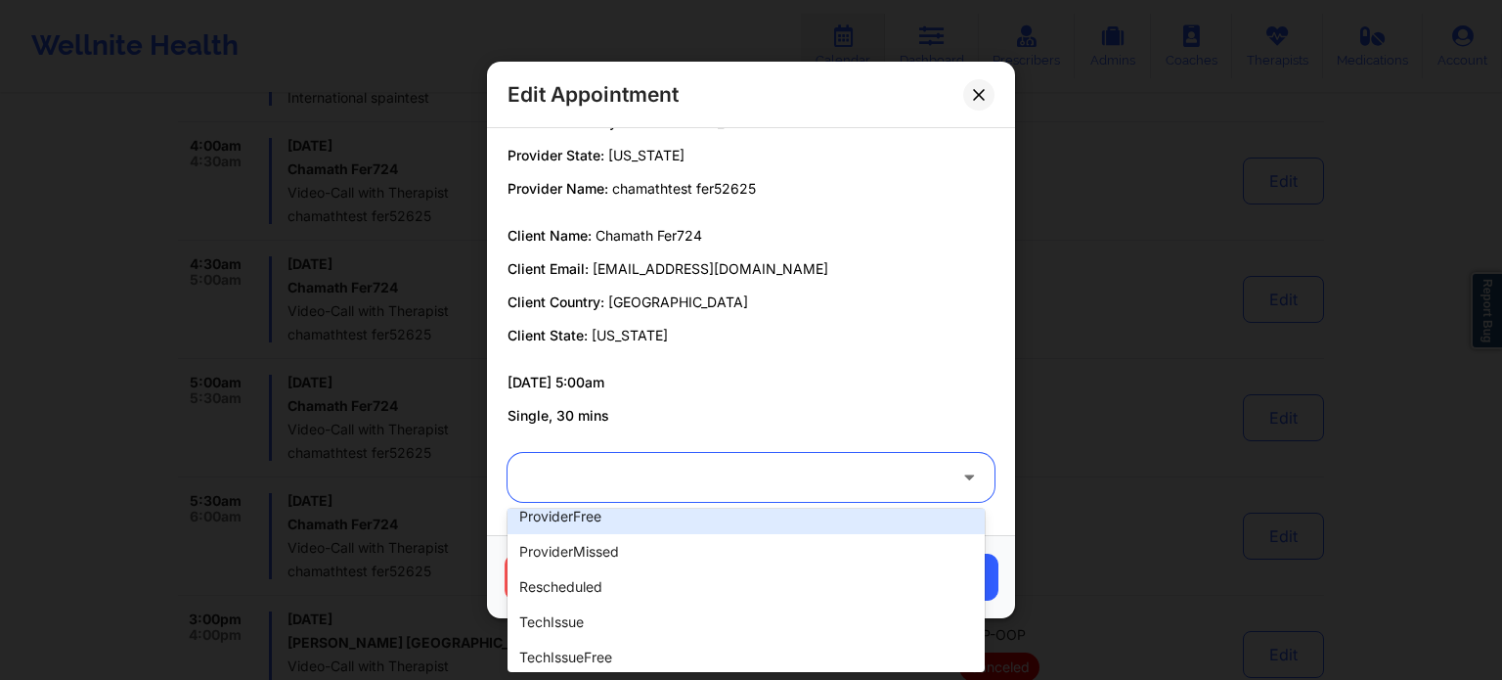
click at [869, 337] on p "Client State: Alabama" at bounding box center [751, 336] width 487 height 20
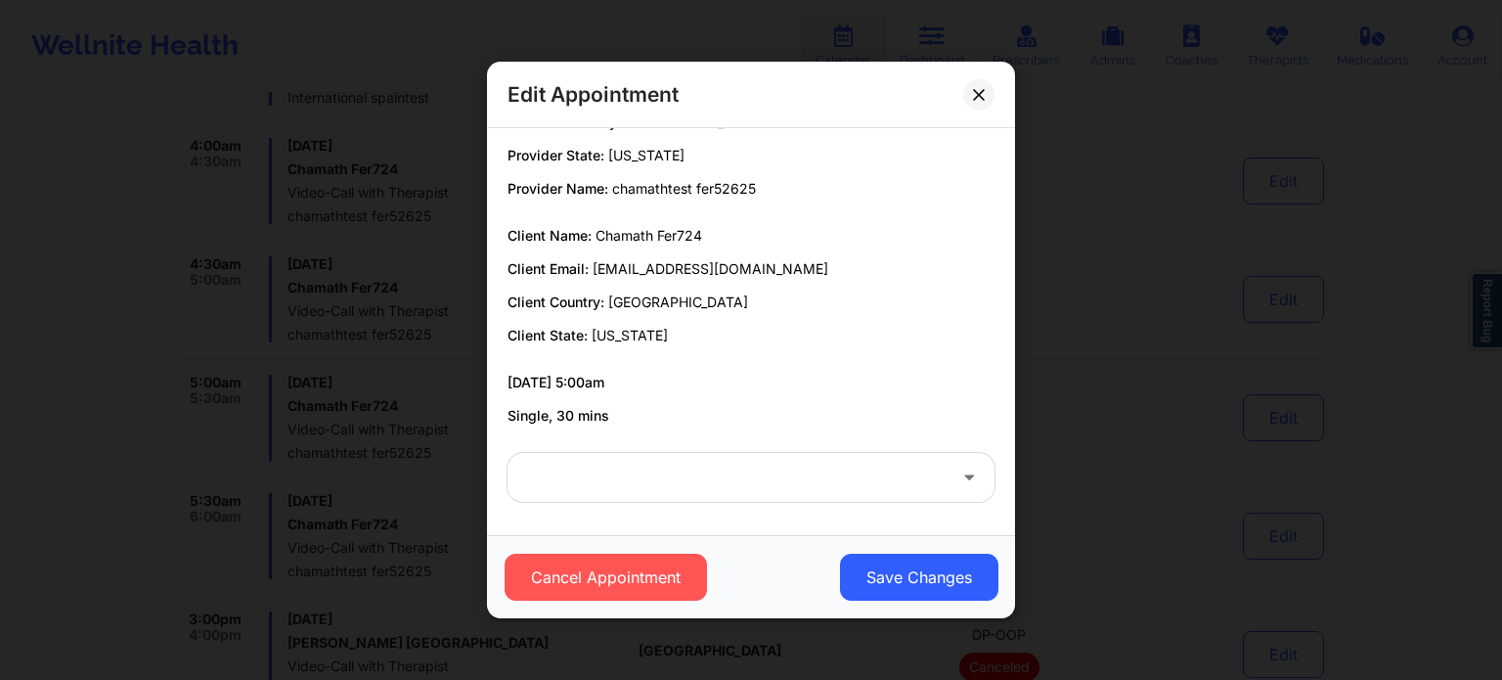
scroll to position [0, 0]
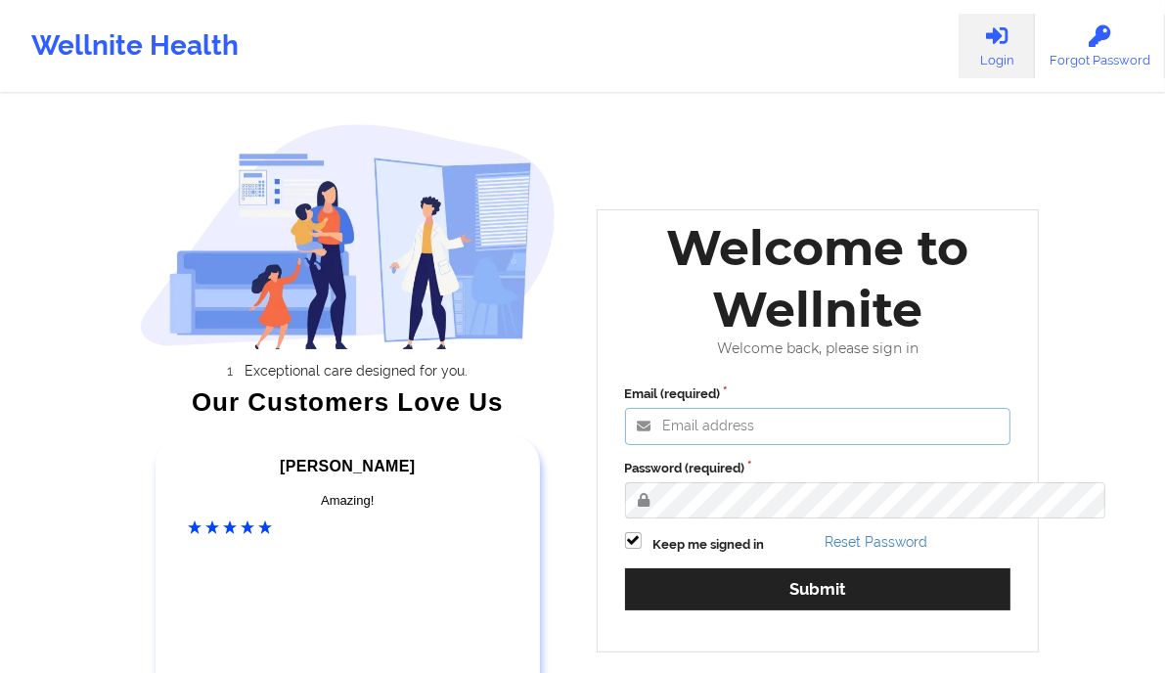
click at [699, 445] on input "Email (required)" at bounding box center [818, 426] width 386 height 37
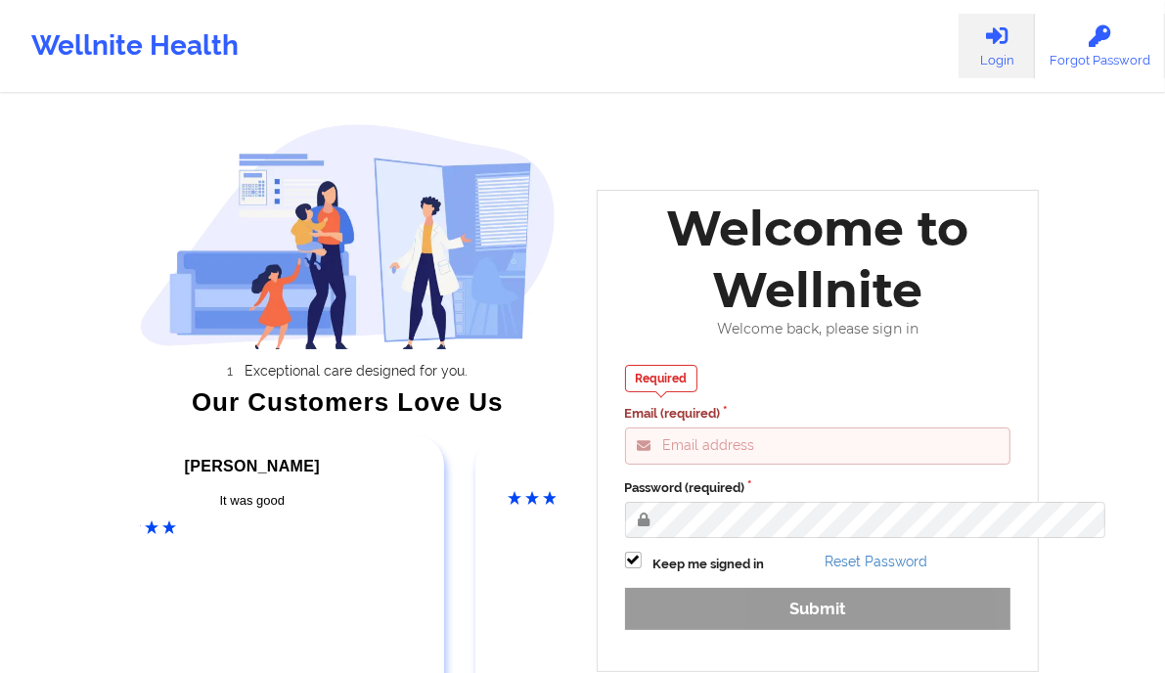
click at [774, 465] on input "Email (required)" at bounding box center [818, 445] width 386 height 37
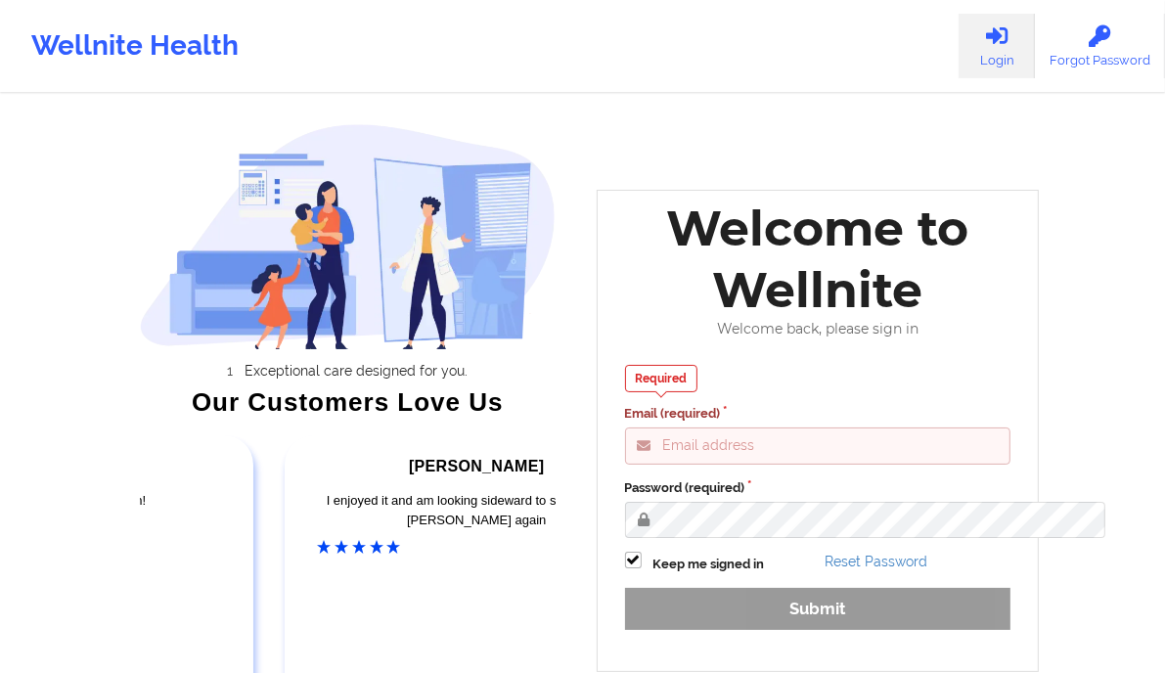
type input "clifford@wellnite.com"
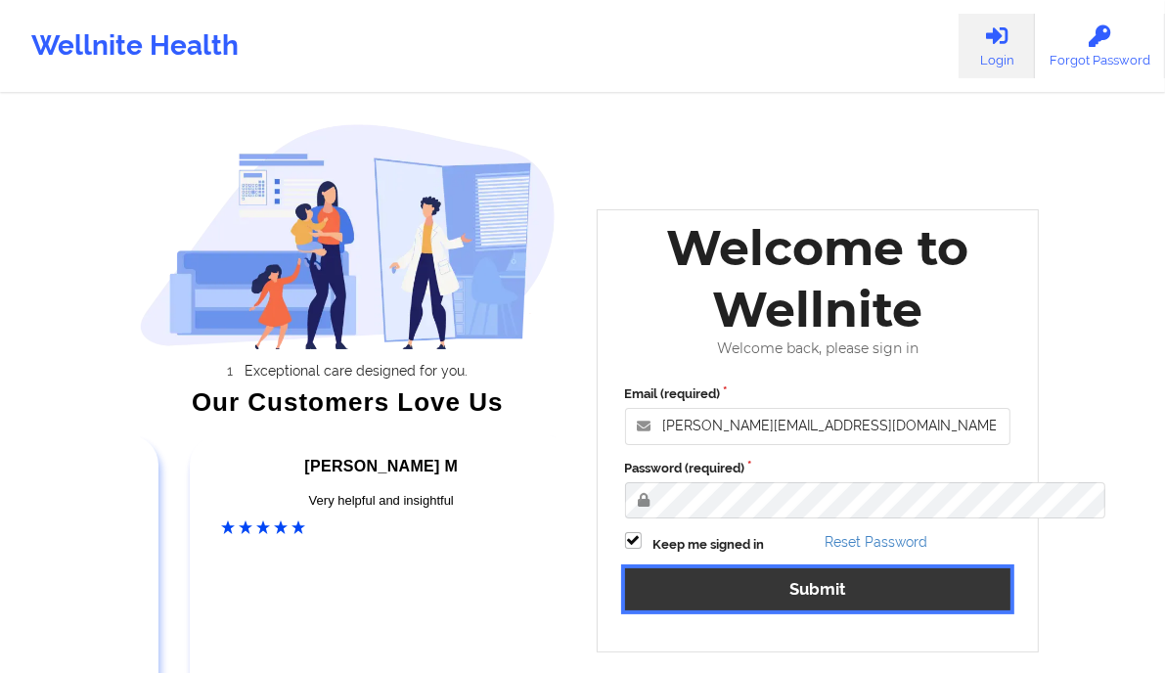
click at [843, 610] on button "Submit" at bounding box center [818, 589] width 386 height 42
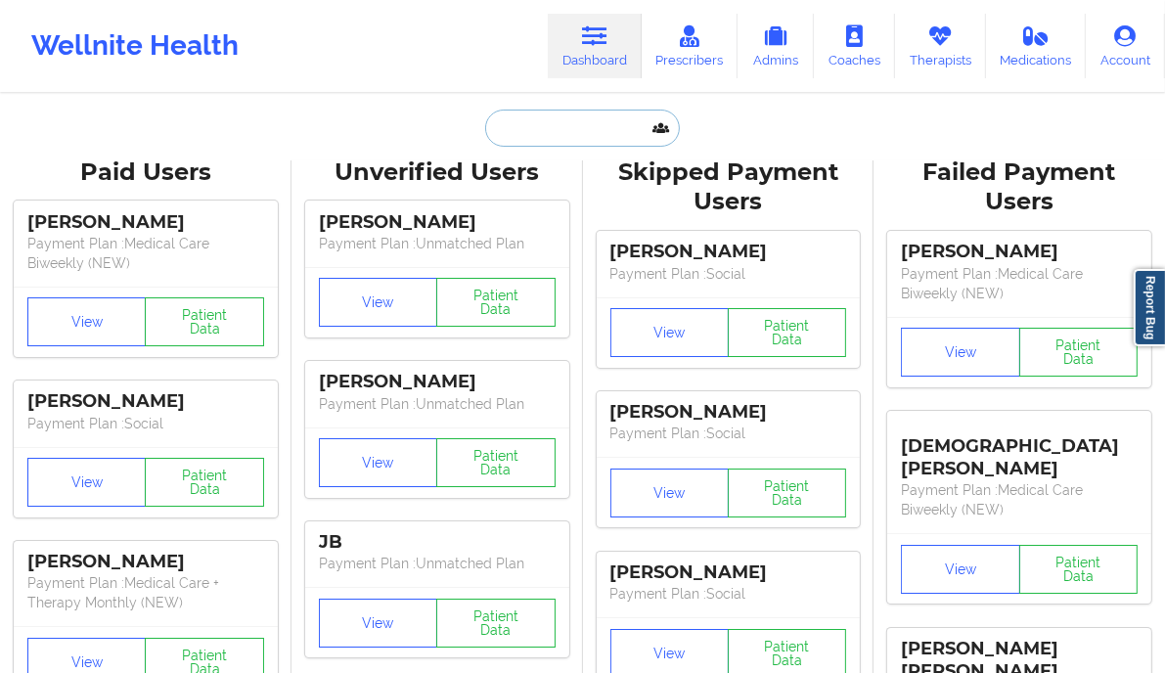
click at [551, 128] on input "text" at bounding box center [582, 128] width 194 height 37
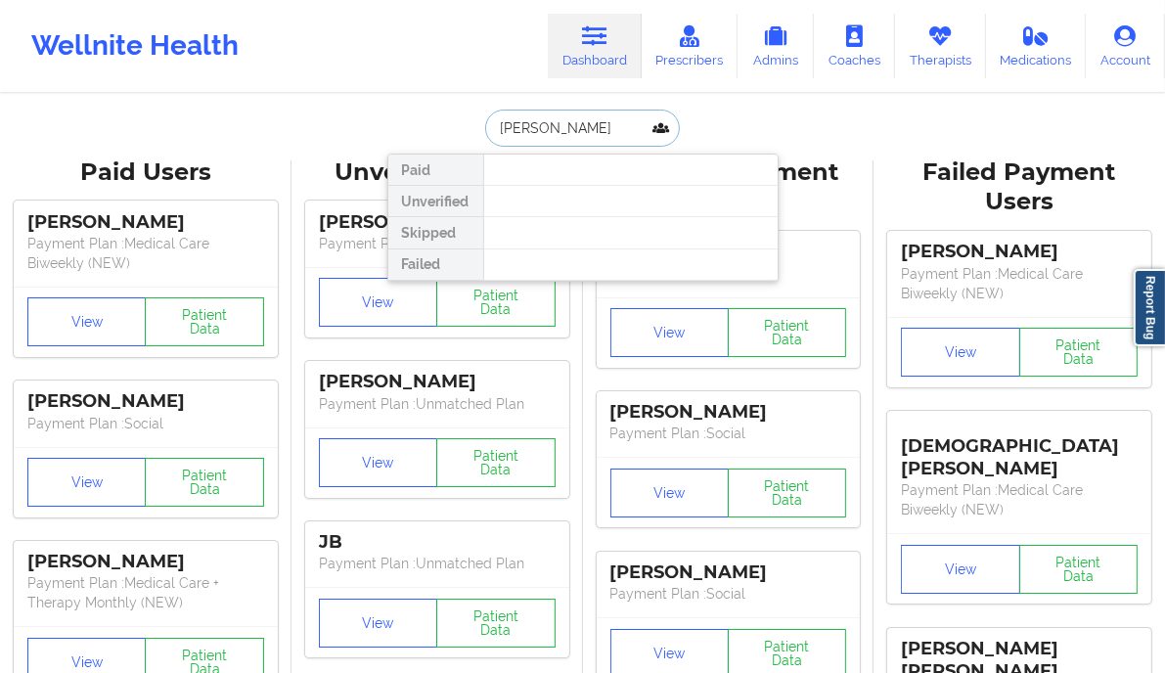
click at [570, 136] on input "Rosalva aguilar" at bounding box center [582, 128] width 194 height 37
type input "Rosalva aguilar"
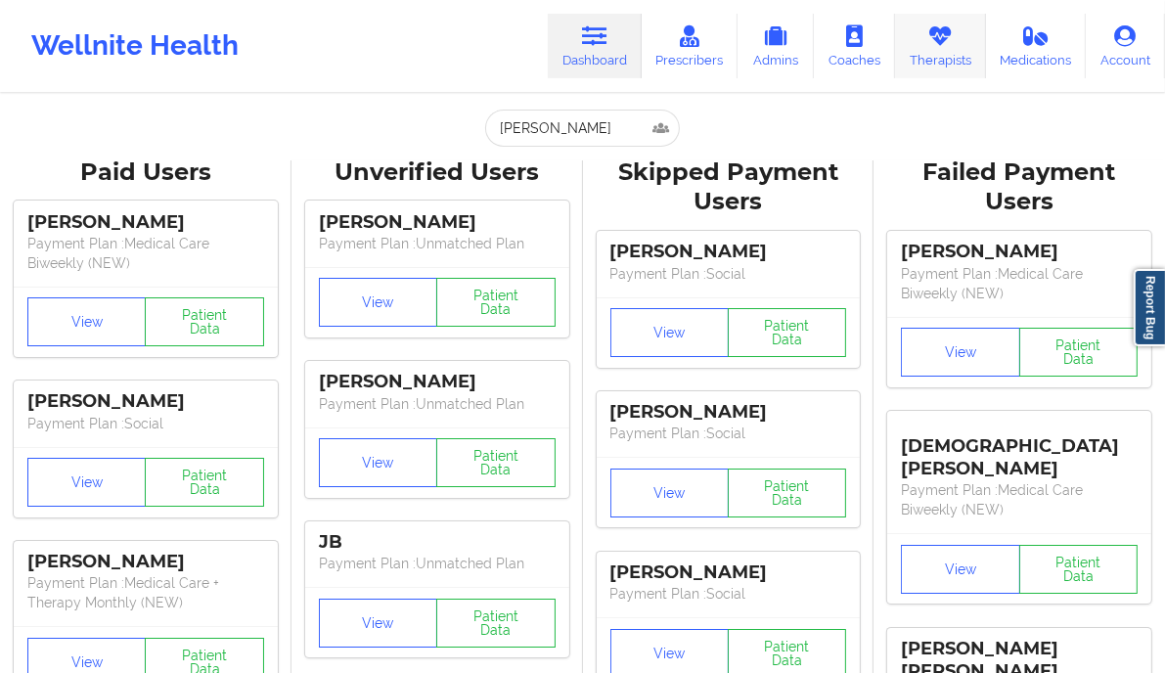
click at [939, 52] on link "Therapists" at bounding box center [940, 46] width 91 height 65
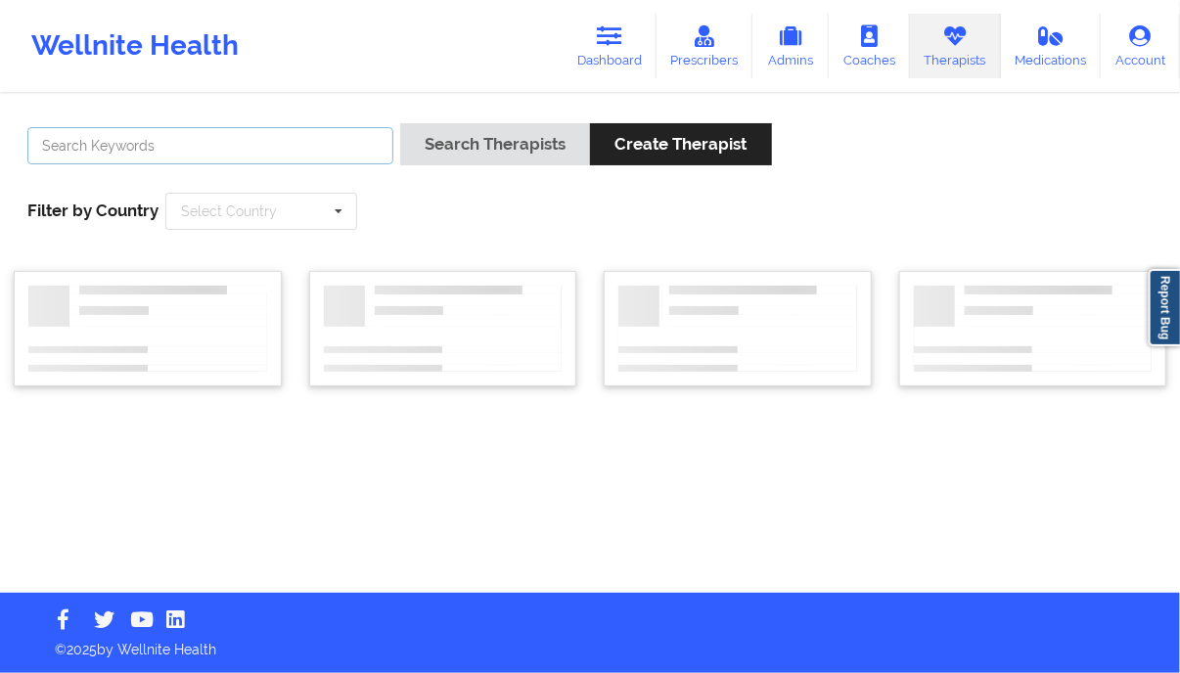
click at [297, 140] on input "text" at bounding box center [210, 145] width 366 height 37
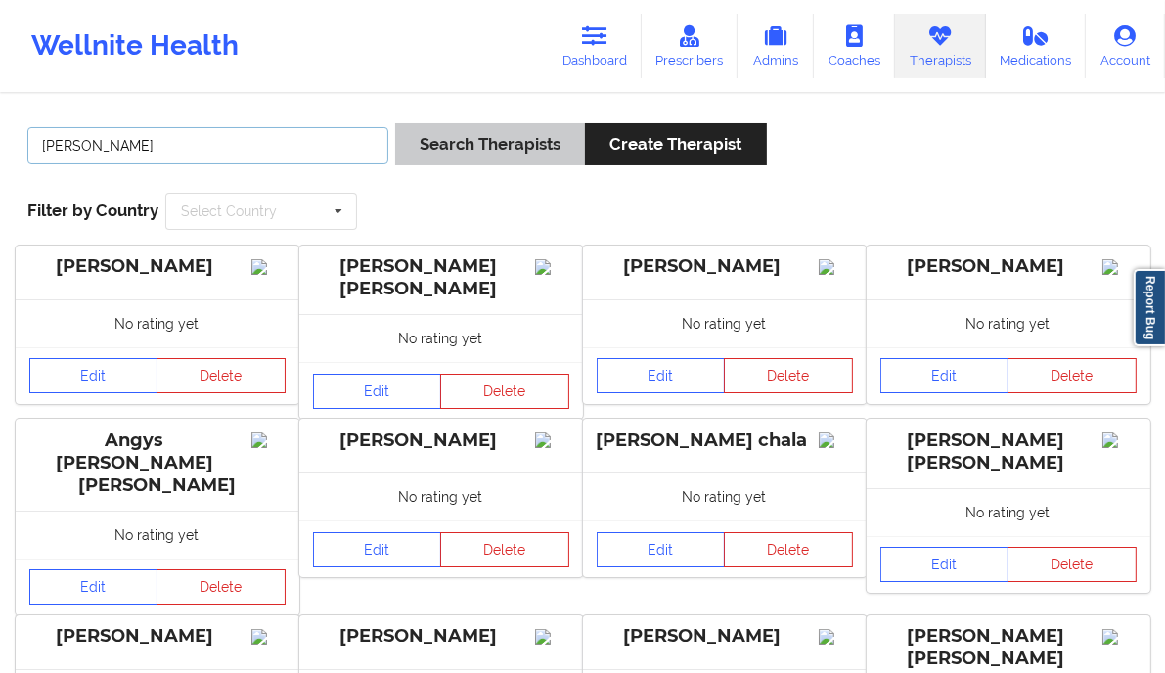
type input "rosalva aguilar"
click at [478, 145] on button "Search Therapists" at bounding box center [490, 144] width 190 height 42
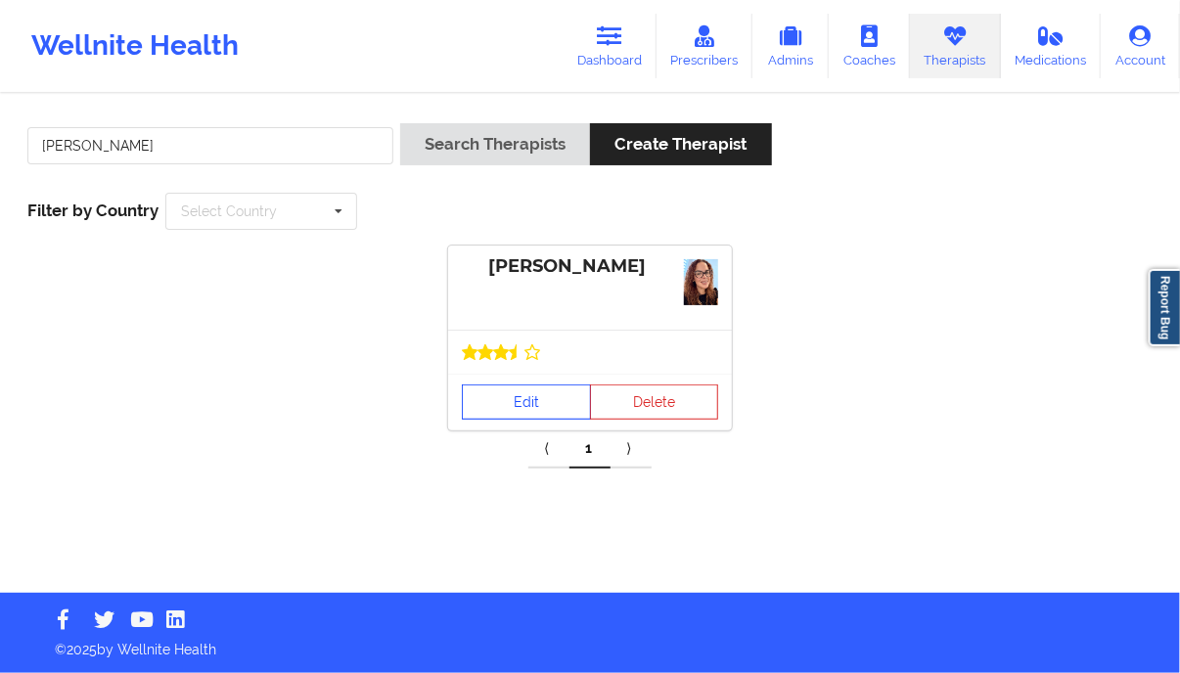
click at [511, 392] on link "Edit" at bounding box center [526, 401] width 129 height 35
